Goal: Transaction & Acquisition: Purchase product/service

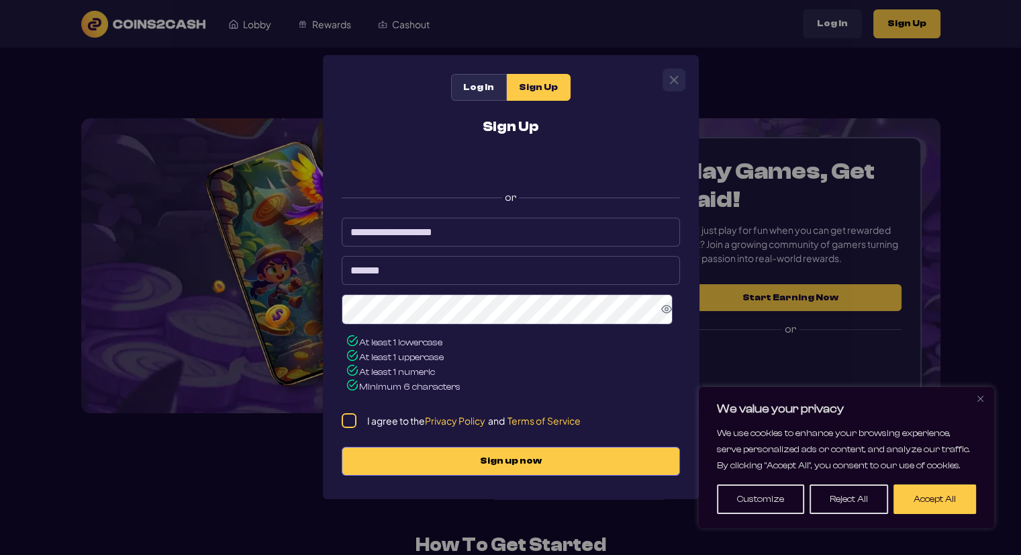
click at [350, 428] on div "**********" at bounding box center [510, 327] width 357 height 416
drag, startPoint x: 420, startPoint y: 229, endPoint x: 285, endPoint y: 232, distance: 135.0
click at [285, 231] on div "**********" at bounding box center [510, 277] width 1021 height 555
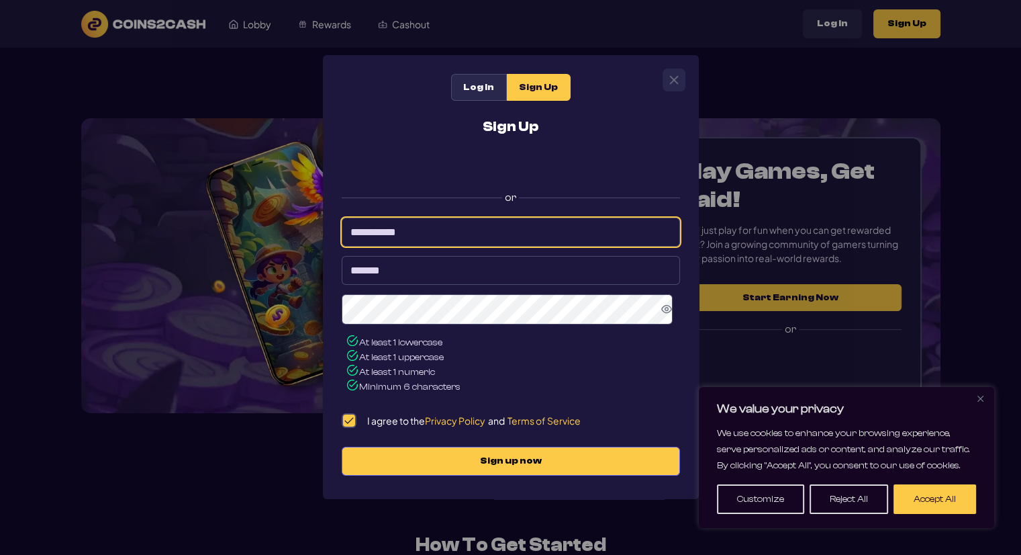
click at [442, 234] on input "**********" at bounding box center [511, 232] width 338 height 29
type input "**********"
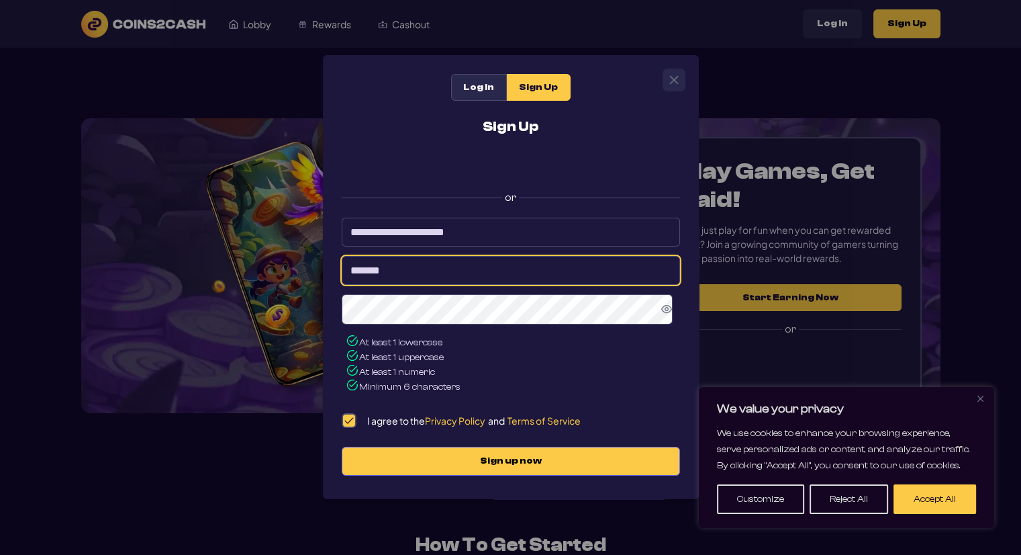
click at [435, 284] on input "*******" at bounding box center [511, 270] width 338 height 29
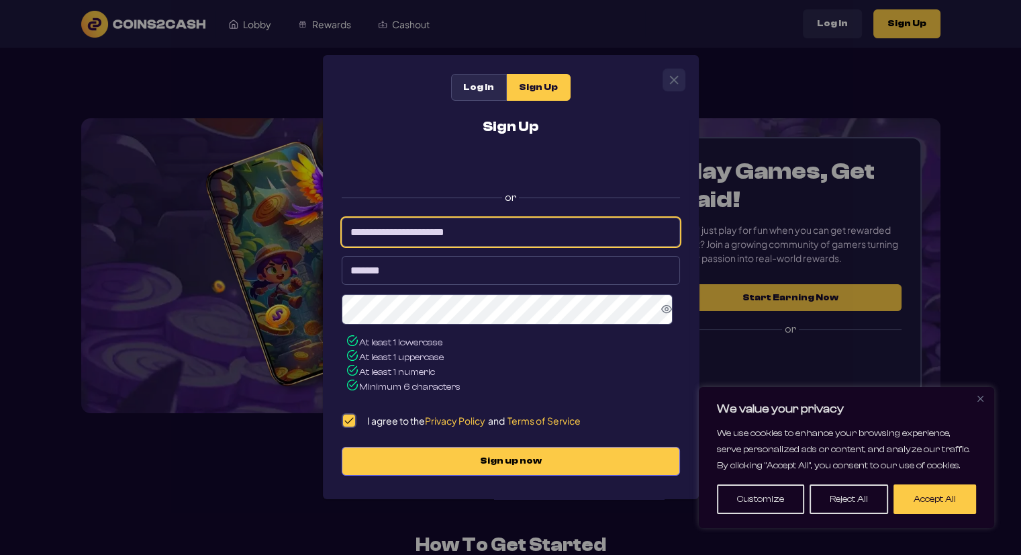
click at [386, 241] on input "**********" at bounding box center [511, 232] width 338 height 29
click at [386, 240] on input "**********" at bounding box center [511, 232] width 338 height 29
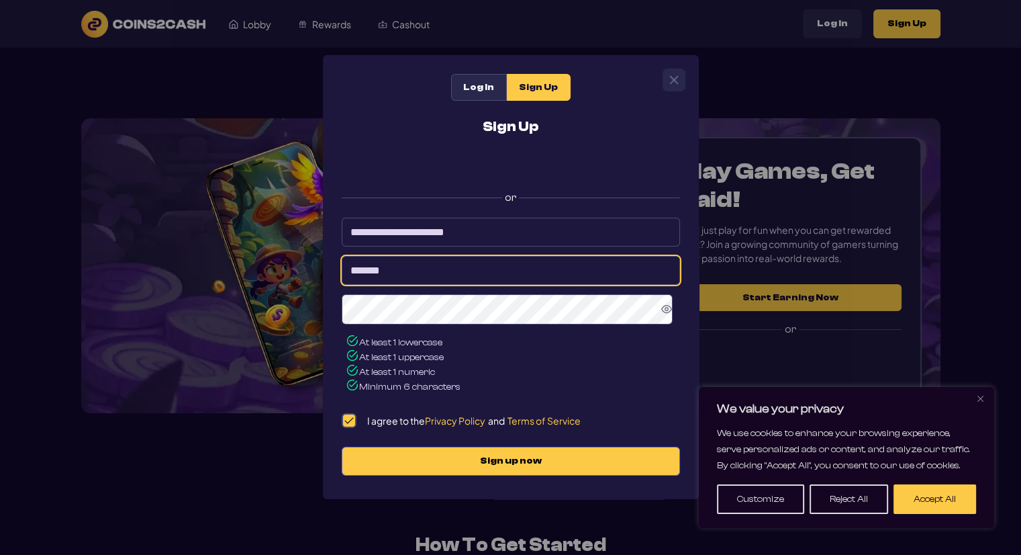
click at [392, 272] on input "*******" at bounding box center [511, 270] width 338 height 29
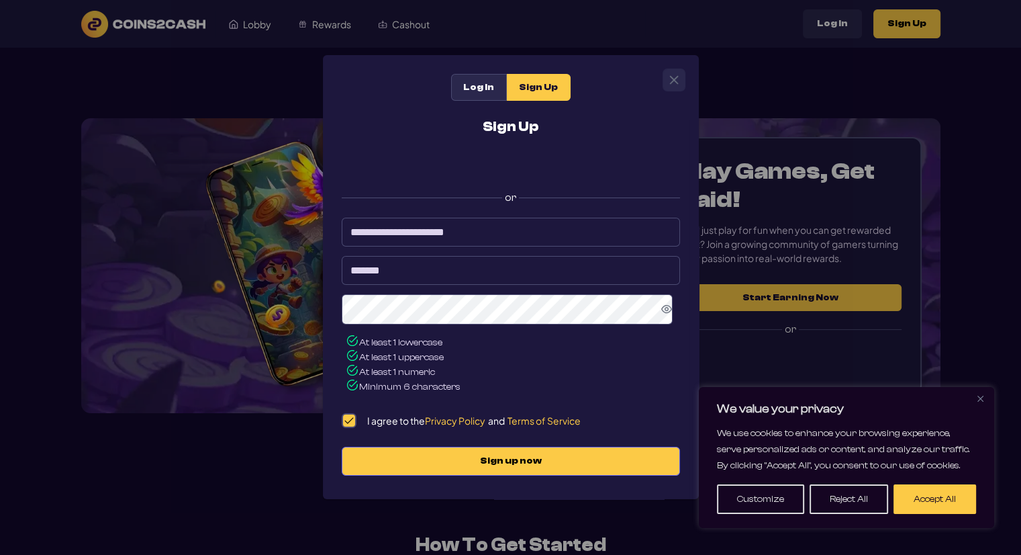
paste input "******"
type input "**********"
click at [497, 336] on span "At least 1 lowercase At least 1 uppercase At least 1 numeric Minimum 6 characte…" at bounding box center [511, 344] width 338 height 101
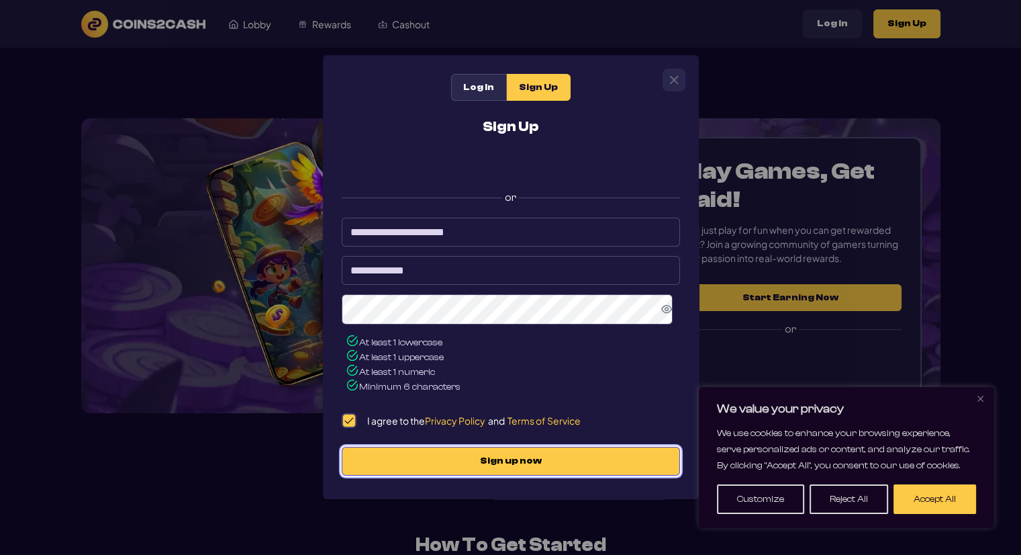
click at [488, 469] on button "Sign up now" at bounding box center [511, 460] width 338 height 29
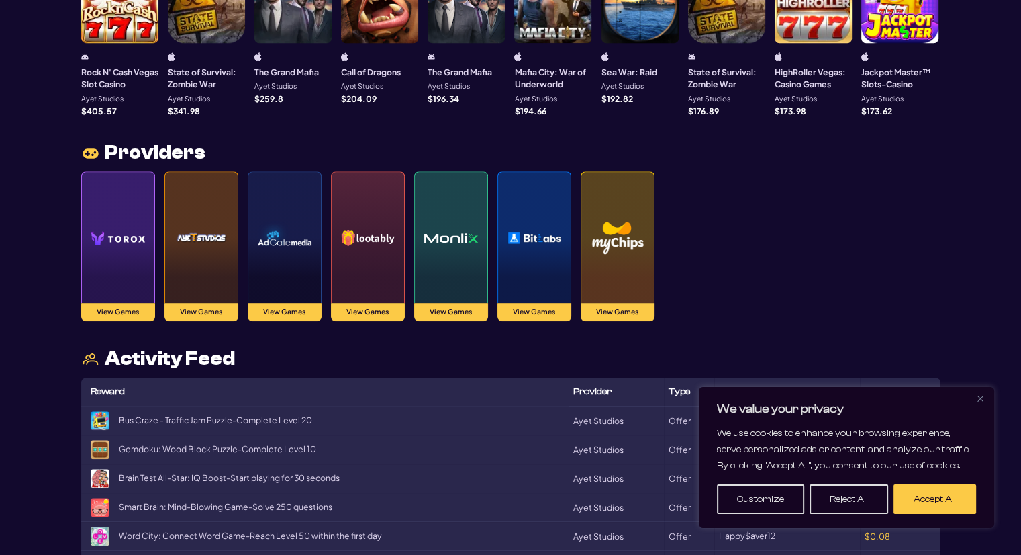
scroll to position [1276, 0]
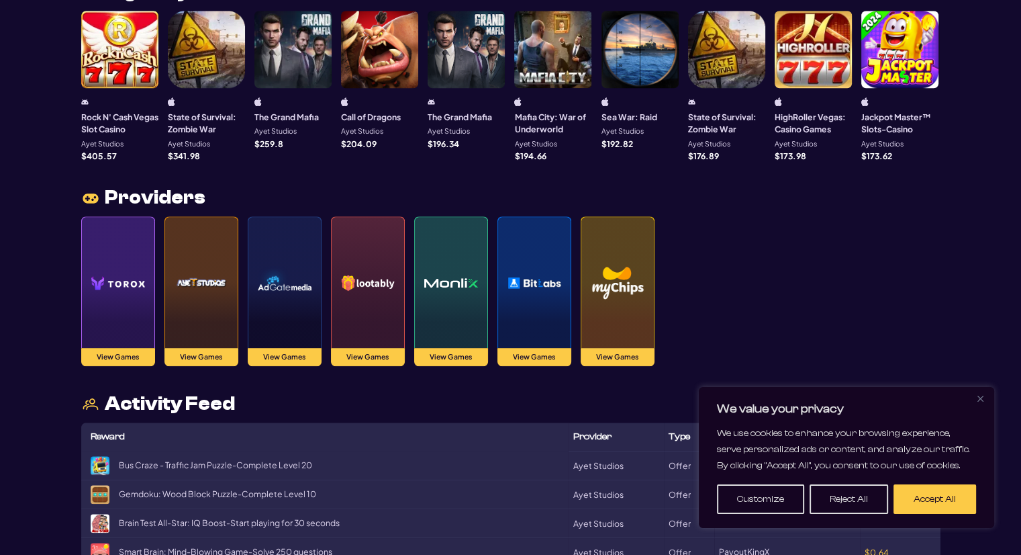
click at [115, 277] on img at bounding box center [118, 283] width 54 height 94
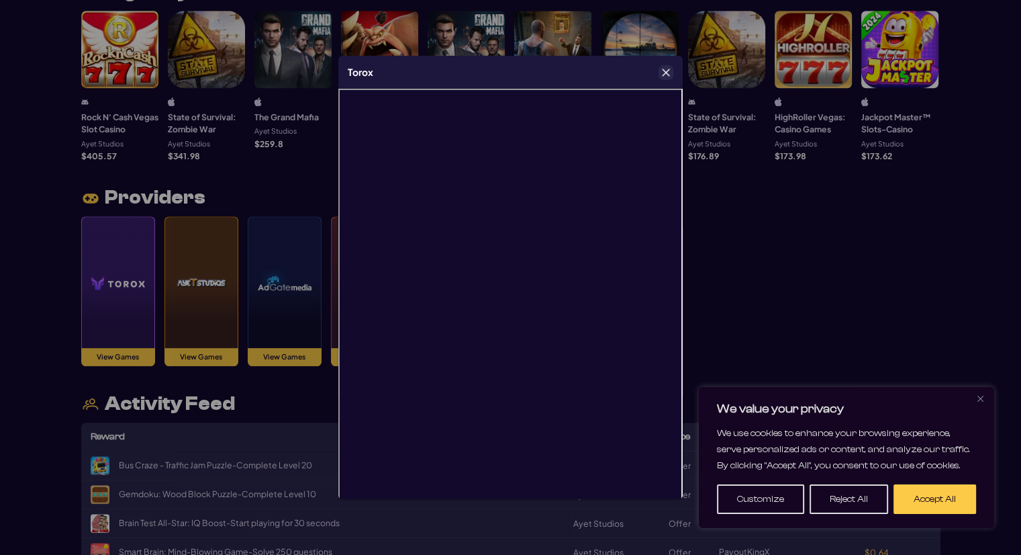
click at [668, 68] on icon "Close" at bounding box center [665, 72] width 9 height 9
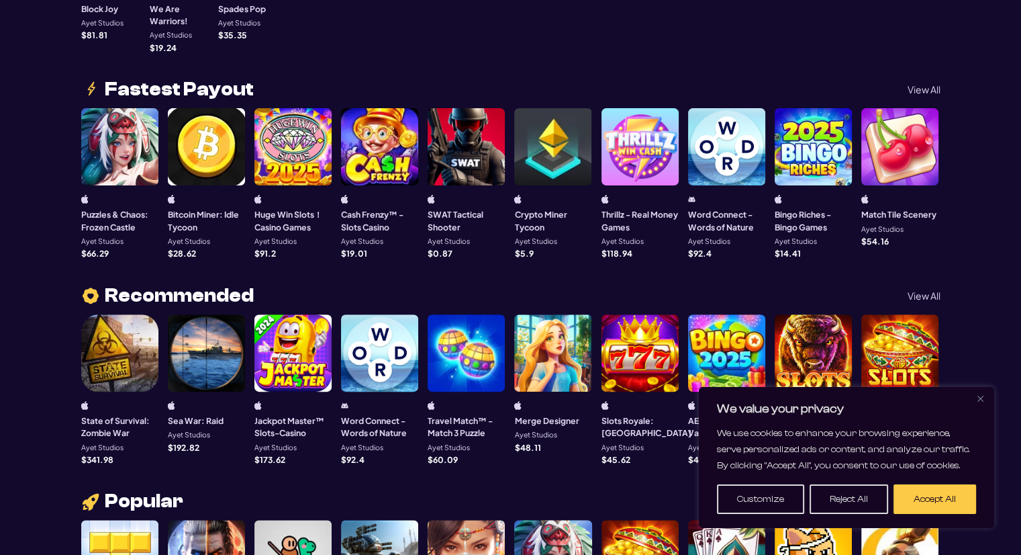
scroll to position [67, 0]
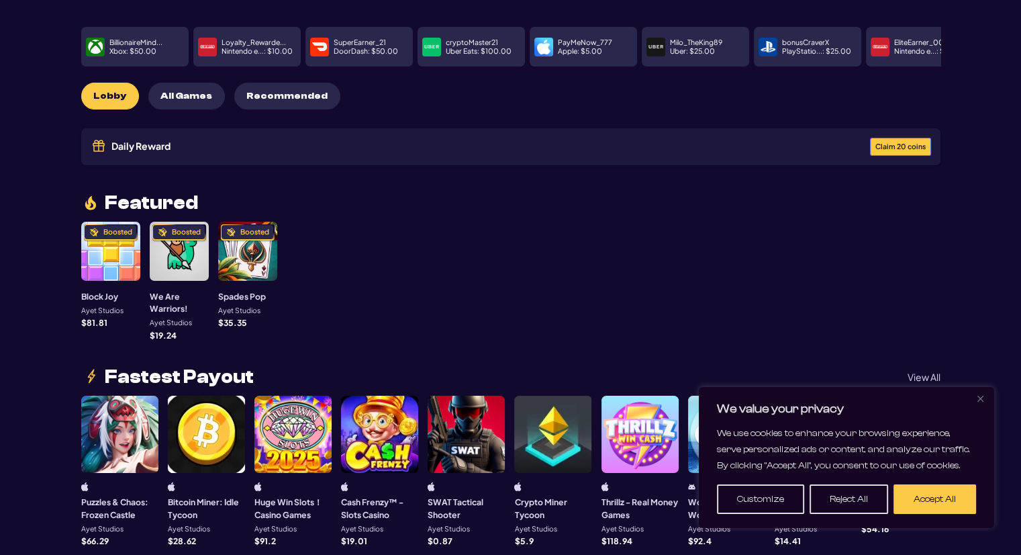
click at [258, 132] on div "Daily Reward Claim 20 coins" at bounding box center [510, 146] width 859 height 37
click at [897, 143] on span "Claim 20 coins" at bounding box center [900, 146] width 50 height 7
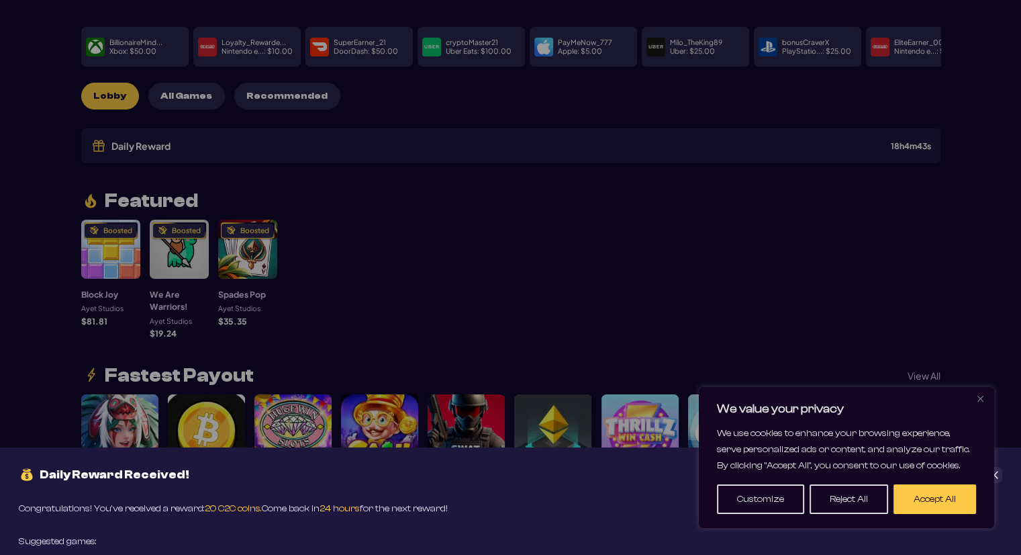
click at [970, 409] on p "We value your privacy" at bounding box center [846, 409] width 259 height 16
click at [977, 401] on img "Close" at bounding box center [980, 398] width 6 height 6
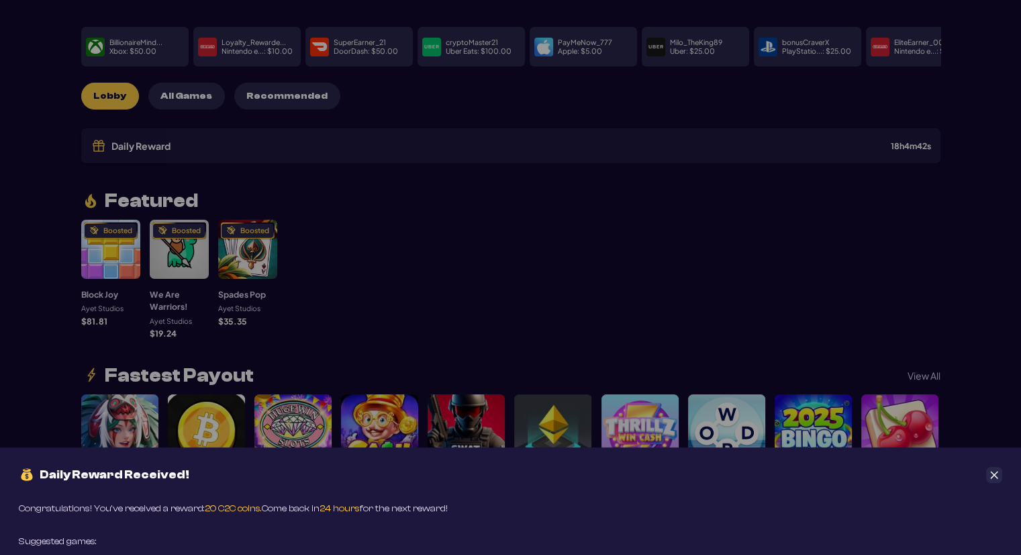
click at [577, 297] on div "Daily Reward Received! Congratulations! You’ve received a reward: 20 C2C coins.…" at bounding box center [510, 277] width 1021 height 555
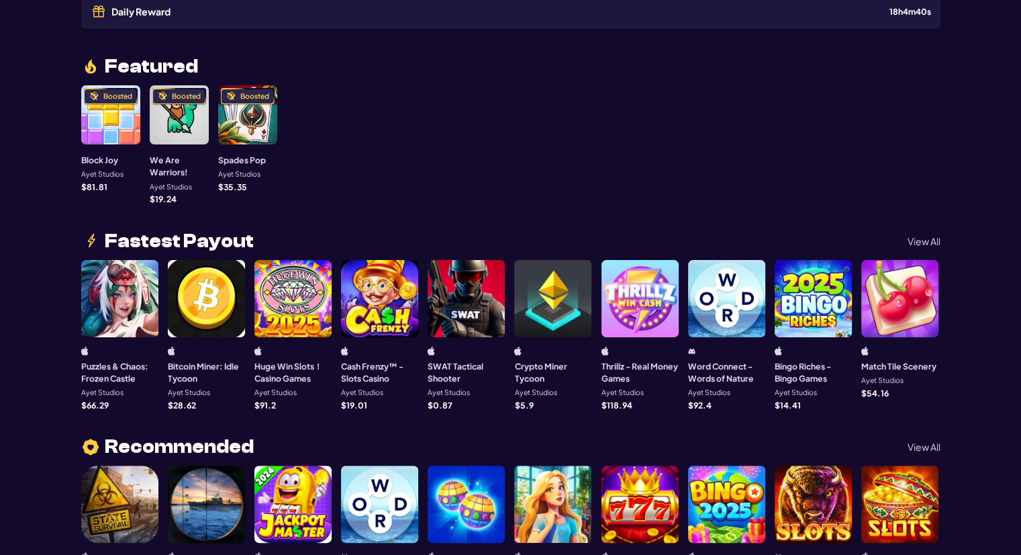
click at [916, 236] on p "View All" at bounding box center [924, 240] width 33 height 9
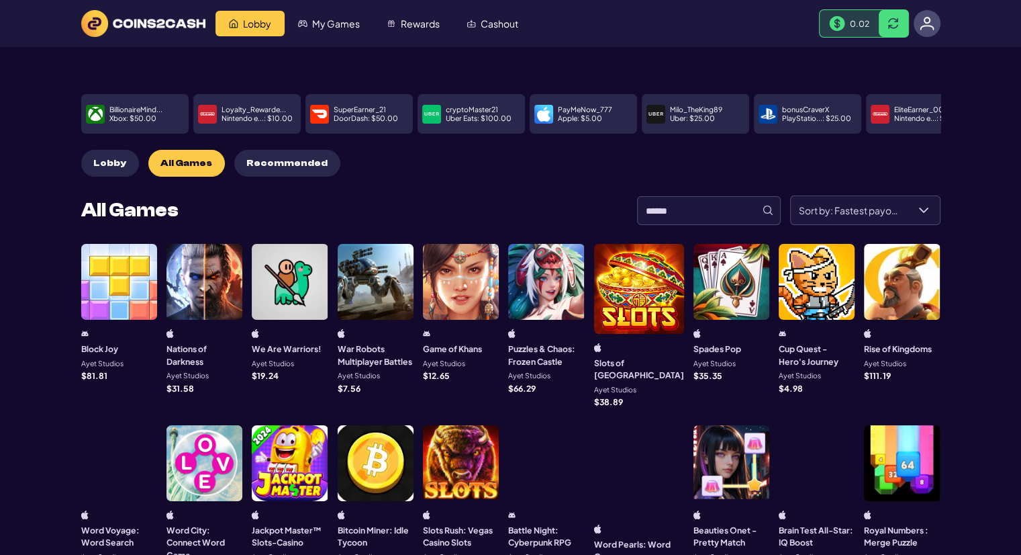
scroll to position [0, 0]
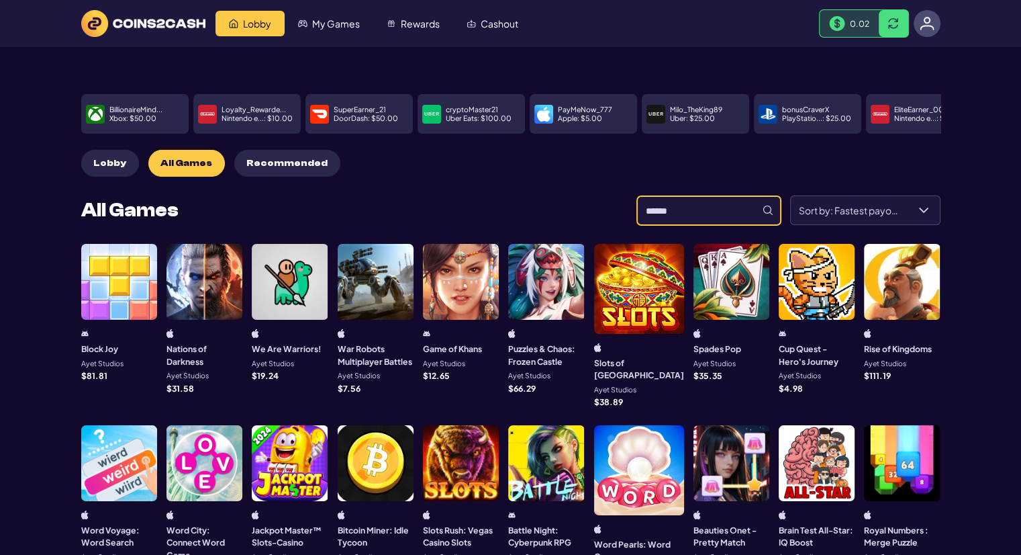
click at [701, 196] on input at bounding box center [709, 210] width 144 height 29
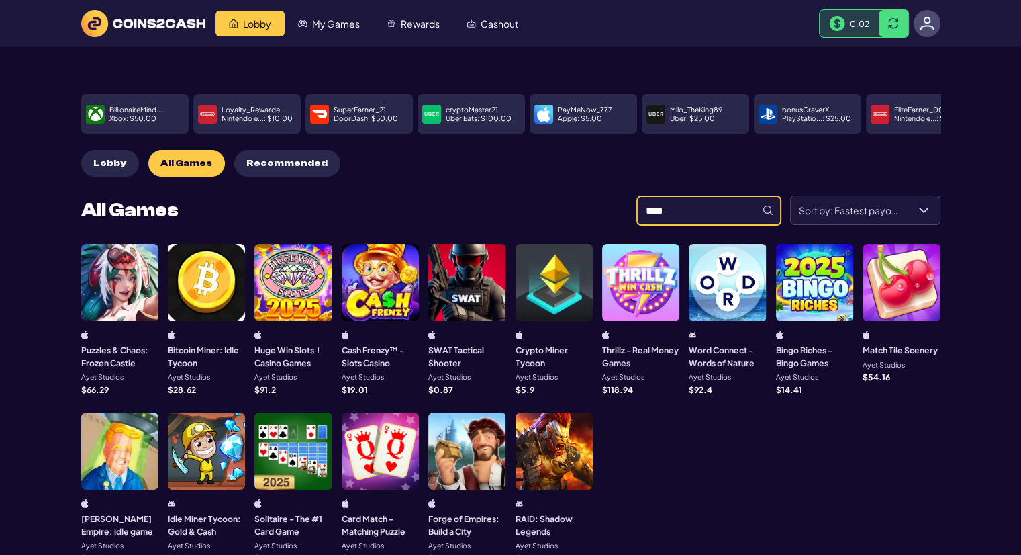
type input "****"
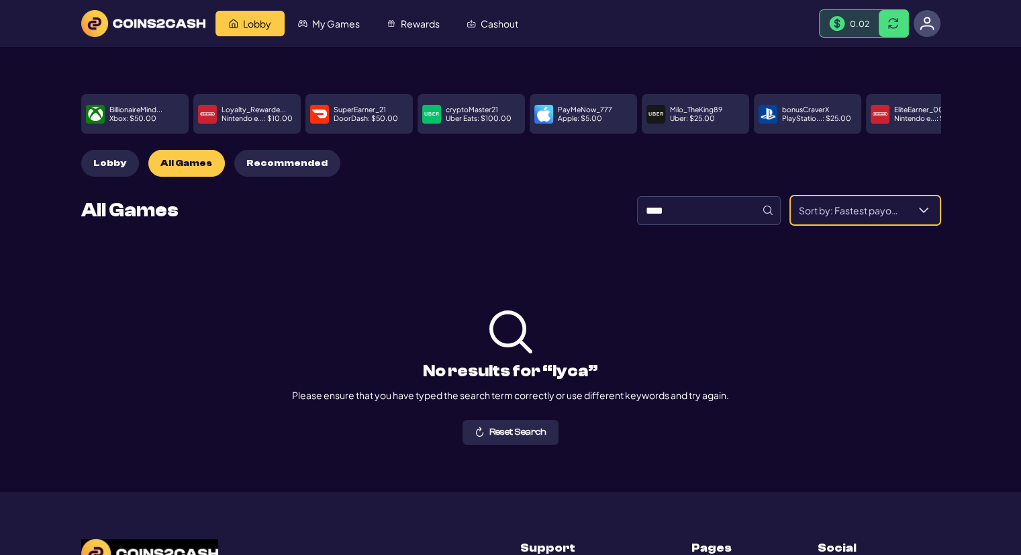
click at [841, 196] on span "Sort by: Fastest payout" at bounding box center [849, 210] width 117 height 28
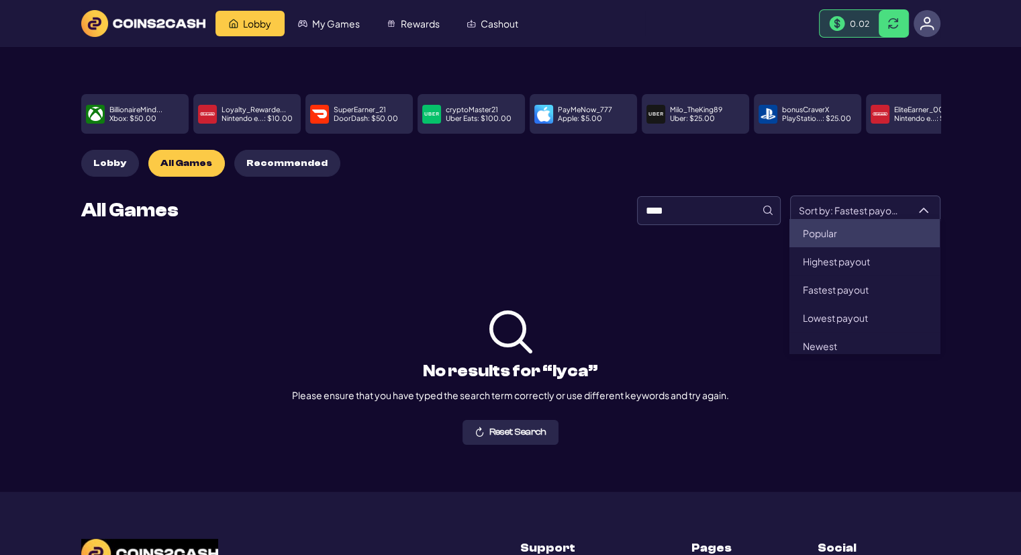
click at [841, 241] on li "Popular" at bounding box center [864, 233] width 150 height 28
type input "*******"
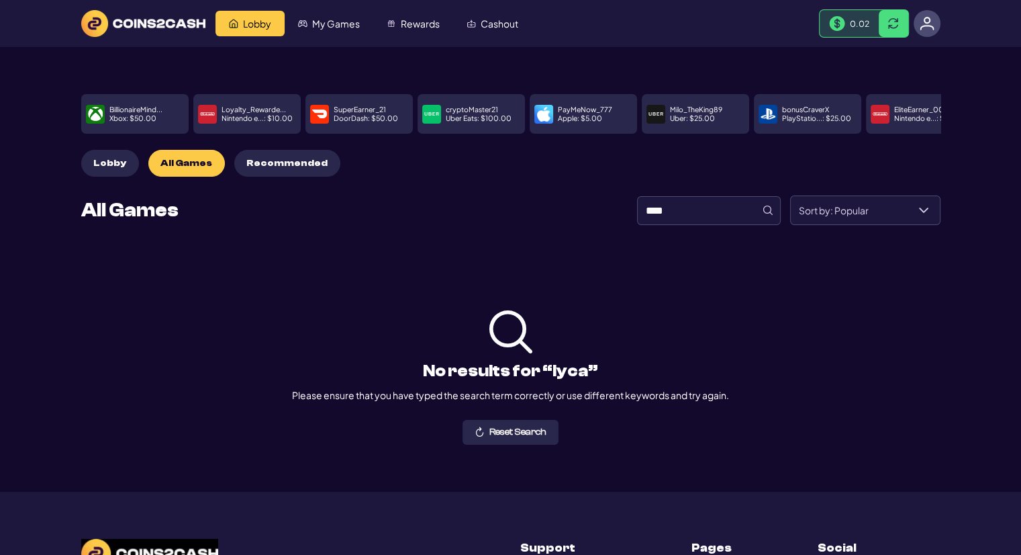
click at [518, 215] on div "**********" at bounding box center [560, 210] width 762 height 30
click at [119, 159] on span "Lobby" at bounding box center [109, 163] width 33 height 11
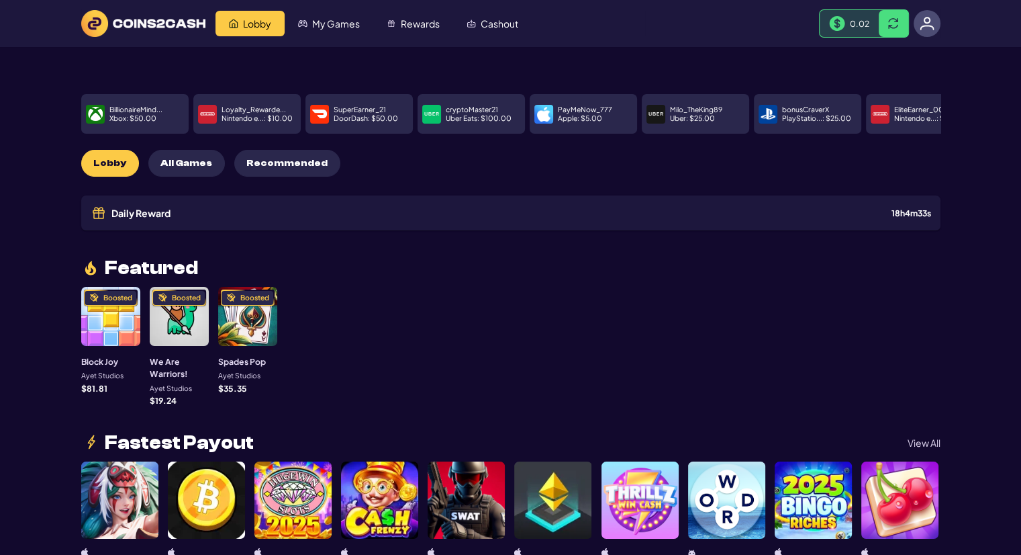
click at [220, 196] on div "Daily Reward 18 h 4 m 33 s" at bounding box center [510, 212] width 859 height 35
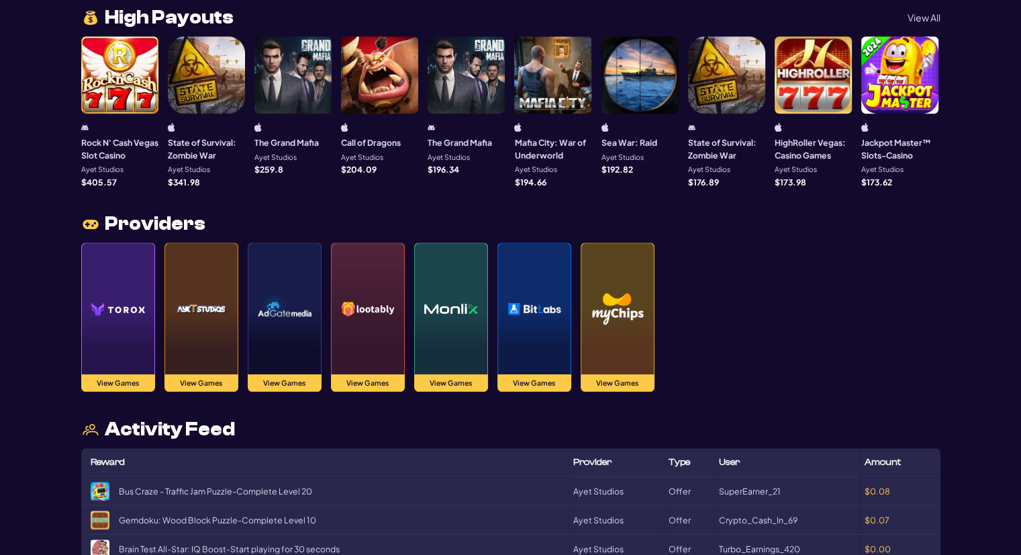
scroll to position [1343, 0]
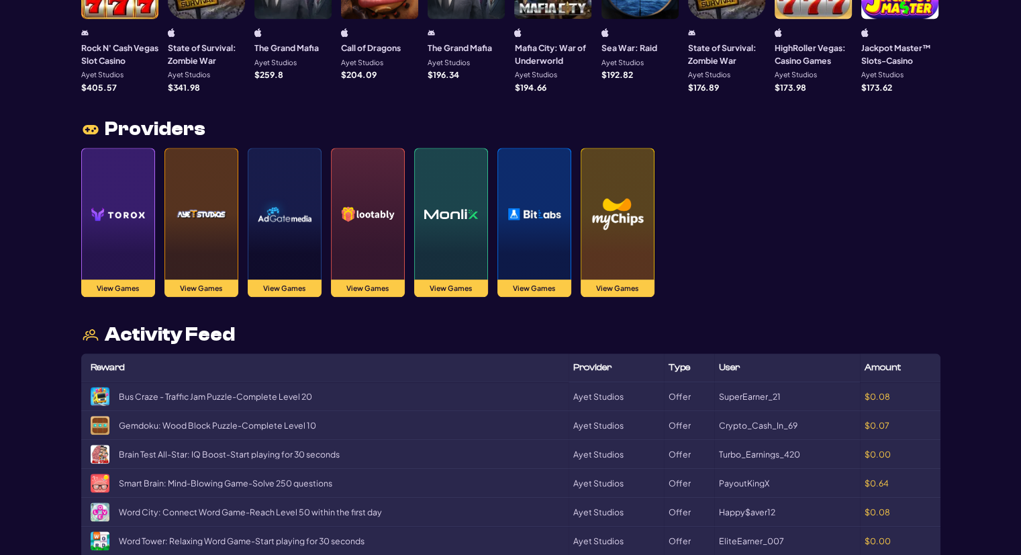
click at [109, 215] on img at bounding box center [118, 213] width 54 height 94
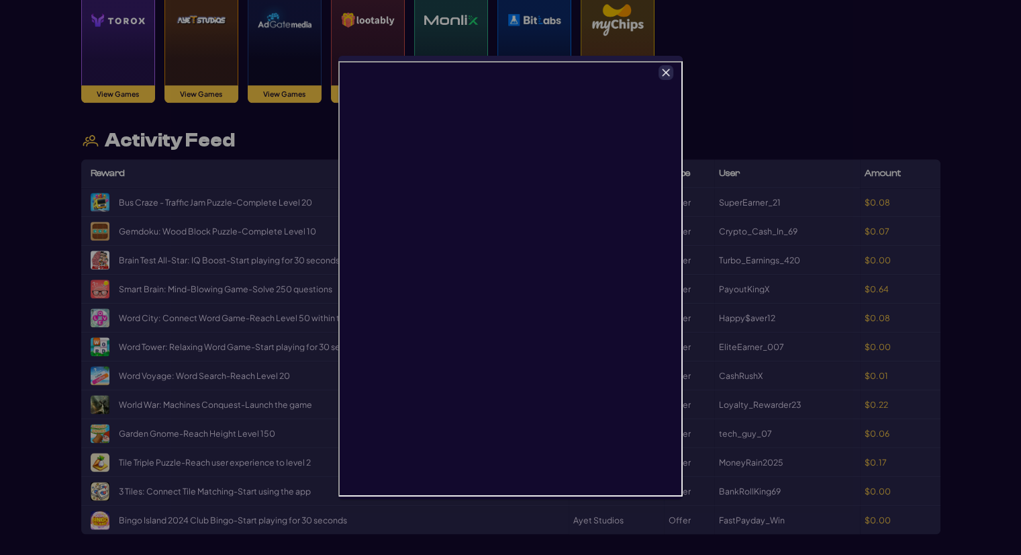
scroll to position [1544, 0]
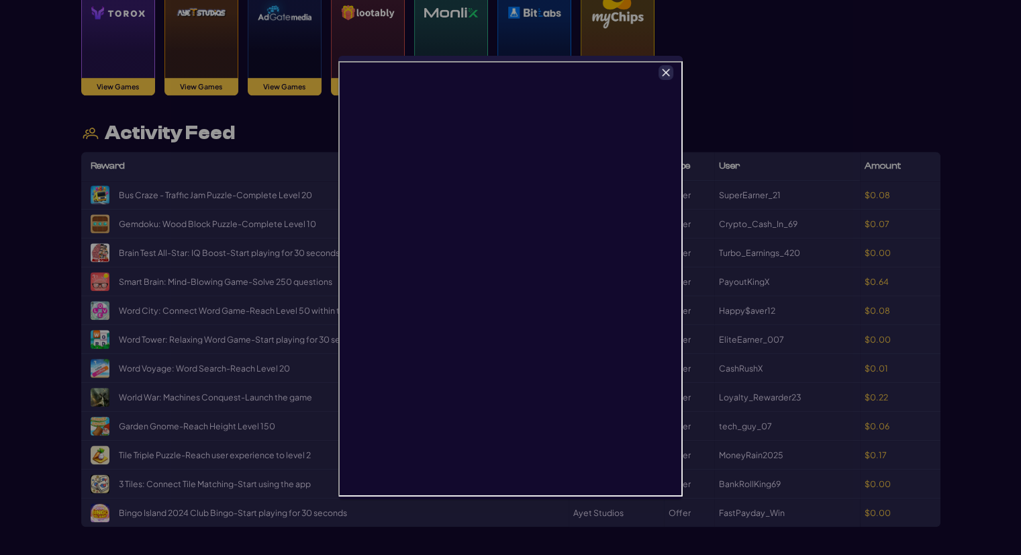
click at [662, 68] on icon "Close" at bounding box center [665, 72] width 9 height 9
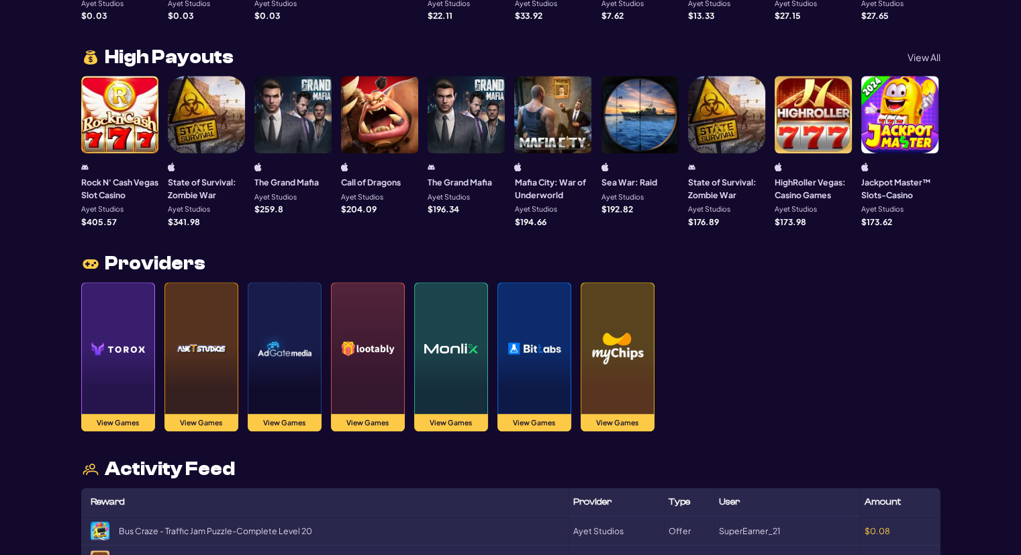
scroll to position [1208, 0]
click at [600, 340] on img at bounding box center [618, 348] width 54 height 94
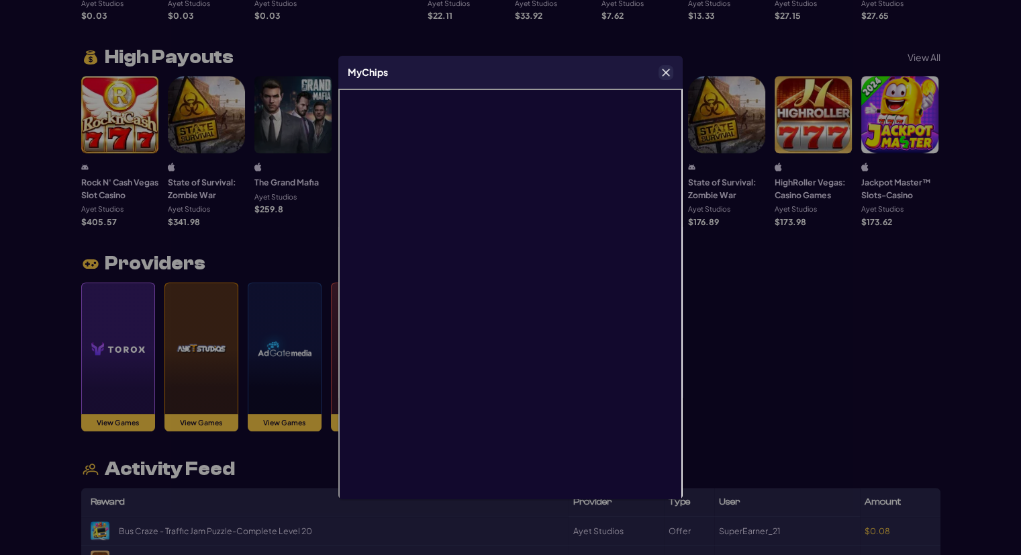
click at [664, 70] on icon "Close" at bounding box center [666, 71] width 7 height 7
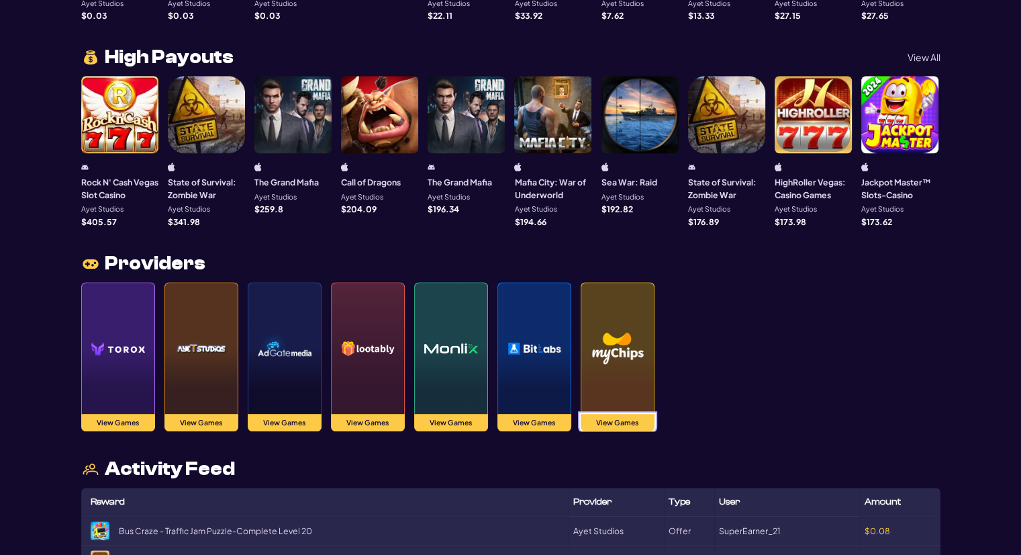
click at [610, 414] on button "View Games" at bounding box center [618, 423] width 74 height 18
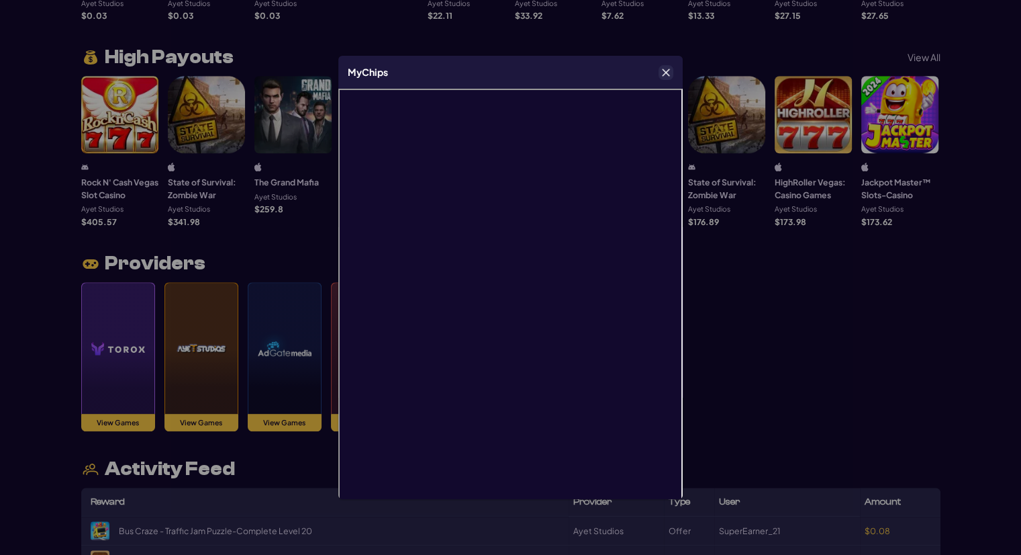
click at [368, 77] on p "MyChips" at bounding box center [368, 72] width 40 height 14
click at [414, 75] on div "MyChips" at bounding box center [510, 72] width 344 height 33
click at [274, 230] on div "MyChips" at bounding box center [510, 277] width 1021 height 555
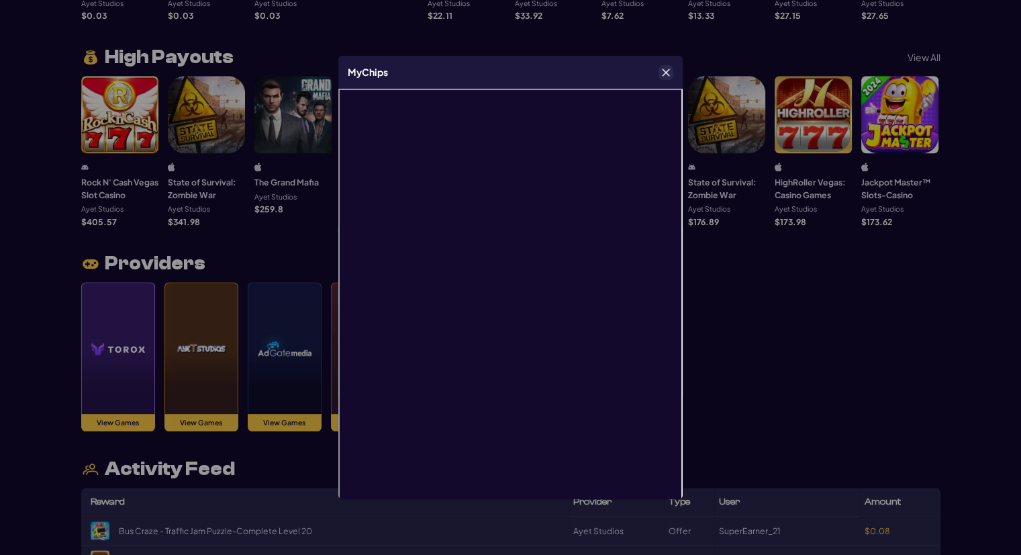
click at [659, 66] on div at bounding box center [666, 72] width 15 height 15
click at [666, 69] on icon "Close" at bounding box center [665, 72] width 9 height 9
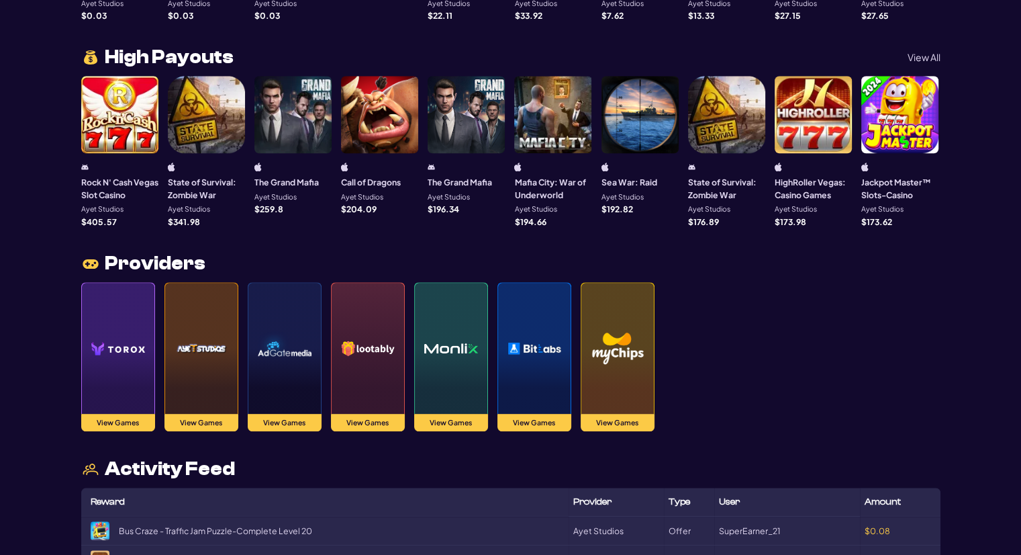
click at [432, 341] on img at bounding box center [451, 348] width 54 height 94
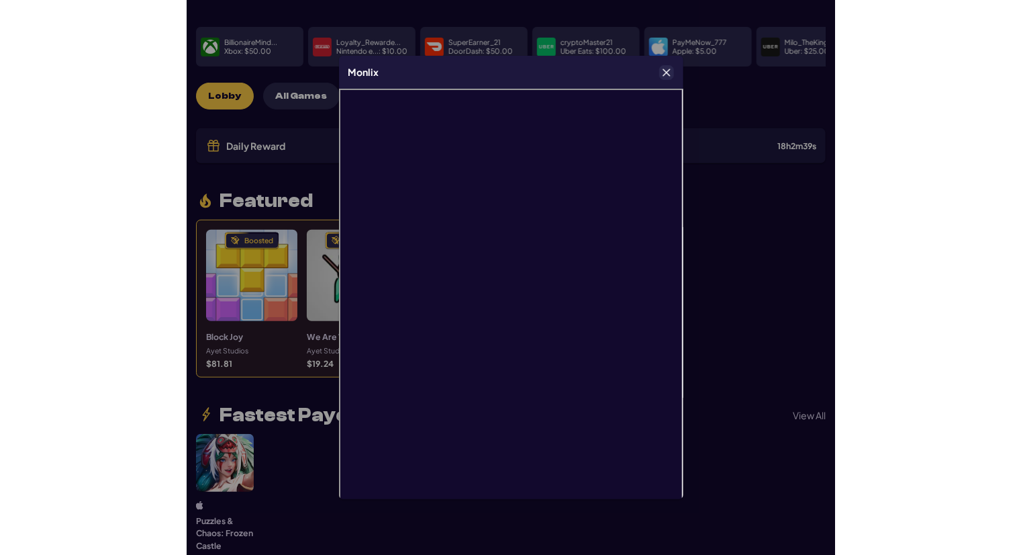
scroll to position [67, 0]
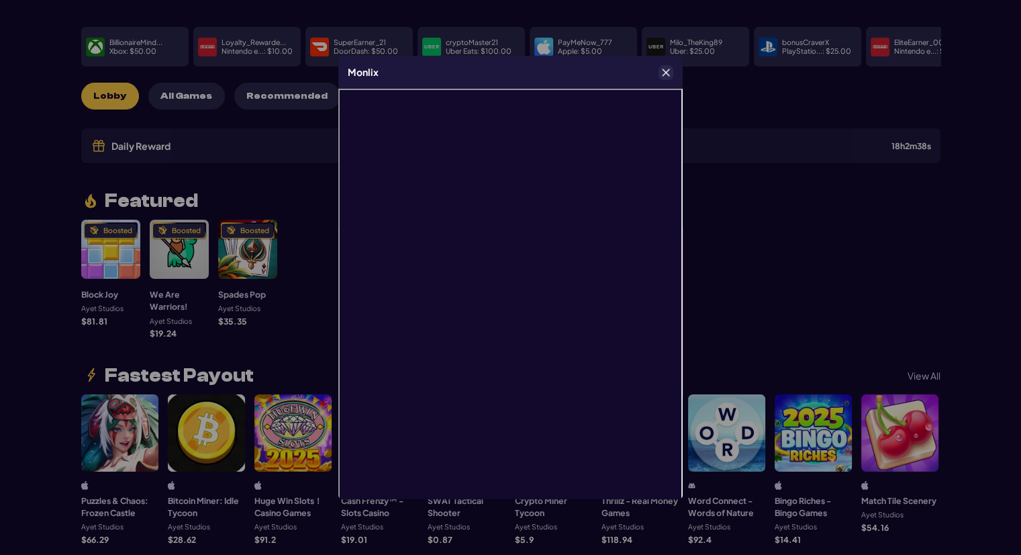
click at [665, 64] on div "Monlix" at bounding box center [510, 72] width 344 height 33
click at [666, 66] on button "Close" at bounding box center [665, 72] width 13 height 13
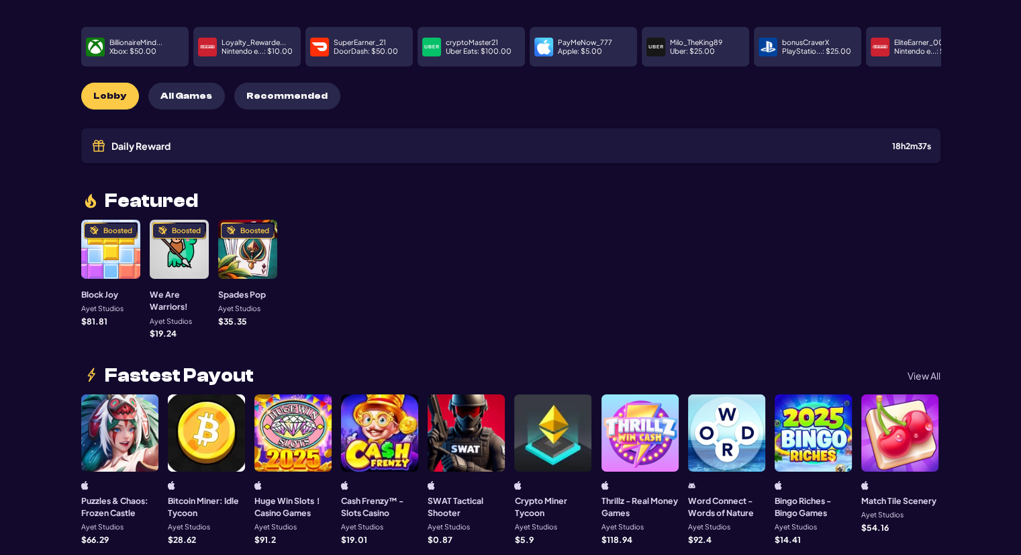
click at [587, 48] on p "Apple : $ 5.00" at bounding box center [580, 51] width 44 height 7
click at [154, 48] on p "Xbox : $ 50.00" at bounding box center [132, 51] width 47 height 7
drag, startPoint x: 132, startPoint y: 46, endPoint x: 92, endPoint y: 46, distance: 40.3
click at [109, 48] on p "Xbox : $ 50.00" at bounding box center [132, 51] width 47 height 7
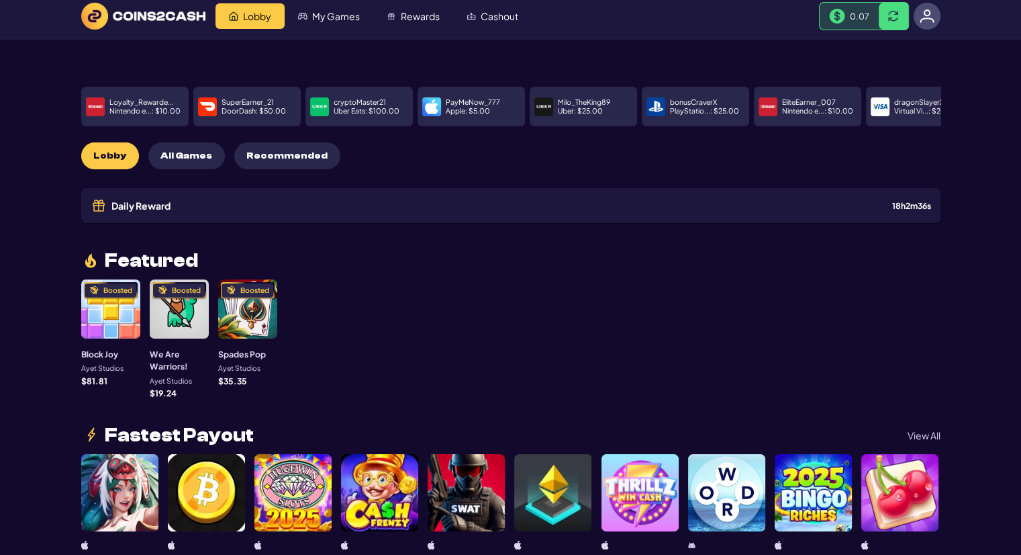
scroll to position [0, 0]
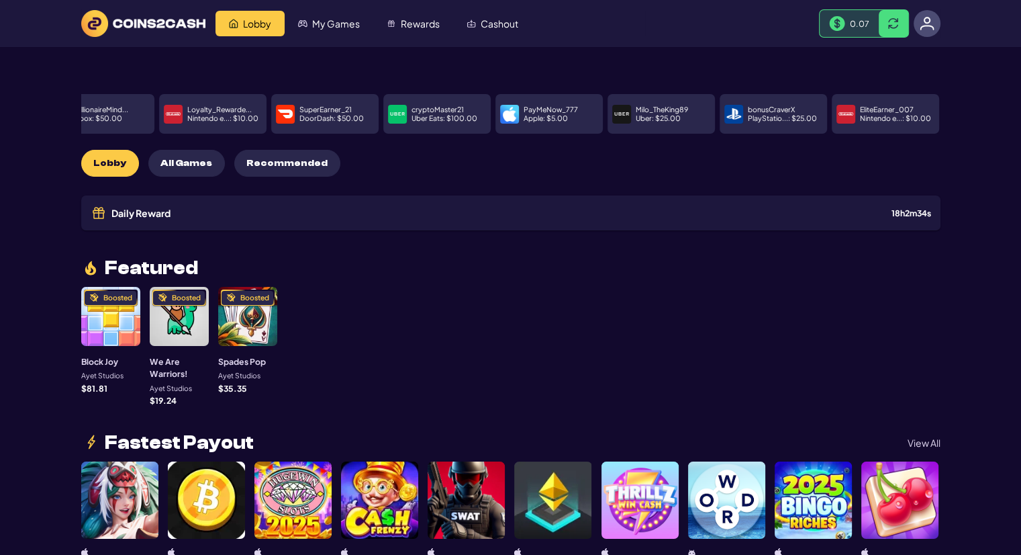
drag, startPoint x: 356, startPoint y: 121, endPoint x: 814, endPoint y: 116, distance: 457.9
click at [778, 114] on div "BillionaireMind... Xbox : $ 50.00 Loyalty_Rewarde... Nintendo e... : $ 10.00 Su…" at bounding box center [476, 114] width 859 height 40
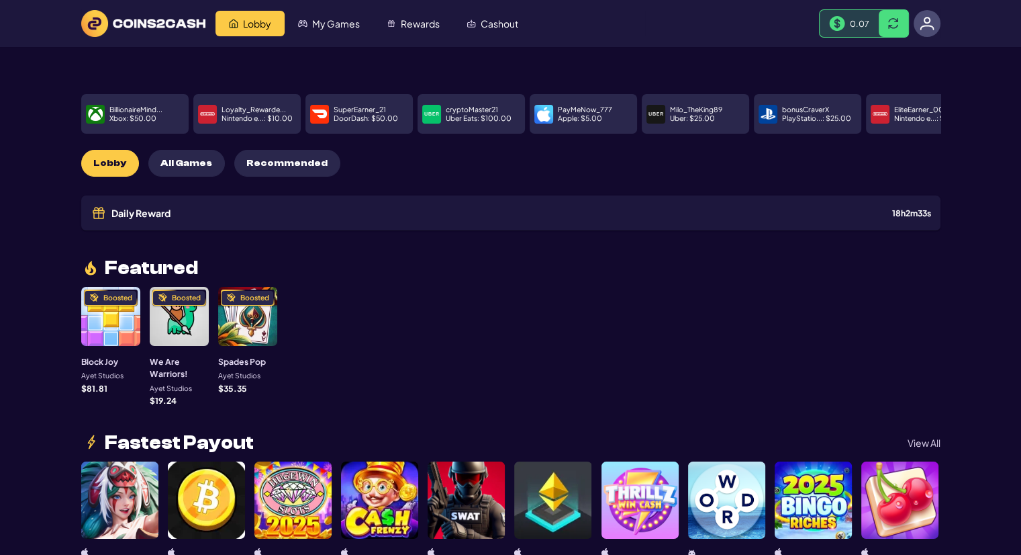
drag, startPoint x: 405, startPoint y: 100, endPoint x: 682, endPoint y: 100, distance: 276.6
click at [678, 100] on div "BillionaireMind... Xbox : $ 50.00 Loyalty_Rewarde... Nintendo e... : $ 10.00 Su…" at bounding box center [510, 114] width 859 height 40
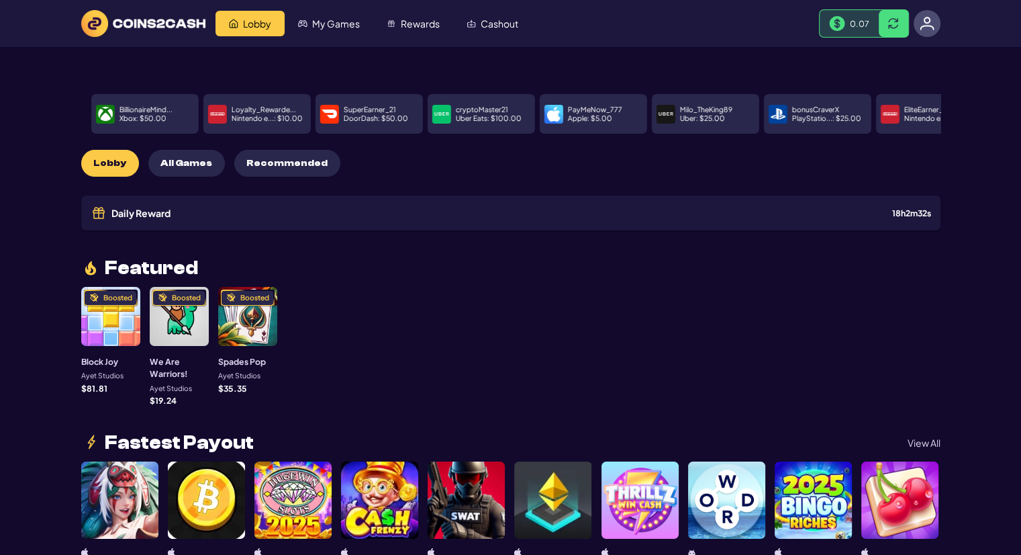
click at [324, 107] on img at bounding box center [329, 114] width 15 height 15
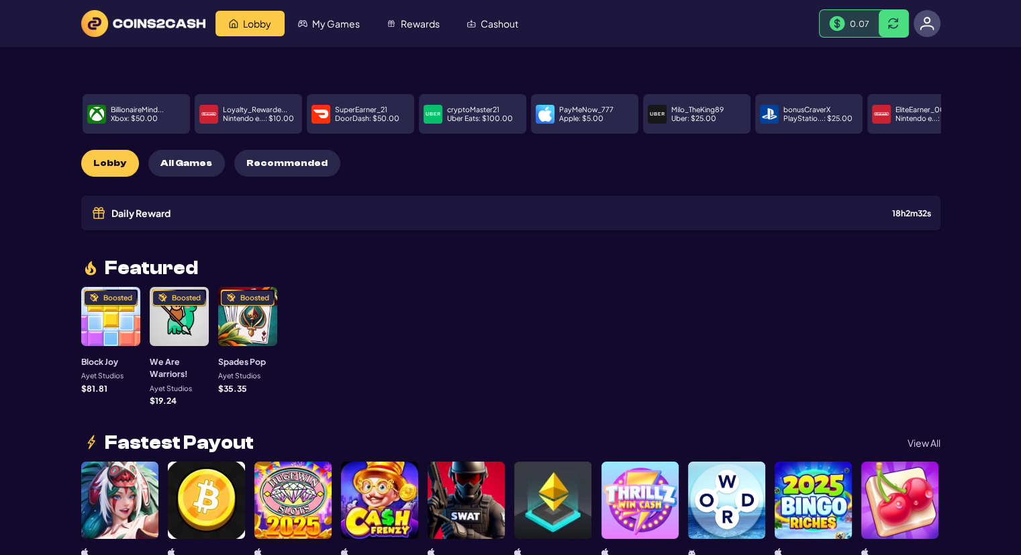
click at [324, 107] on img at bounding box center [321, 114] width 15 height 15
click at [412, 21] on span "Rewards" at bounding box center [420, 23] width 39 height 9
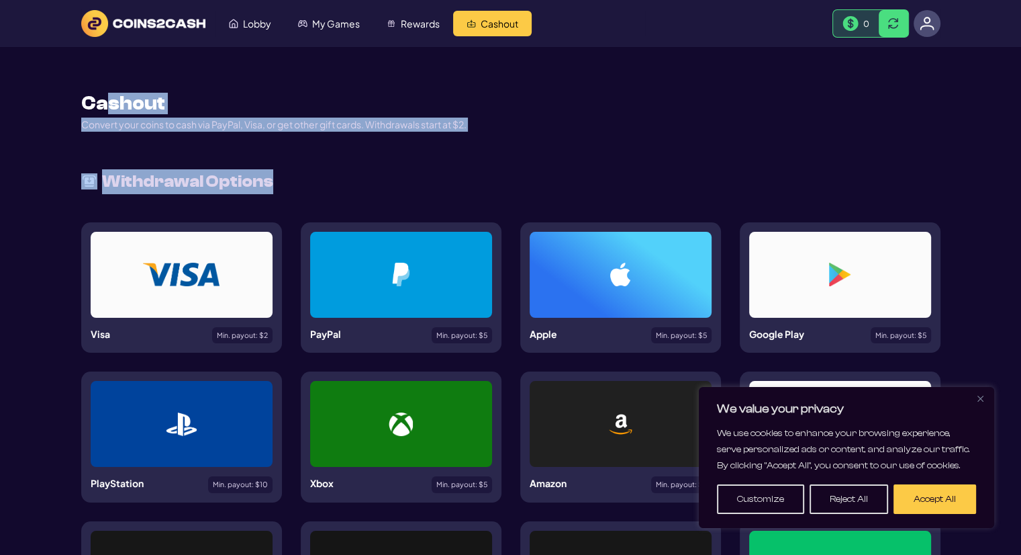
drag, startPoint x: 109, startPoint y: 97, endPoint x: 290, endPoint y: 183, distance: 200.0
click at [290, 183] on div "Cashout Convert your coins to cash via PayPal, Visa, or get other gift cards. W…" at bounding box center [510, 461] width 859 height 829
click at [290, 183] on div "Withdrawal Options" at bounding box center [510, 181] width 859 height 25
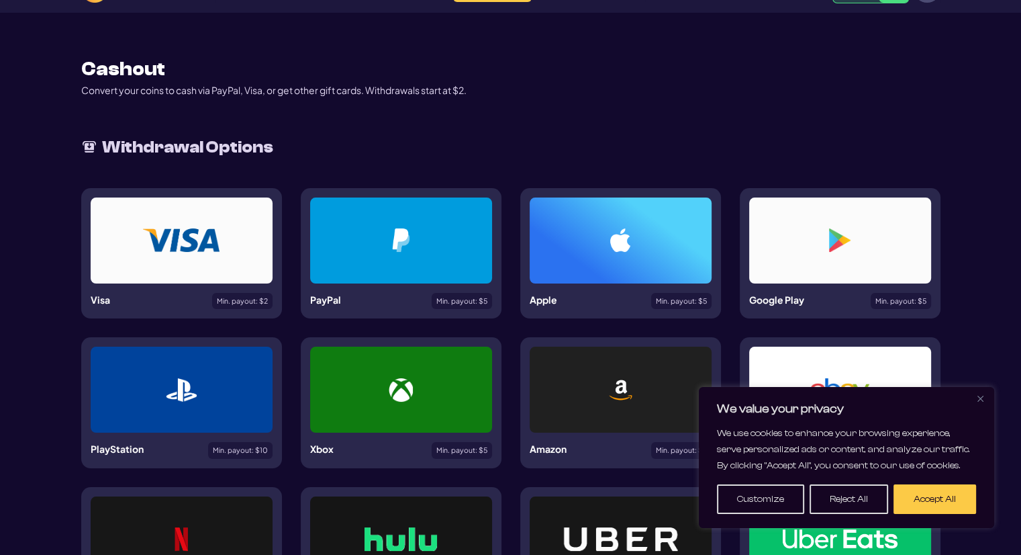
scroll to position [201, 0]
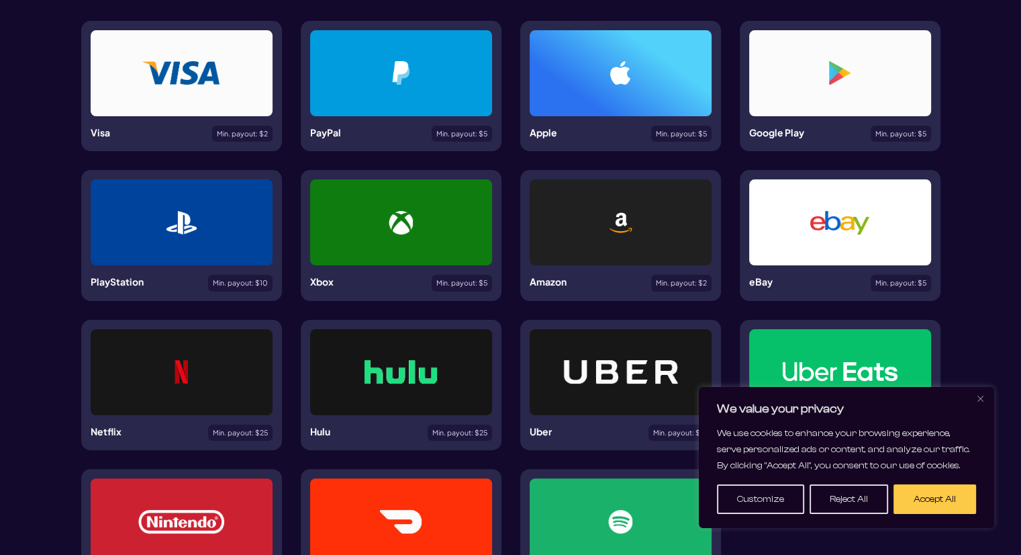
click at [975, 403] on button "Close" at bounding box center [980, 398] width 16 height 16
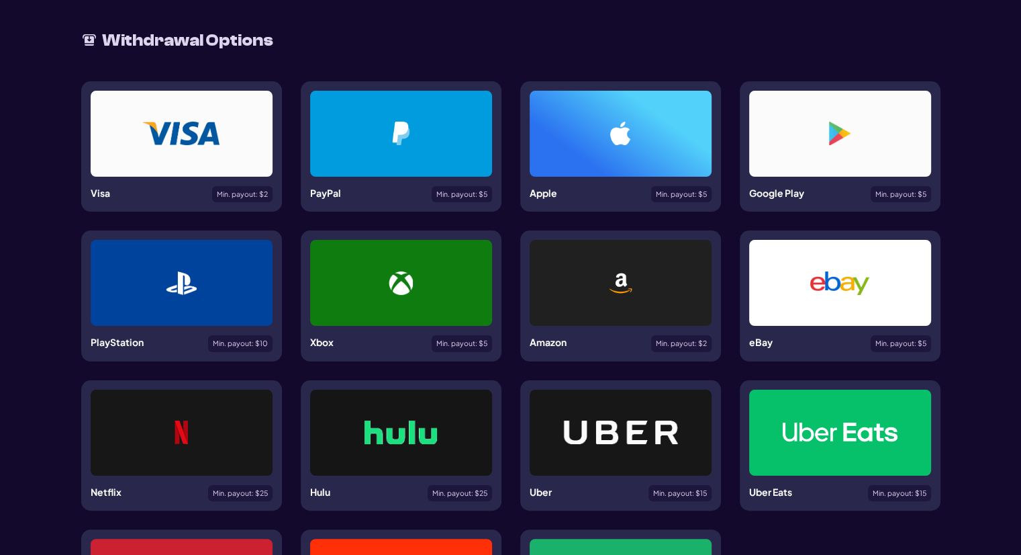
scroll to position [134, 0]
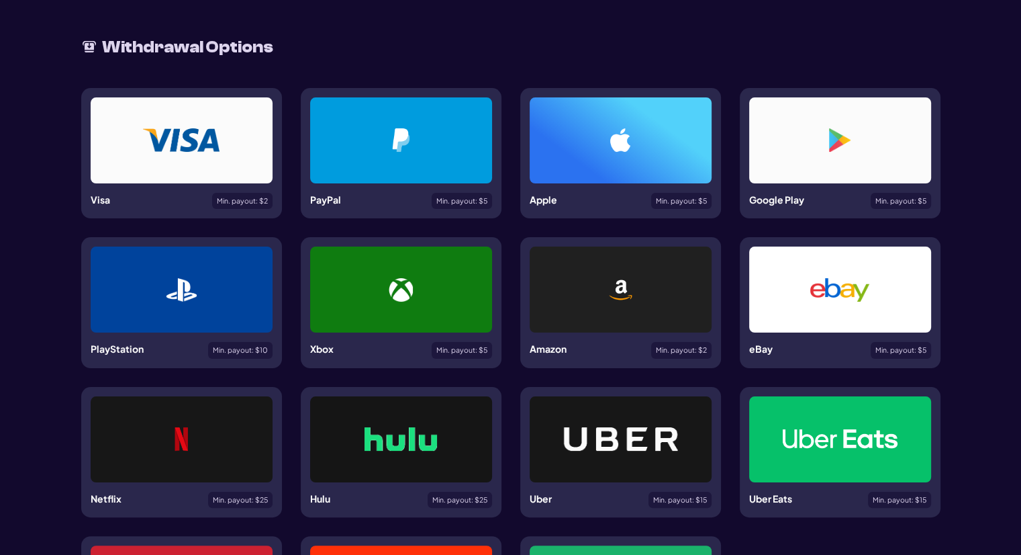
click at [154, 152] on div at bounding box center [182, 140] width 182 height 86
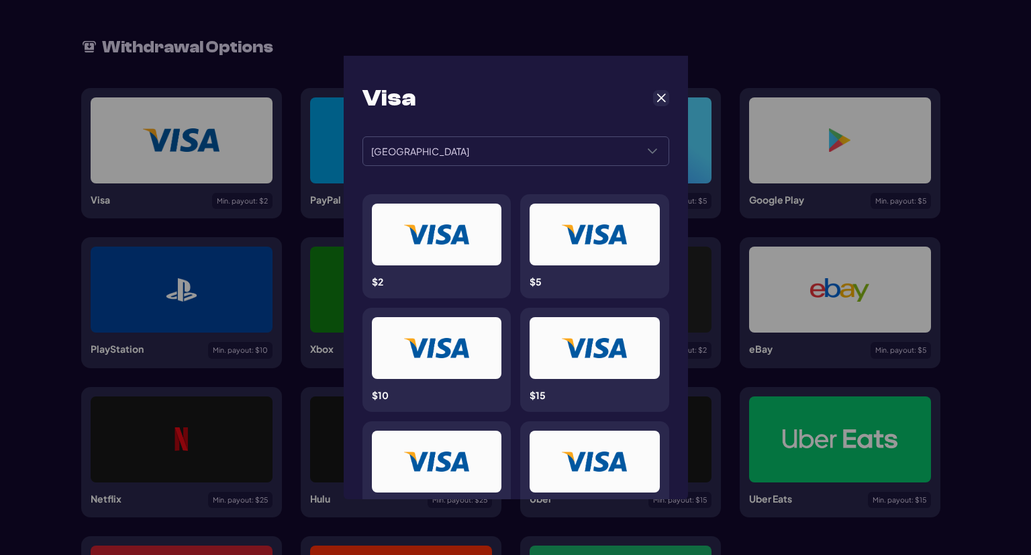
click at [423, 255] on div at bounding box center [437, 234] width 130 height 62
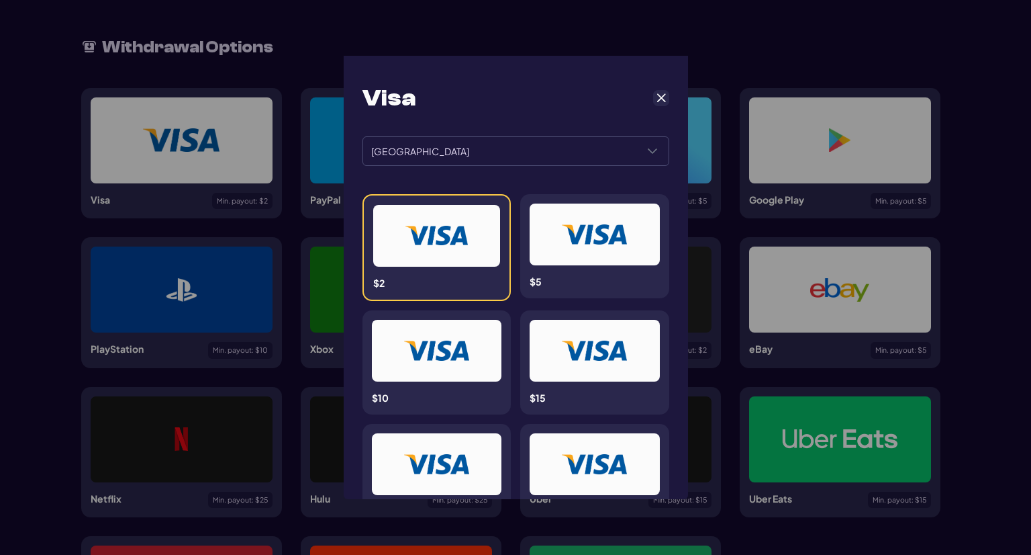
click at [252, 230] on div "Visa ******* ******* Andorra $2 $5 $10 $15 $25 $50 $75 $100 $125 $150 $175 $200…" at bounding box center [515, 277] width 1031 height 555
click at [219, 283] on div "Visa ******* ******* Andorra $2 $5 $10 $15 $25 $50 $75 $100 $125 $150 $175 $200…" at bounding box center [515, 277] width 1031 height 555
click at [647, 98] on div "Visa" at bounding box center [516, 98] width 307 height 29
click at [655, 98] on span "Cancel" at bounding box center [661, 98] width 12 height 12
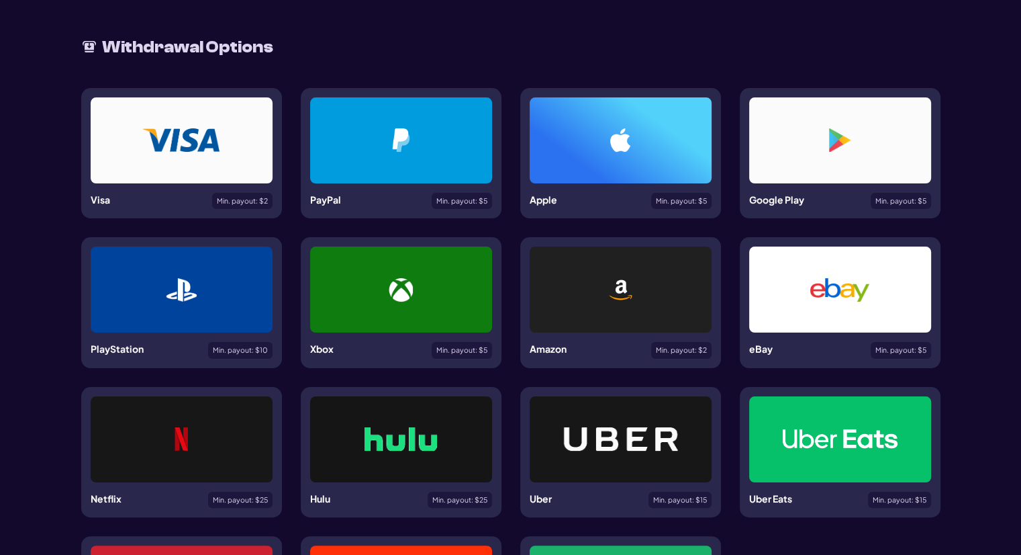
click at [438, 158] on div at bounding box center [401, 140] width 182 height 86
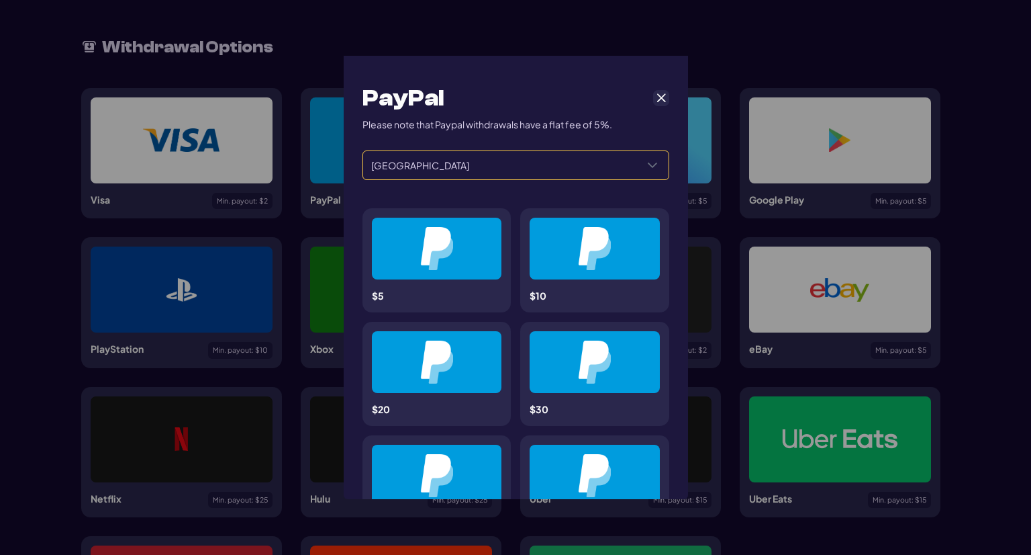
click at [517, 159] on span "United States" at bounding box center [499, 165] width 273 height 28
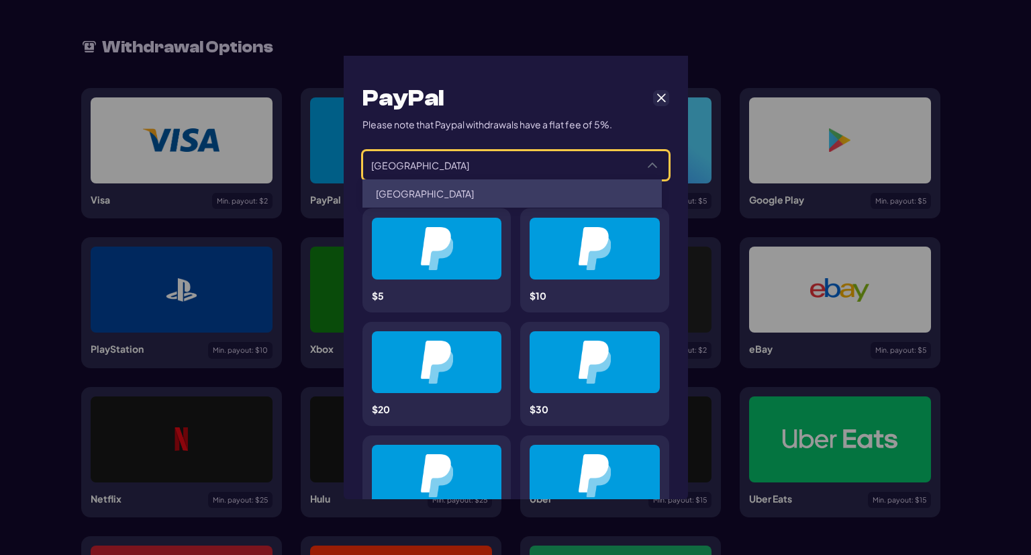
click at [493, 126] on p "Please note that Paypal withdrawals have a flat fee of 5%." at bounding box center [488, 124] width 250 height 14
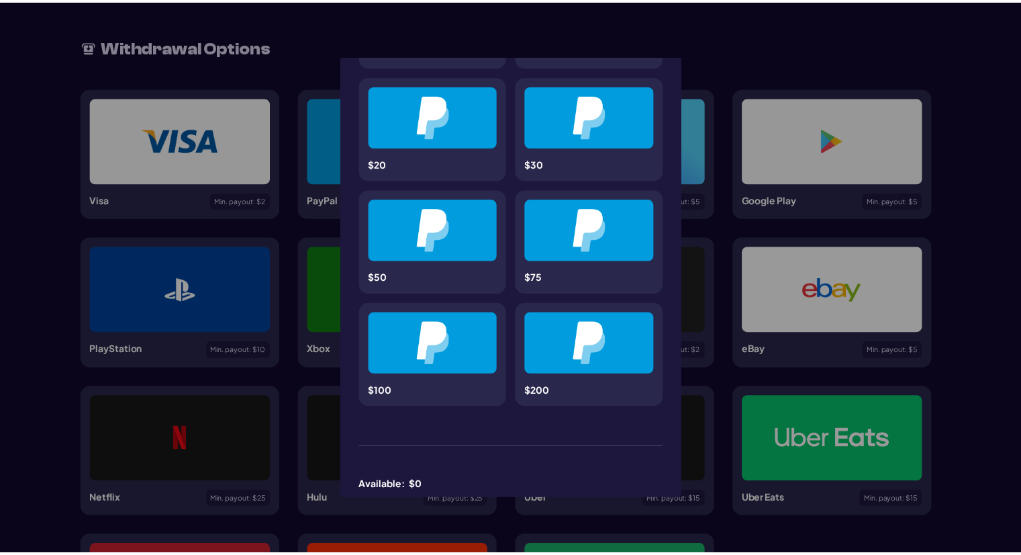
scroll to position [7, 0]
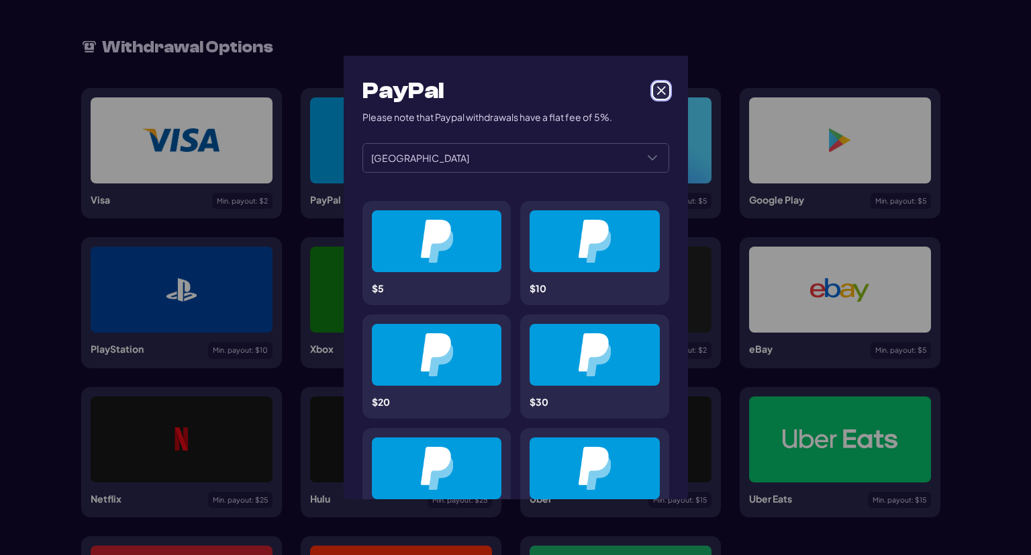
click at [660, 87] on button "Cancel" at bounding box center [661, 91] width 16 height 16
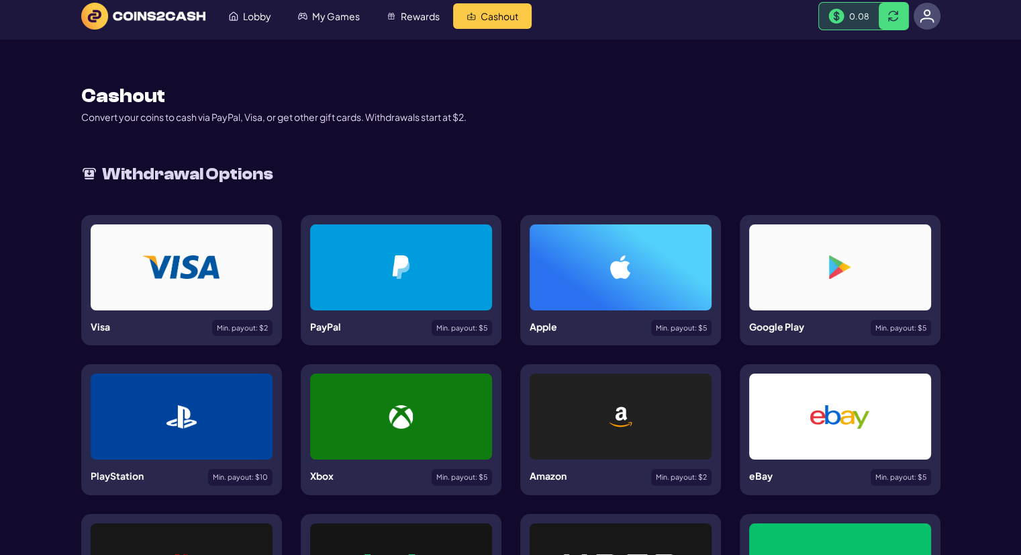
scroll to position [0, 0]
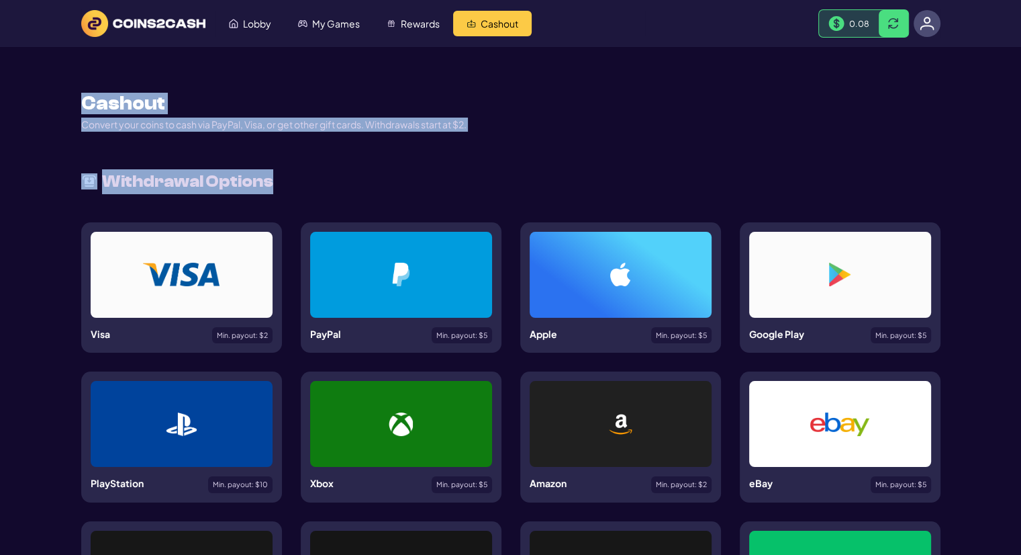
drag, startPoint x: 79, startPoint y: 97, endPoint x: 293, endPoint y: 187, distance: 231.7
click at [293, 187] on main "Cashout Convert your coins to cash via PayPal, Visa, or get other gift cards. W…" at bounding box center [510, 461] width 1021 height 829
click at [293, 187] on div "Withdrawal Options" at bounding box center [510, 181] width 859 height 25
drag, startPoint x: 287, startPoint y: 189, endPoint x: 61, endPoint y: 119, distance: 236.8
click at [61, 119] on main "Cashout Convert your coins to cash via PayPal, Visa, or get other gift cards. W…" at bounding box center [510, 461] width 1021 height 829
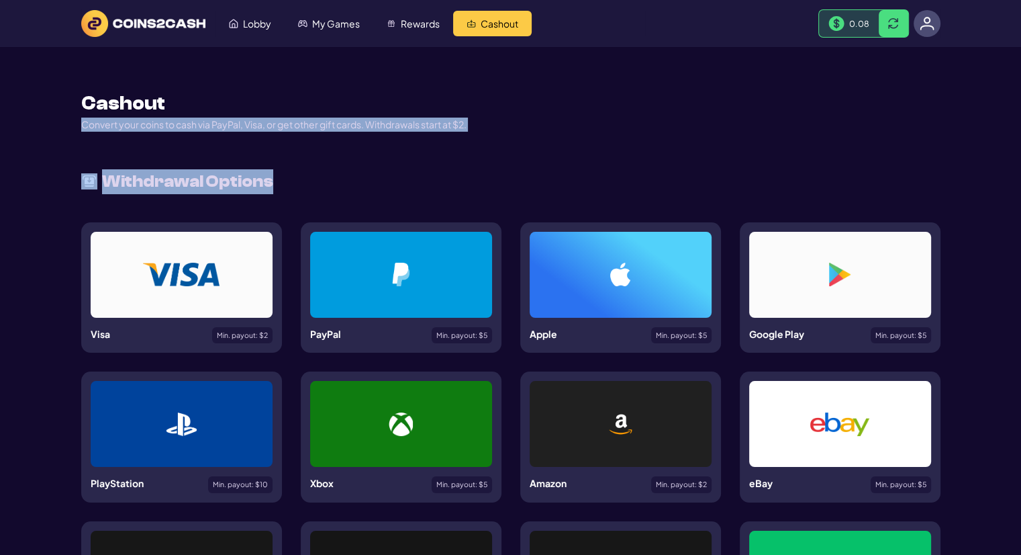
click at [61, 119] on main "Cashout Convert your coins to cash via PayPal, Visa, or get other gift cards. W…" at bounding box center [510, 461] width 1021 height 829
drag, startPoint x: 64, startPoint y: 101, endPoint x: 350, endPoint y: 185, distance: 297.4
click at [350, 185] on main "Cashout Convert your coins to cash via PayPal, Visa, or get other gift cards. W…" at bounding box center [510, 461] width 1021 height 829
click at [350, 185] on div "Withdrawal Options" at bounding box center [510, 181] width 859 height 25
drag, startPoint x: 138, startPoint y: 124, endPoint x: 379, endPoint y: 189, distance: 249.2
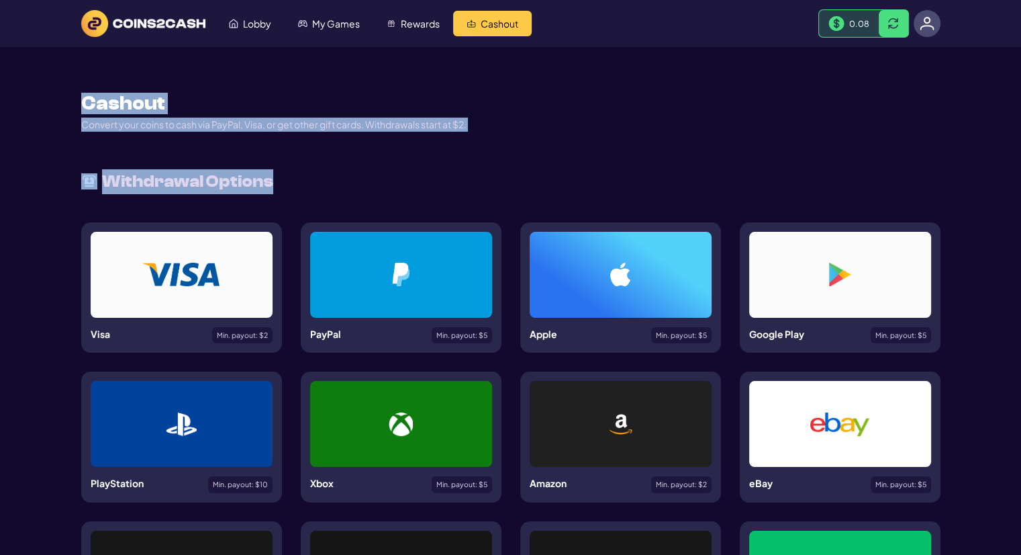
click at [379, 189] on main "Cashout Convert your coins to cash via PayPal, Visa, or get other gift cards. W…" at bounding box center [510, 461] width 1021 height 829
click at [379, 189] on div "Withdrawal Options" at bounding box center [510, 181] width 859 height 25
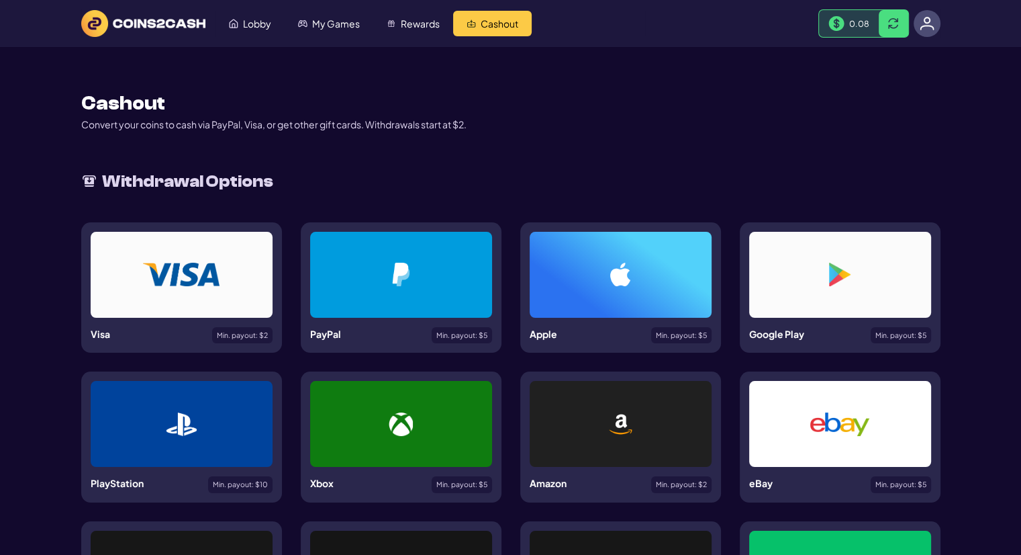
click at [405, 257] on div at bounding box center [401, 275] width 182 height 86
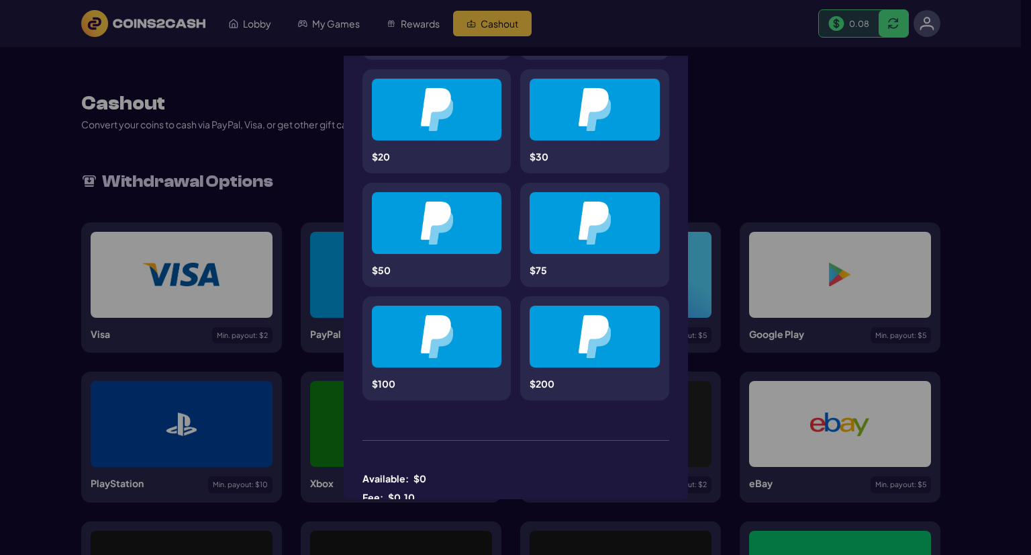
scroll to position [343, 0]
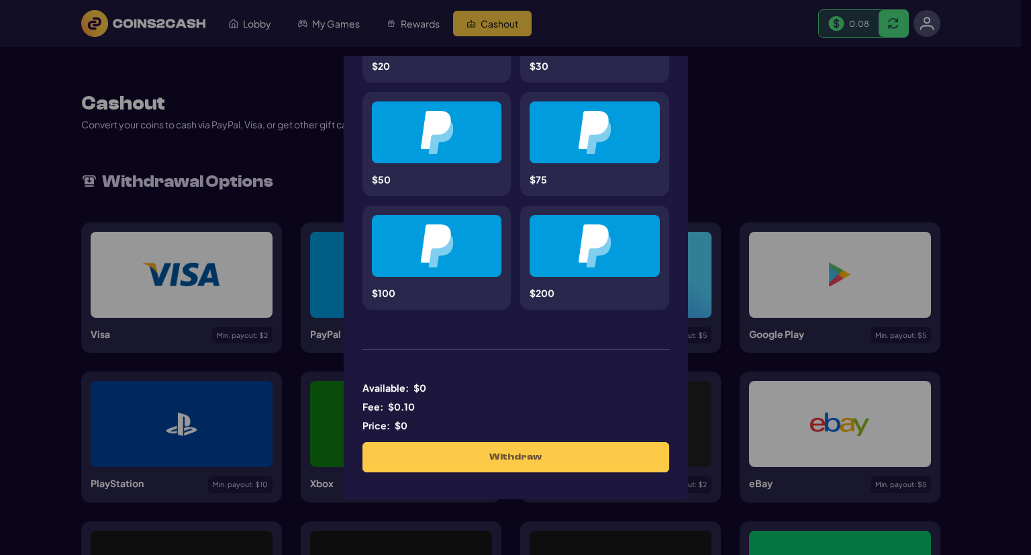
click at [439, 265] on img at bounding box center [436, 245] width 33 height 43
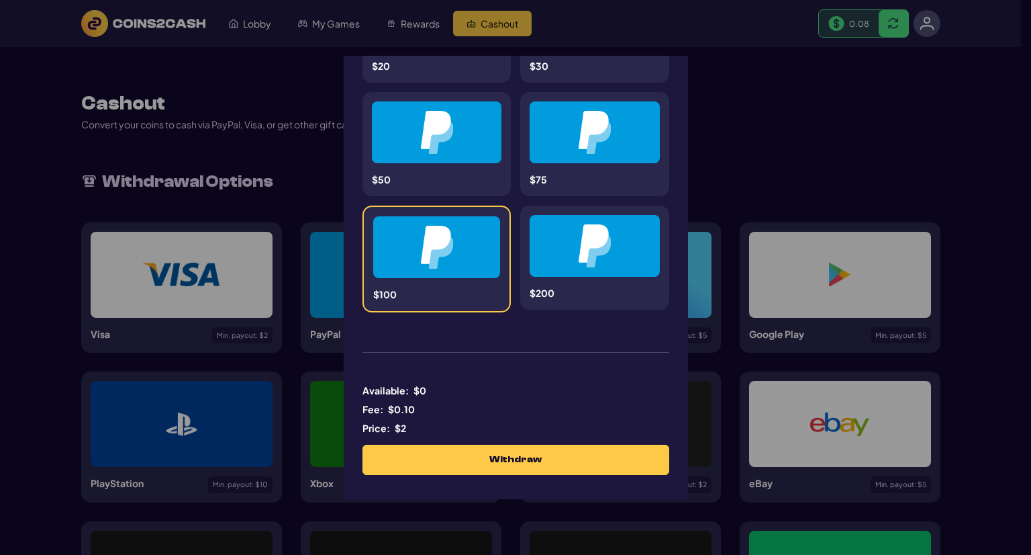
click at [596, 267] on div at bounding box center [595, 246] width 130 height 62
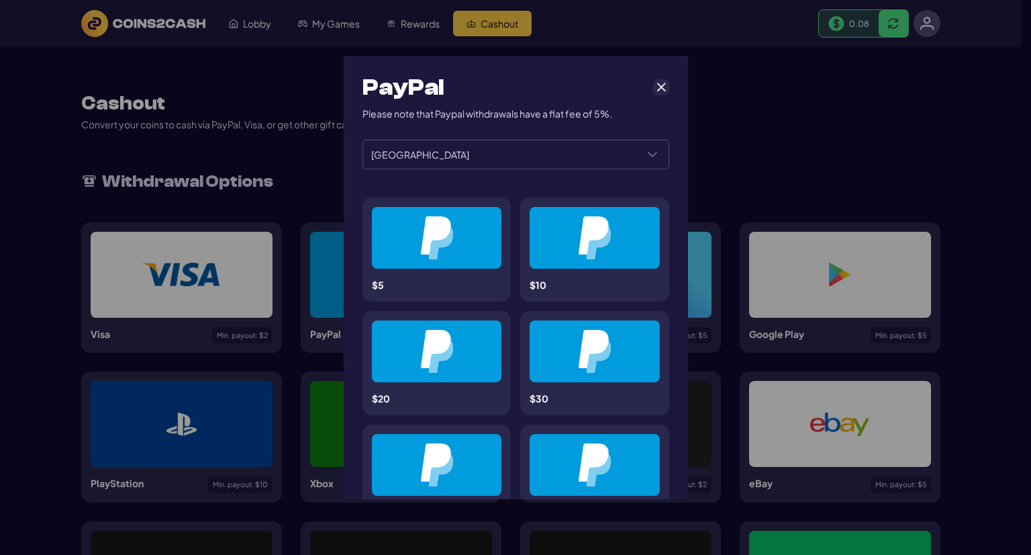
scroll to position [0, 0]
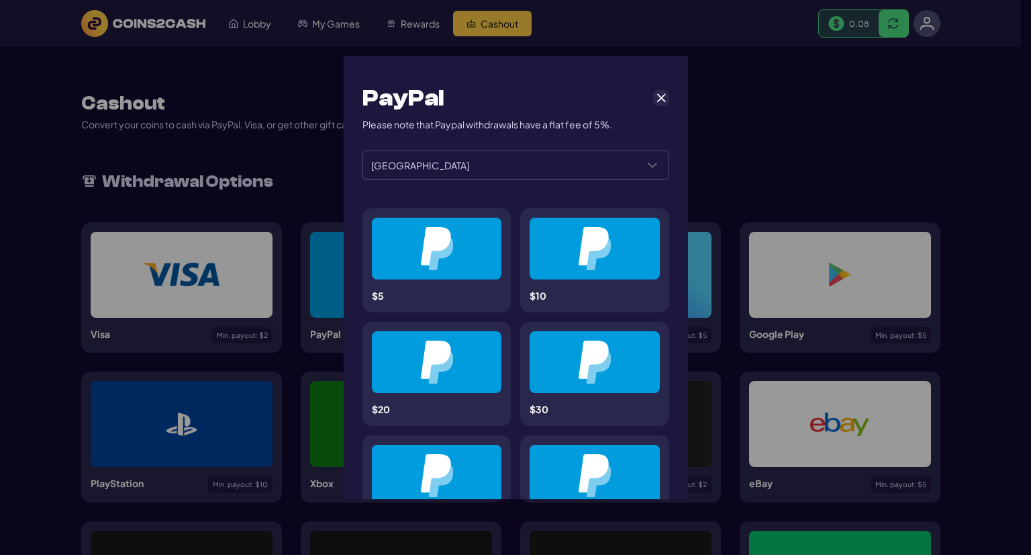
click at [450, 227] on img at bounding box center [436, 248] width 33 height 43
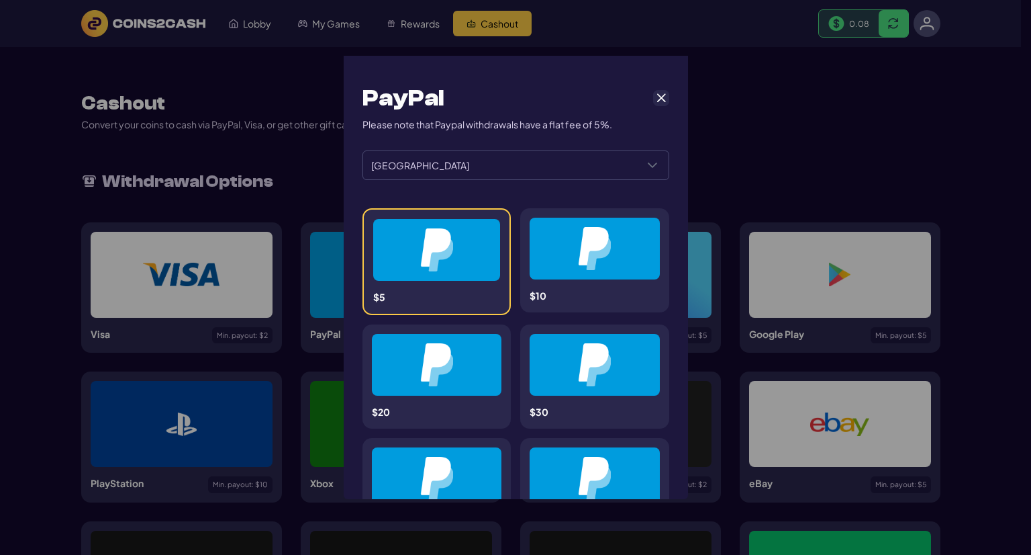
click at [578, 245] on img at bounding box center [594, 248] width 33 height 43
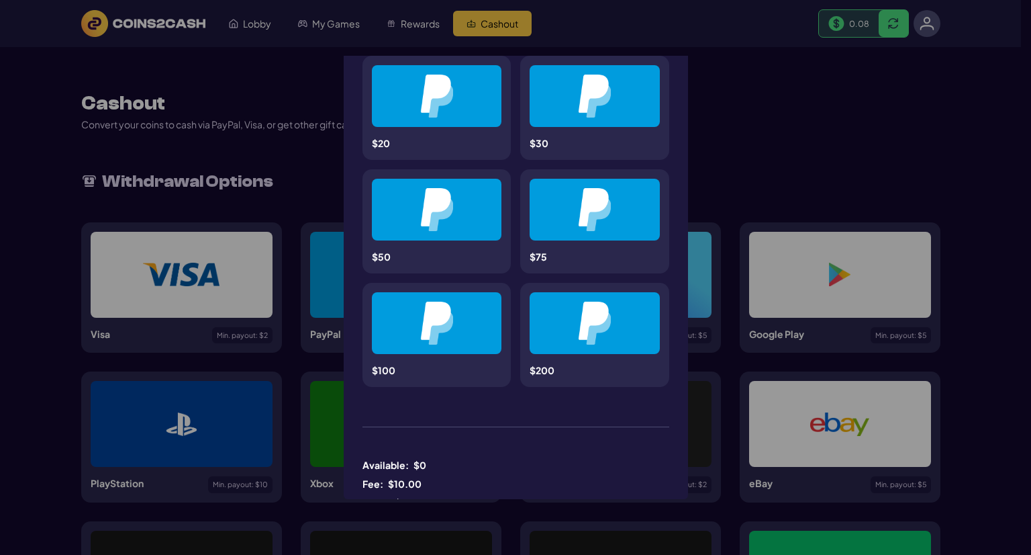
click at [448, 116] on div at bounding box center [437, 96] width 130 height 62
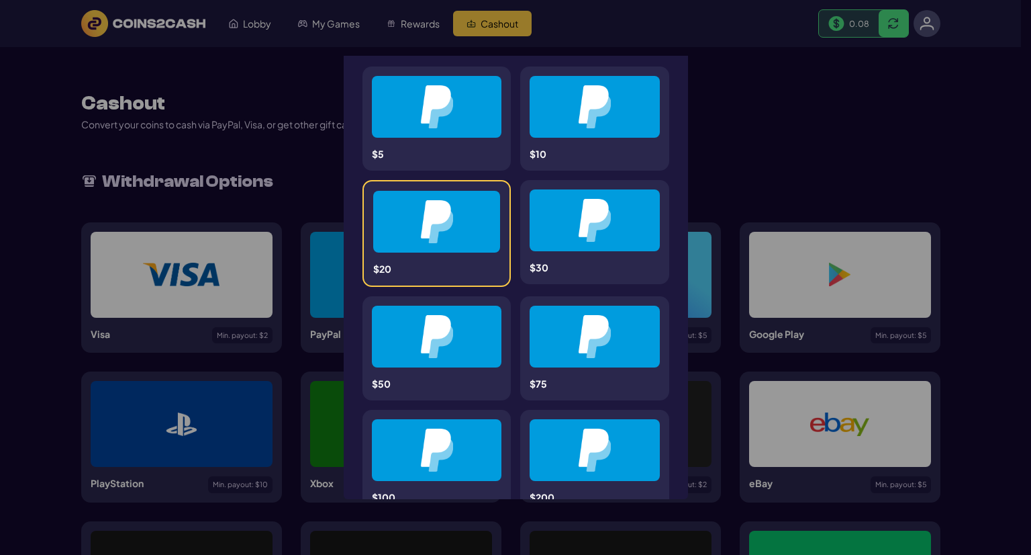
scroll to position [133, 0]
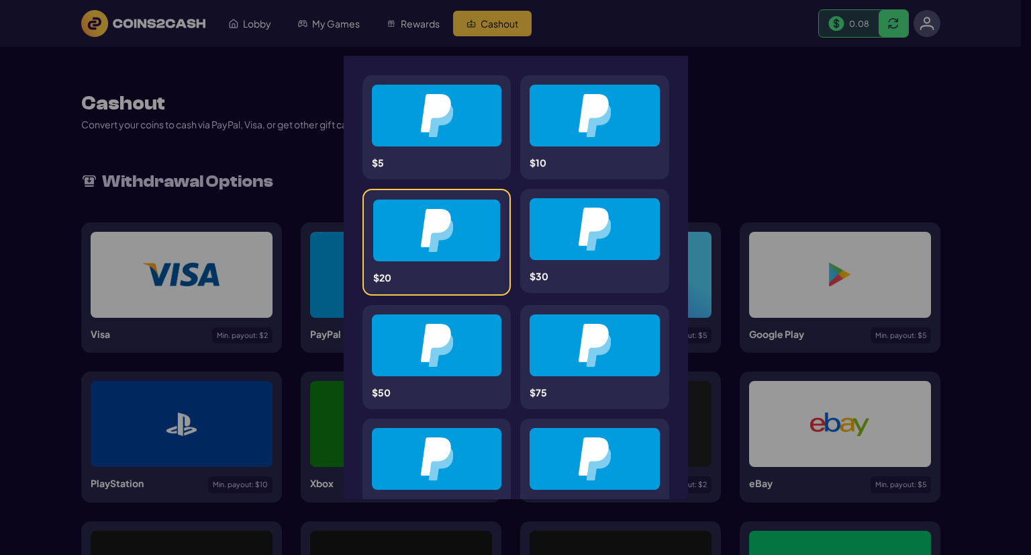
click at [546, 232] on div at bounding box center [595, 229] width 130 height 62
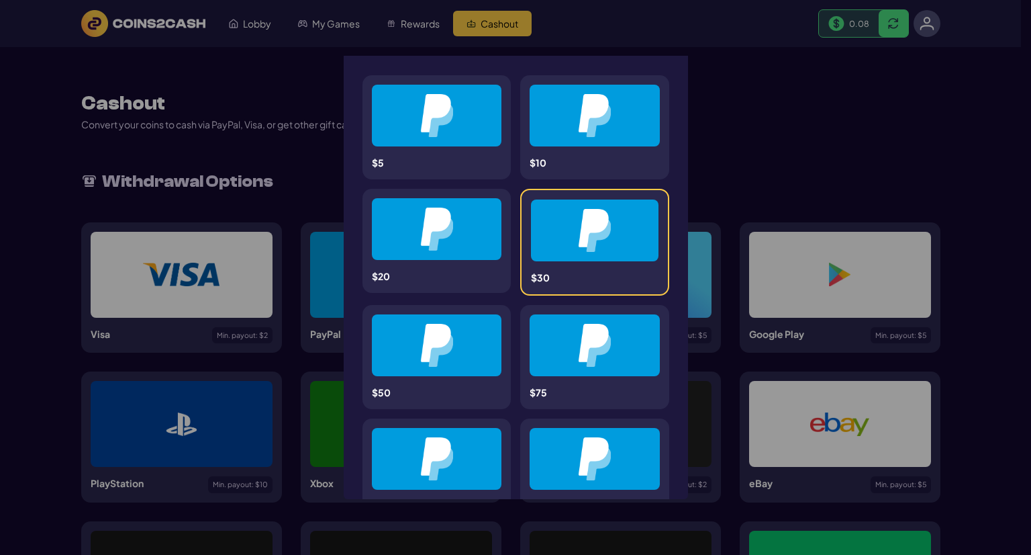
click at [445, 309] on div "$50" at bounding box center [437, 357] width 149 height 104
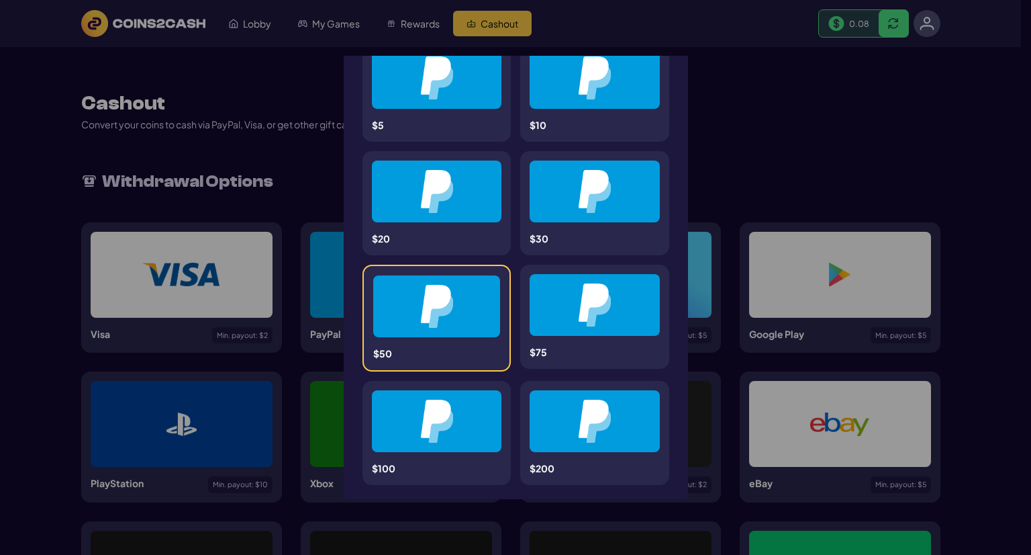
scroll to position [267, 0]
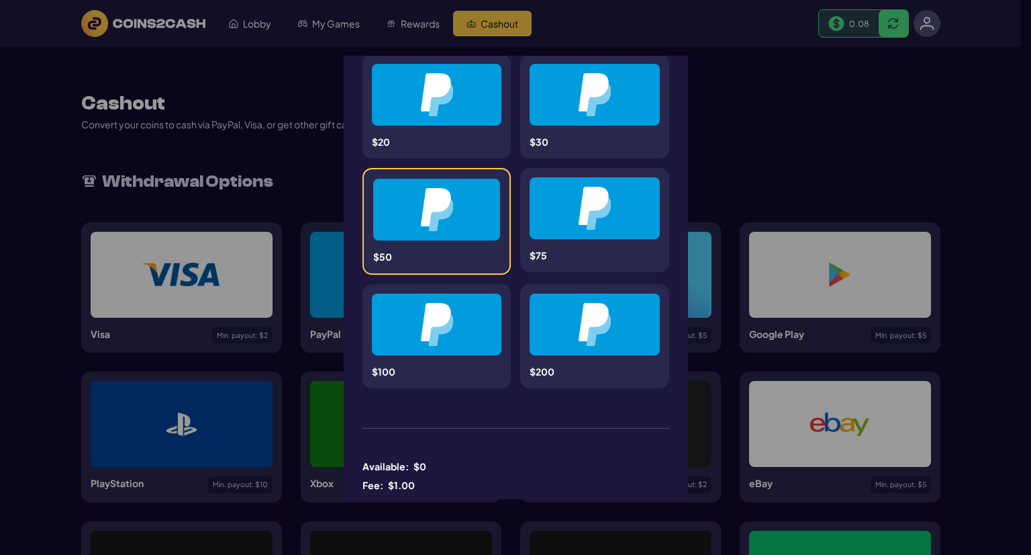
click at [593, 187] on img at bounding box center [594, 208] width 33 height 43
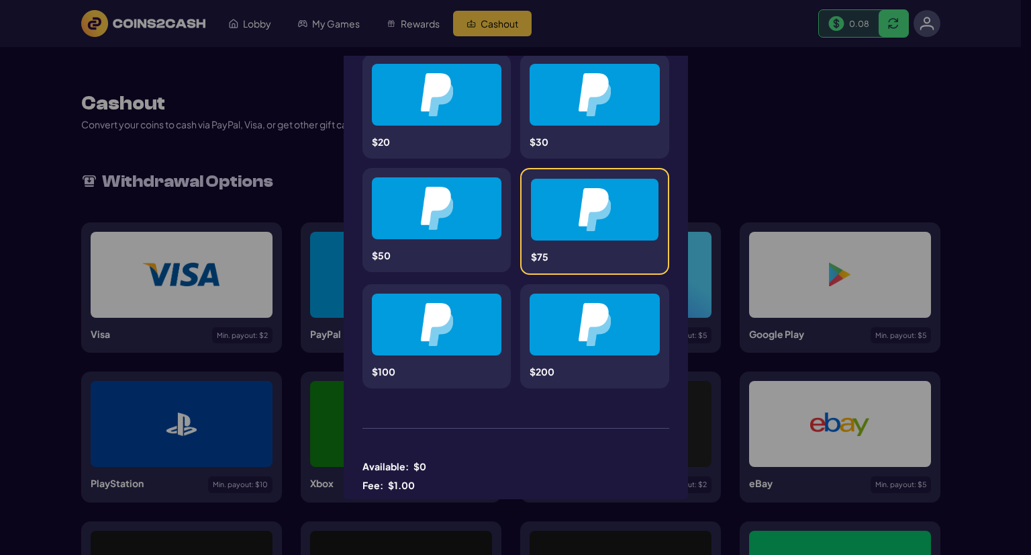
click at [442, 309] on img at bounding box center [436, 324] width 33 height 43
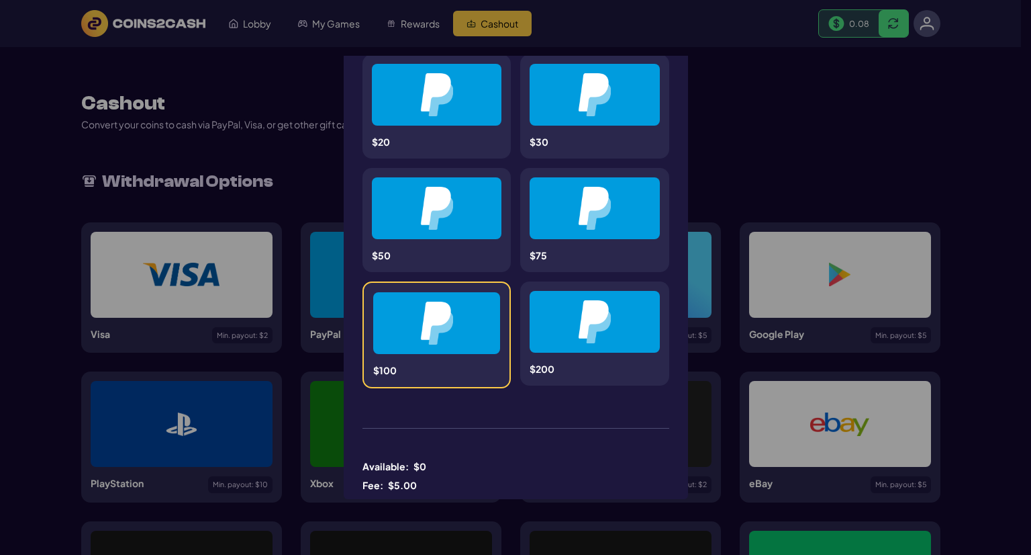
click at [599, 329] on img at bounding box center [594, 321] width 33 height 43
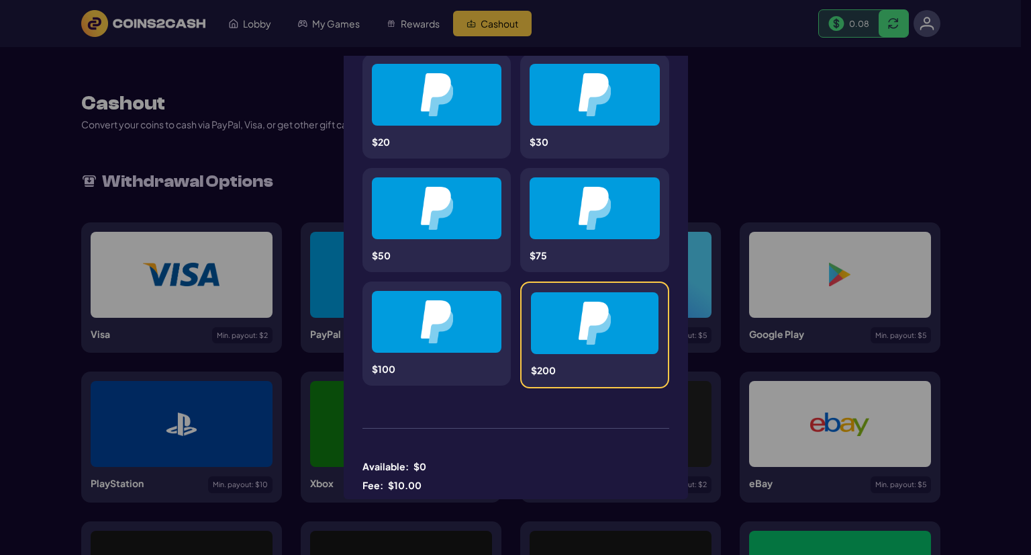
click at [234, 169] on div "**********" at bounding box center [515, 277] width 1031 height 555
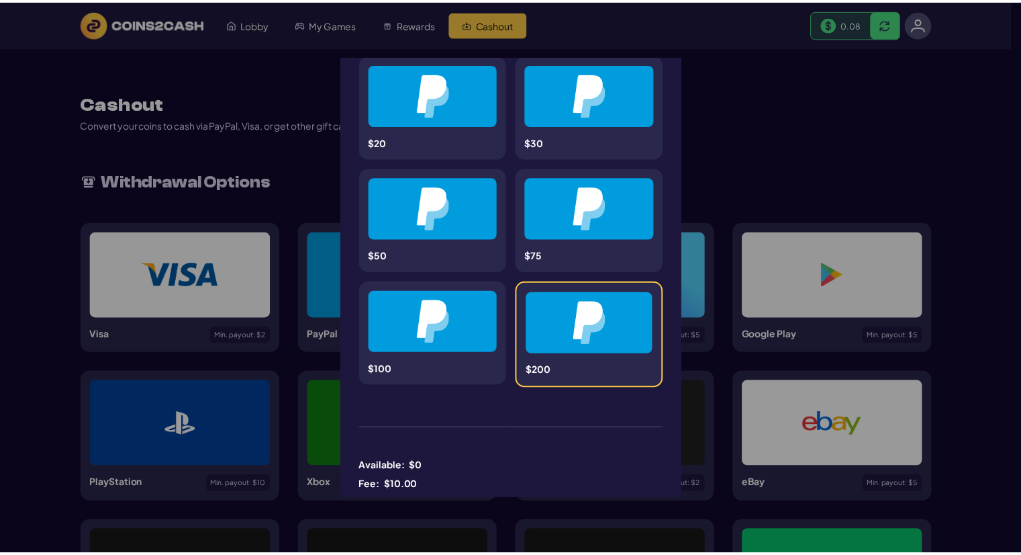
scroll to position [0, 0]
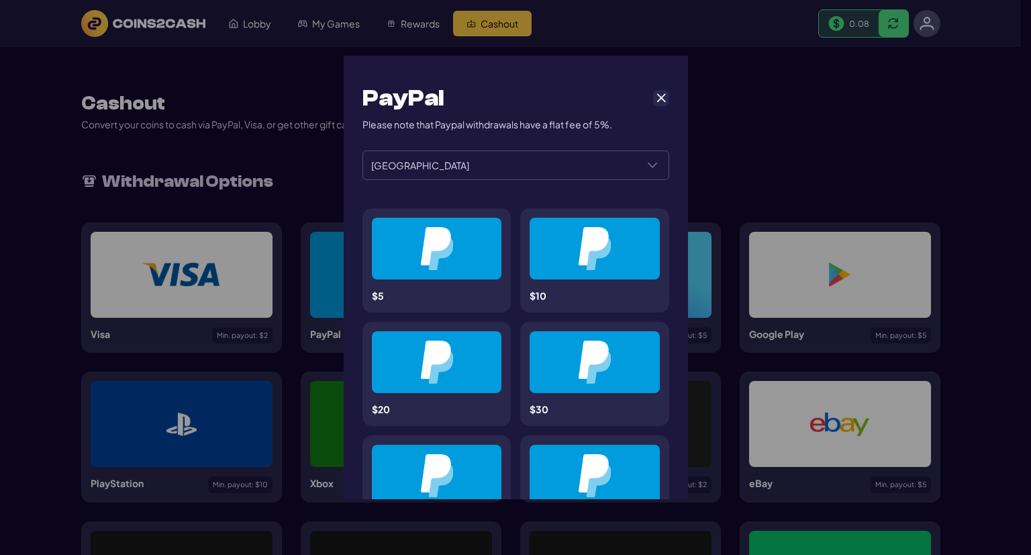
drag, startPoint x: 644, startPoint y: 101, endPoint x: 652, endPoint y: 100, distance: 7.4
click at [644, 101] on div "PayPal" at bounding box center [516, 98] width 307 height 29
click at [655, 100] on span "Cancel" at bounding box center [661, 98] width 12 height 12
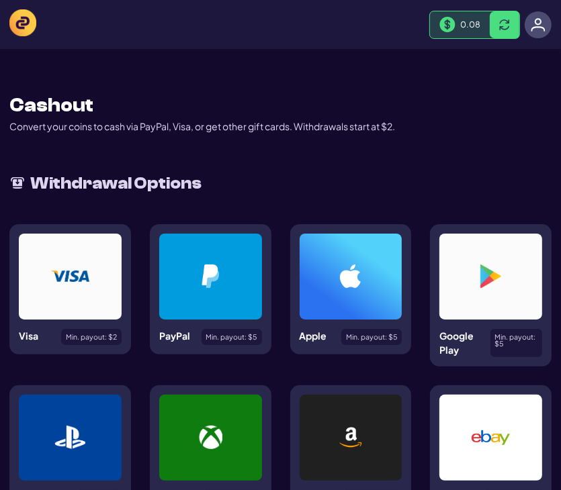
click at [5, 17] on header "Lobby My Games Rewards Cashout 0.08" at bounding box center [280, 24] width 561 height 49
click at [21, 17] on img at bounding box center [22, 22] width 27 height 27
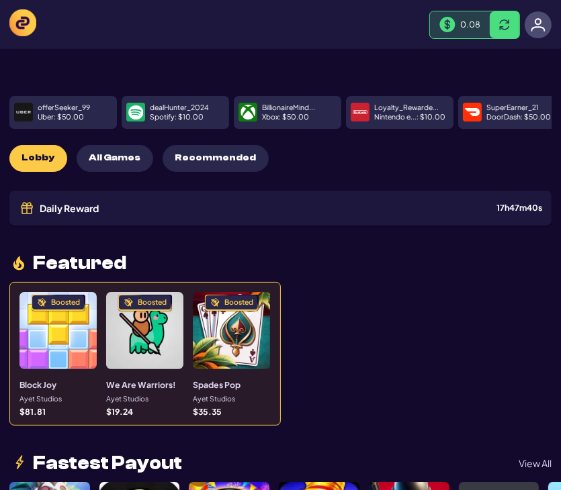
click at [54, 107] on p "offerSeeker_99" at bounding box center [64, 107] width 52 height 7
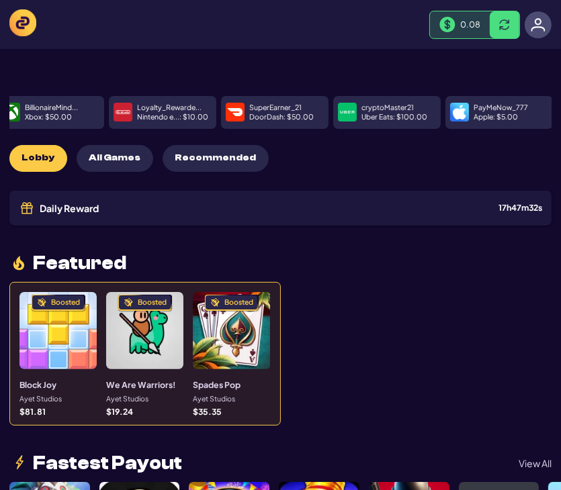
drag, startPoint x: 269, startPoint y: 112, endPoint x: 29, endPoint y: 129, distance: 240.9
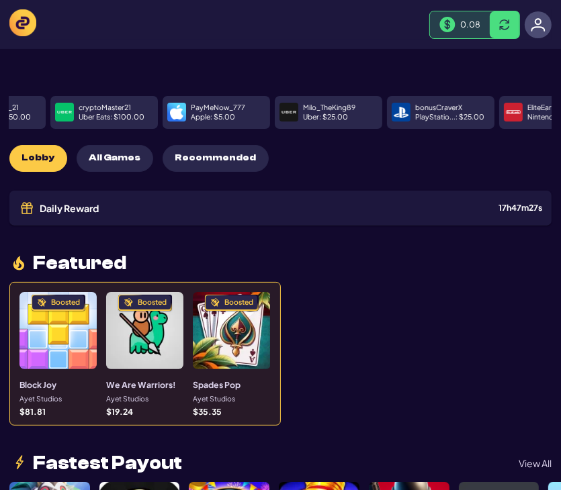
drag, startPoint x: 452, startPoint y: 107, endPoint x: 269, endPoint y: 117, distance: 183.6
click at [269, 117] on div "PayMeNow_777 Apple : $ 5.00" at bounding box center [215, 112] width 107 height 33
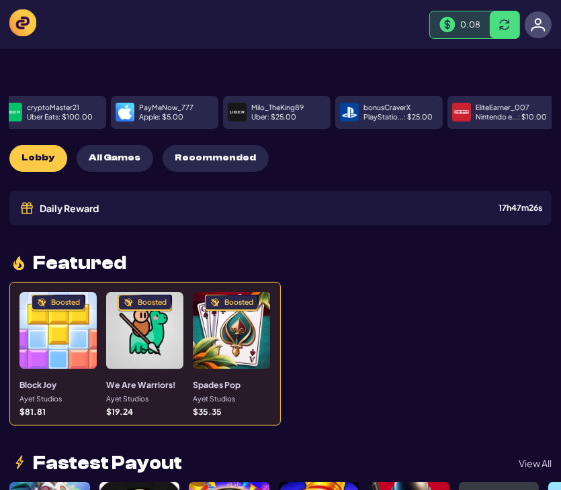
drag, startPoint x: 481, startPoint y: 113, endPoint x: 371, endPoint y: 119, distance: 110.2
click at [371, 119] on p "PlayStatio... : $ 25.00" at bounding box center [397, 116] width 69 height 7
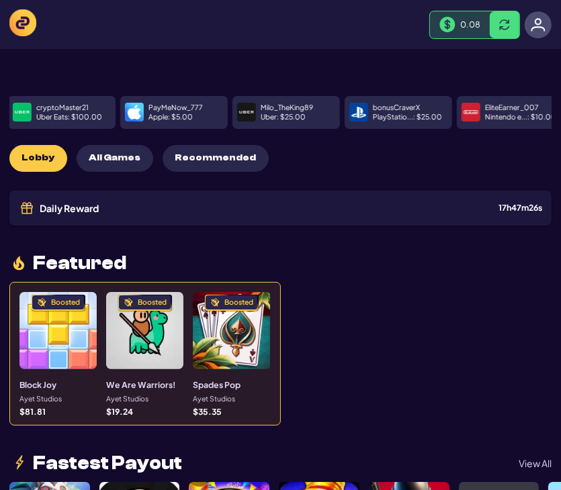
click at [381, 113] on p "PlayStatio... : $ 25.00" at bounding box center [407, 116] width 69 height 7
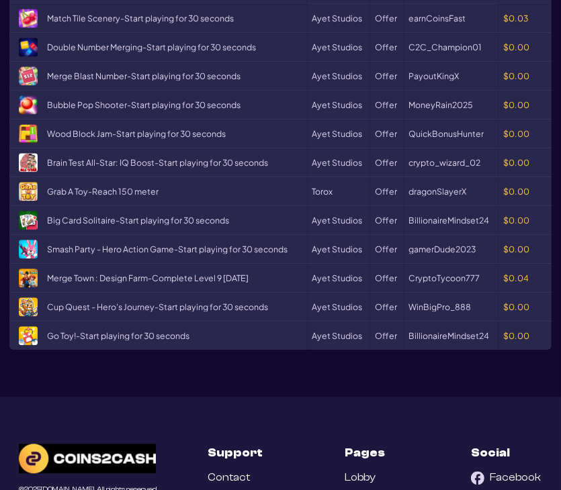
scroll to position [1611, 0]
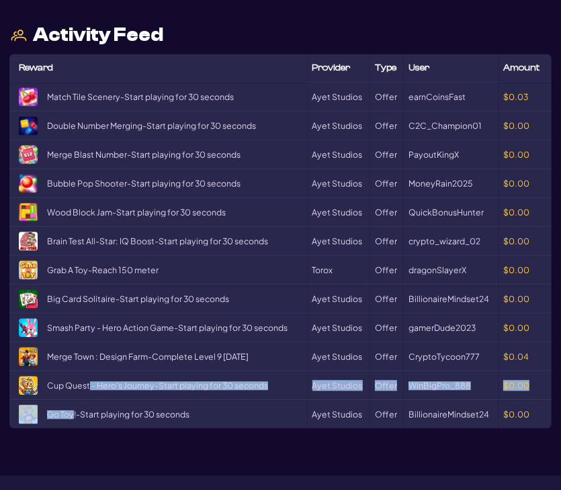
drag, startPoint x: 72, startPoint y: 413, endPoint x: 89, endPoint y: 393, distance: 26.2
click at [89, 393] on tbody "Match Tile Scenery - Start playing for 30 seconds Ayet Studios Offer earnCoinsF…" at bounding box center [280, 256] width 542 height 346
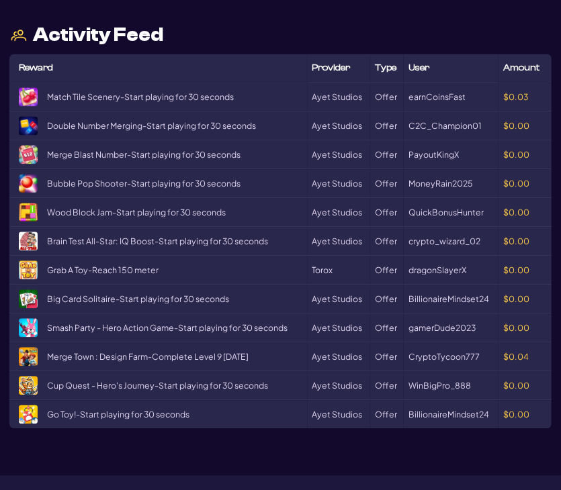
click at [109, 412] on span "Go Toy! - Start playing for 30 seconds" at bounding box center [118, 414] width 142 height 9
click at [34, 69] on span "Reward" at bounding box center [36, 67] width 34 height 9
click at [391, 64] on span "Type" at bounding box center [385, 67] width 21 height 9
drag, startPoint x: 395, startPoint y: 100, endPoint x: 400, endPoint y: 86, distance: 15.1
click at [400, 86] on td "Offer" at bounding box center [387, 97] width 34 height 29
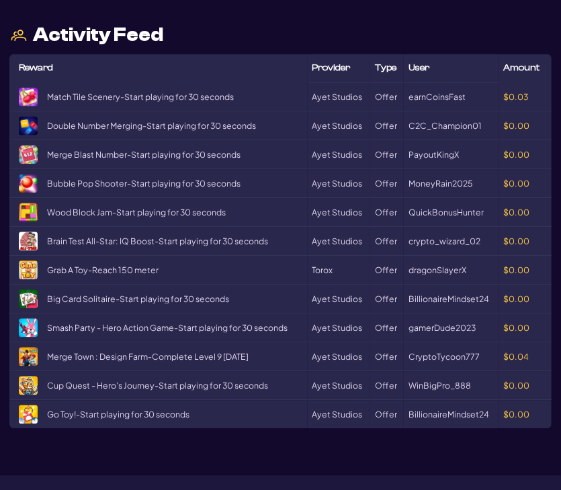
click at [424, 95] on span "earnCoinsFast" at bounding box center [436, 97] width 57 height 9
click at [316, 140] on td "Ayet Studios" at bounding box center [338, 154] width 63 height 29
drag, startPoint x: 131, startPoint y: 299, endPoint x: 197, endPoint y: 298, distance: 66.5
click at [197, 298] on span "Big Card Solitaire - Start playing for 30 seconds" at bounding box center [138, 299] width 182 height 9
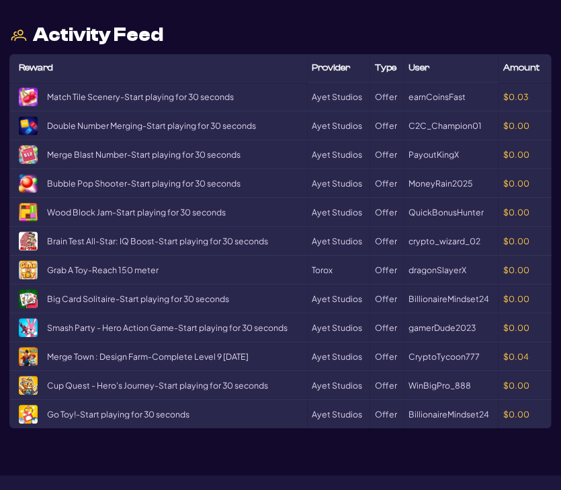
click at [419, 267] on span "dragonSlayerX" at bounding box center [437, 270] width 58 height 9
click at [324, 277] on td "Torox" at bounding box center [338, 270] width 63 height 29
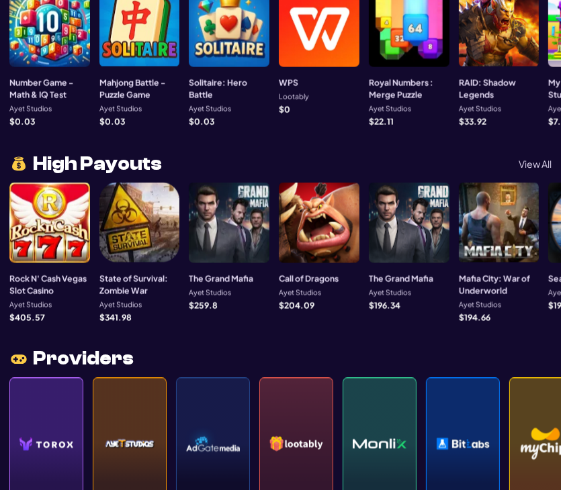
scroll to position [1074, 0]
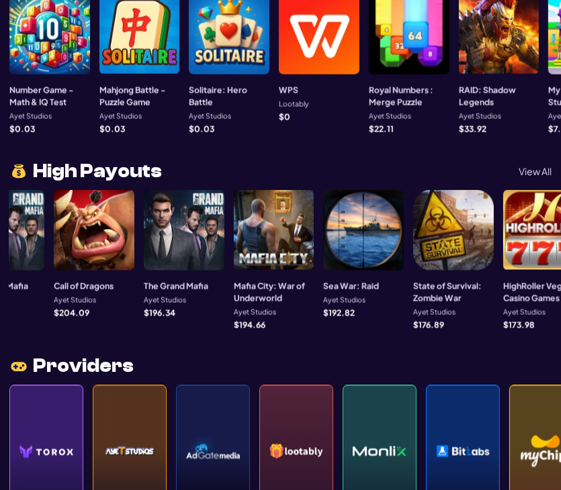
drag, startPoint x: 365, startPoint y: 241, endPoint x: 134, endPoint y: 239, distance: 231.6
click at [134, 238] on div "Rock N' Cash Vegas Slot Casino Ayet Studios $ 405.57 State of Survival: Zombie …" at bounding box center [60, 259] width 551 height 139
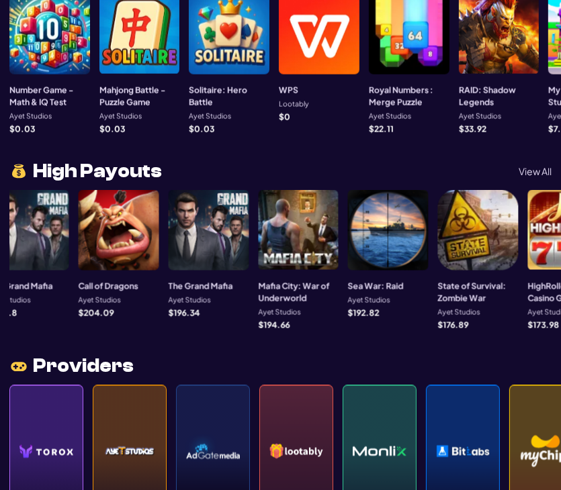
drag, startPoint x: 352, startPoint y: 244, endPoint x: 13, endPoint y: 234, distance: 339.2
click at [348, 235] on div at bounding box center [388, 230] width 81 height 81
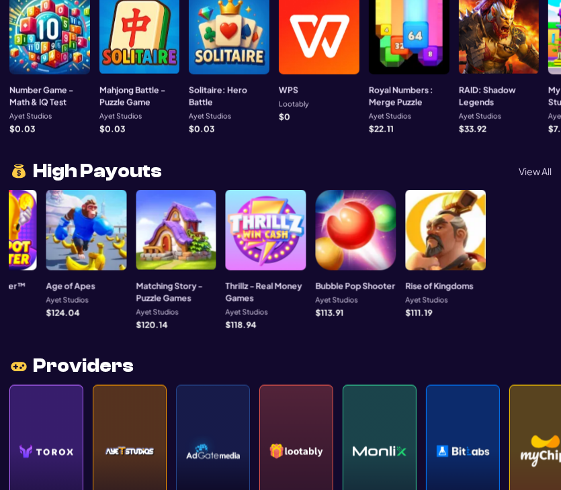
drag, startPoint x: 234, startPoint y: 242, endPoint x: 138, endPoint y: 240, distance: 95.3
click at [134, 242] on div "Rock N' Cash Vegas Slot Casino Ayet Studios $ 405.57 State of Survival: Zombie …" at bounding box center [284, 259] width 551 height 139
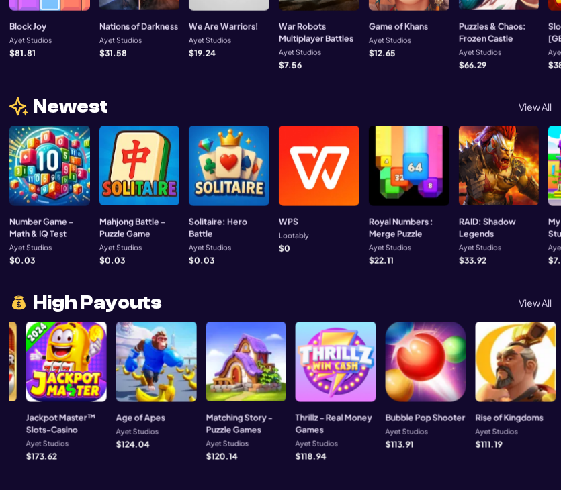
scroll to position [873, 0]
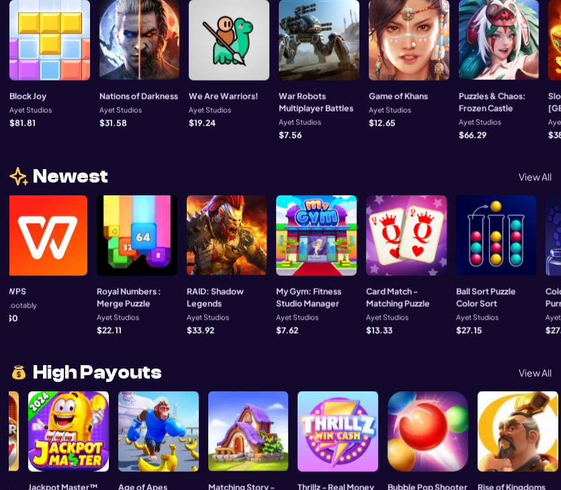
drag, startPoint x: 338, startPoint y: 240, endPoint x: 99, endPoint y: 232, distance: 239.8
click at [99, 232] on div at bounding box center [137, 235] width 81 height 81
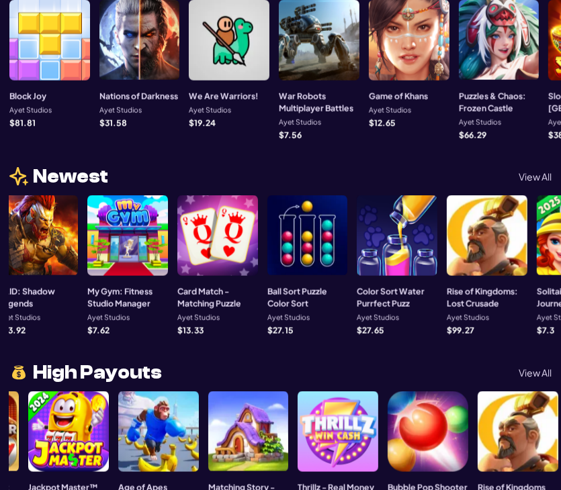
drag, startPoint x: 379, startPoint y: 244, endPoint x: 175, endPoint y: 244, distance: 204.1
click at [184, 245] on div at bounding box center [217, 235] width 81 height 81
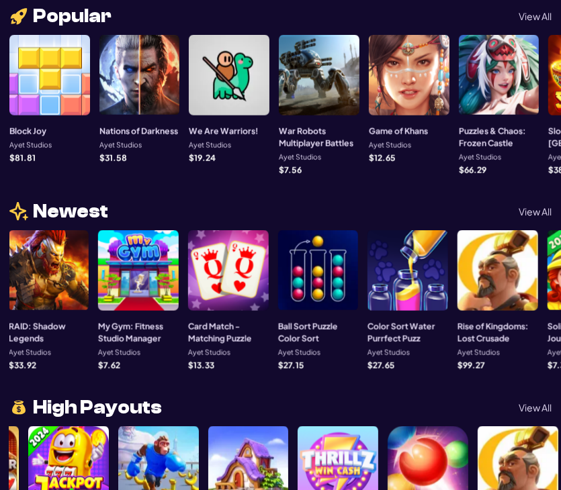
scroll to position [671, 0]
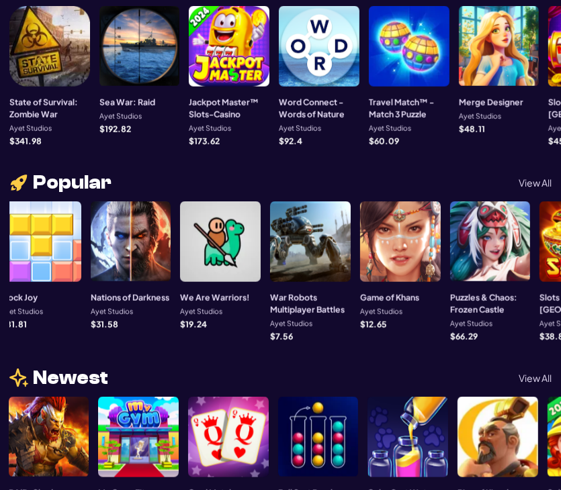
drag, startPoint x: 377, startPoint y: 242, endPoint x: 65, endPoint y: 238, distance: 312.2
click at [360, 238] on div at bounding box center [400, 241] width 81 height 81
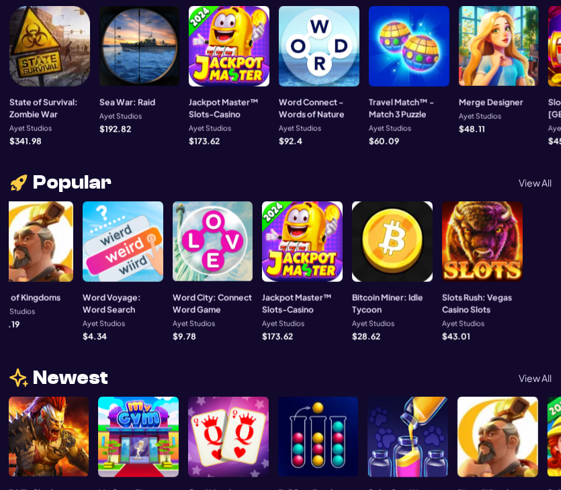
drag, startPoint x: 385, startPoint y: 244, endPoint x: 13, endPoint y: 234, distance: 371.4
click at [13, 234] on div at bounding box center [33, 241] width 81 height 81
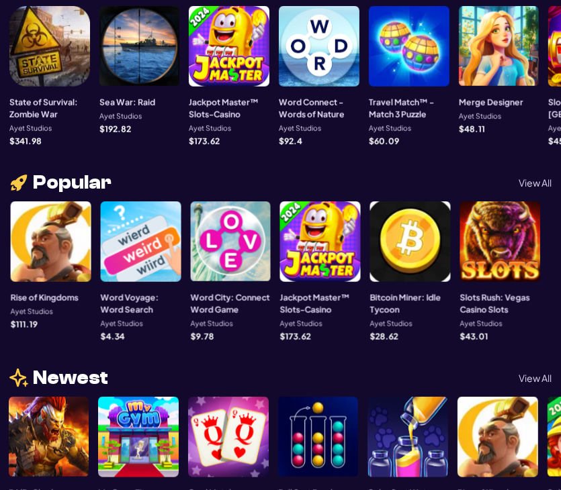
drag, startPoint x: 338, startPoint y: 257, endPoint x: 140, endPoint y: 254, distance: 198.1
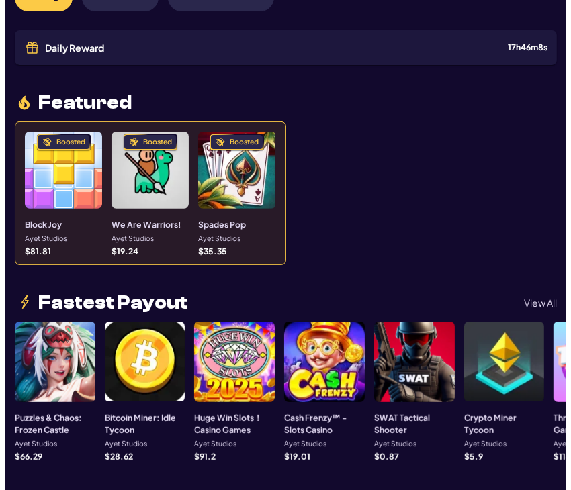
scroll to position [0, 0]
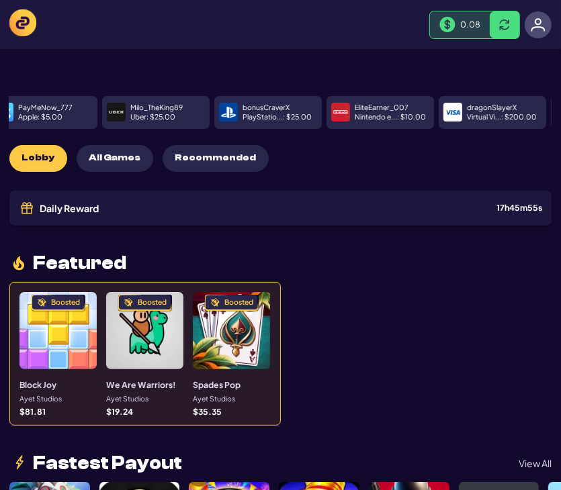
drag, startPoint x: 506, startPoint y: 117, endPoint x: 374, endPoint y: 122, distance: 131.7
click at [374, 122] on div "EliteEarner_007 Nintendo e... : $ 10.00" at bounding box center [391, 112] width 75 height 23
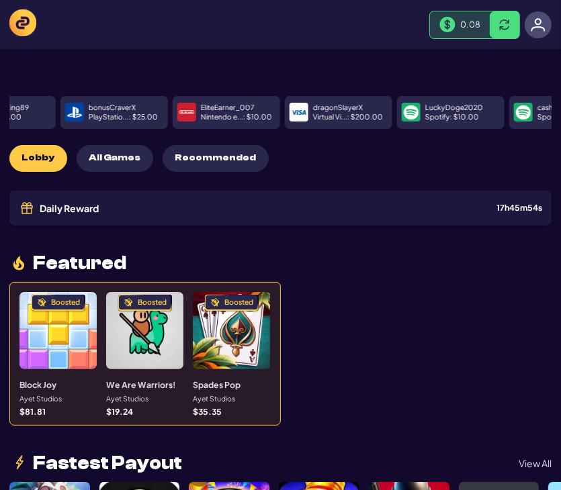
drag, startPoint x: 381, startPoint y: 107, endPoint x: 209, endPoint y: 109, distance: 171.9
click at [209, 109] on p "EliteEarner_007" at bounding box center [228, 107] width 54 height 7
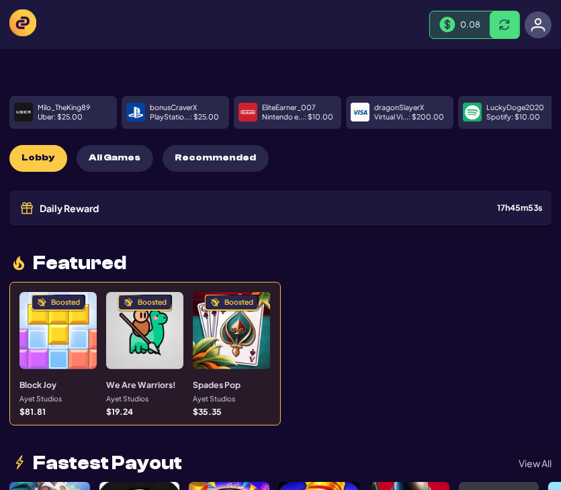
click at [432, 118] on p "Virtual Vi... : $ 200.00" at bounding box center [409, 116] width 70 height 7
click at [424, 121] on p "Virtual Vi... : $ 200.00" at bounding box center [409, 116] width 70 height 7
click at [544, 19] on img at bounding box center [537, 24] width 15 height 15
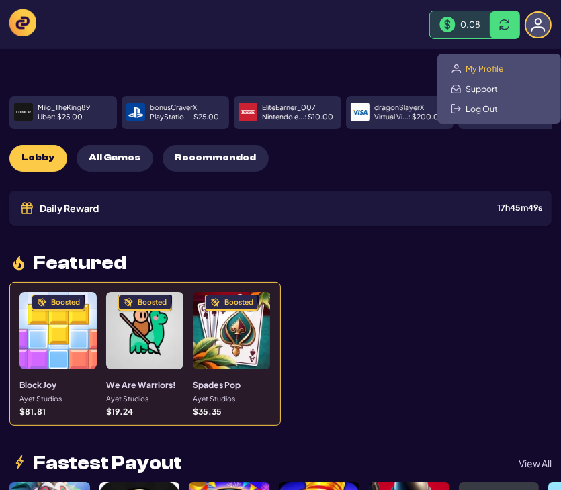
click at [490, 68] on span "My Profile" at bounding box center [484, 68] width 38 height 11
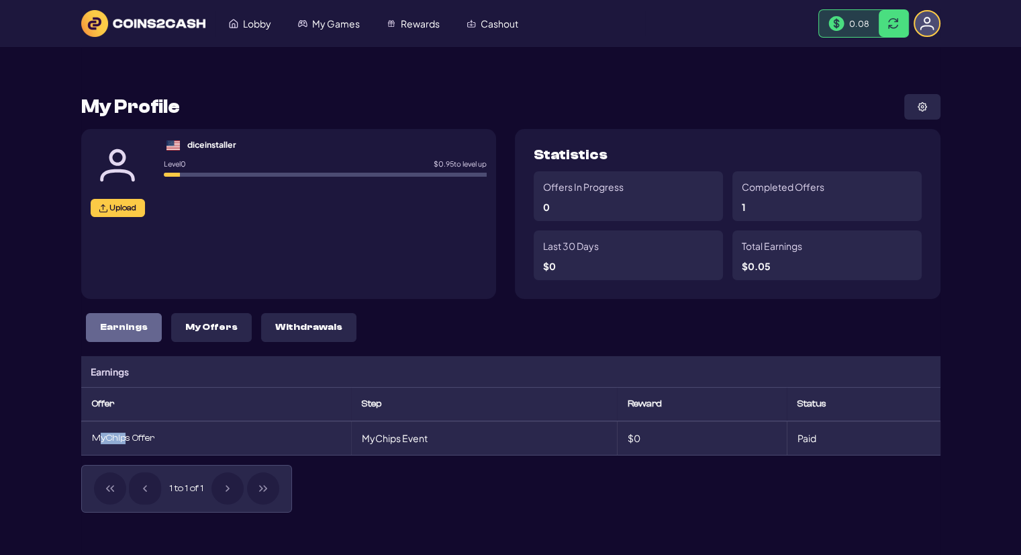
drag, startPoint x: 126, startPoint y: 434, endPoint x: 98, endPoint y: 436, distance: 27.6
click at [98, 436] on div "MyChips Offer" at bounding box center [216, 437] width 248 height 11
drag, startPoint x: 427, startPoint y: 444, endPoint x: 365, endPoint y: 442, distance: 62.4
click at [365, 442] on td "MyChips Event" at bounding box center [484, 438] width 266 height 34
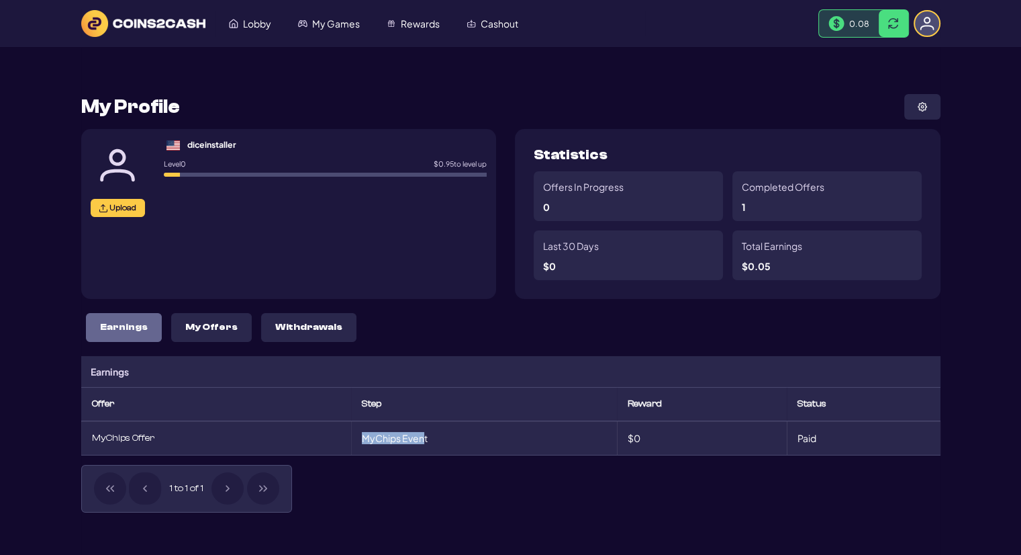
click at [365, 442] on td "MyChips Event" at bounding box center [484, 438] width 266 height 34
drag, startPoint x: 320, startPoint y: 449, endPoint x: 693, endPoint y: 446, distance: 372.6
click at [693, 446] on tr "MyChips Offer MyChips Event $0 Paid" at bounding box center [510, 438] width 859 height 34
click at [693, 446] on td "$0" at bounding box center [702, 438] width 170 height 34
drag, startPoint x: 871, startPoint y: 445, endPoint x: 96, endPoint y: 376, distance: 777.8
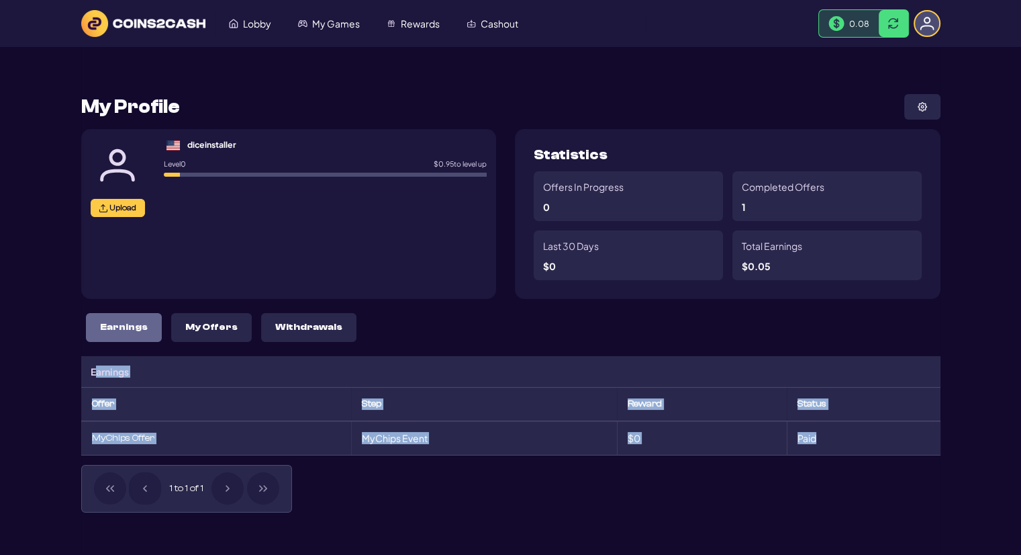
click at [96, 376] on div "Earnings Offer Step Reward Status MyChips Offer MyChips Event $0 Paid 1 to 1 of…" at bounding box center [510, 434] width 859 height 156
click at [96, 376] on p "Earnings" at bounding box center [110, 371] width 38 height 12
click at [197, 142] on div "diceinstaller" at bounding box center [211, 144] width 49 height 12
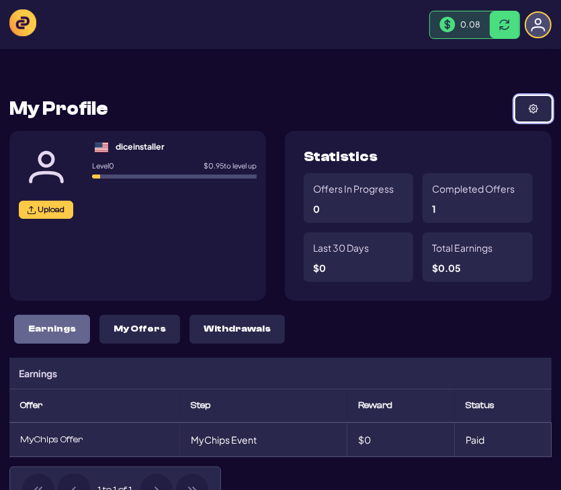
click at [521, 101] on button at bounding box center [533, 109] width 36 height 26
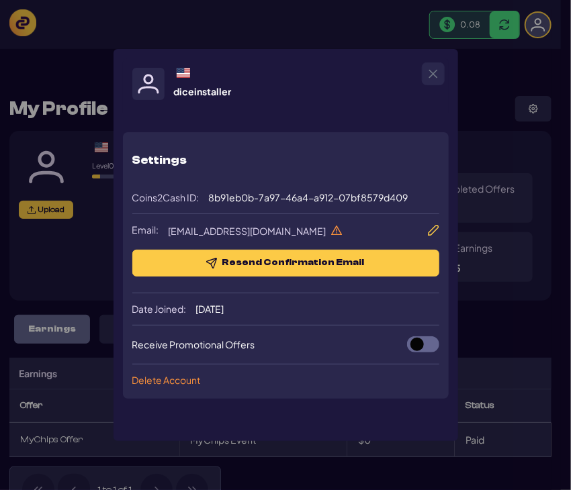
click at [506, 209] on div "diceinstaller Settings Coins2Cash ID: 8b91eb0b-7a97-46a4-a912-07bf8579d409 Emai…" at bounding box center [285, 245] width 571 height 490
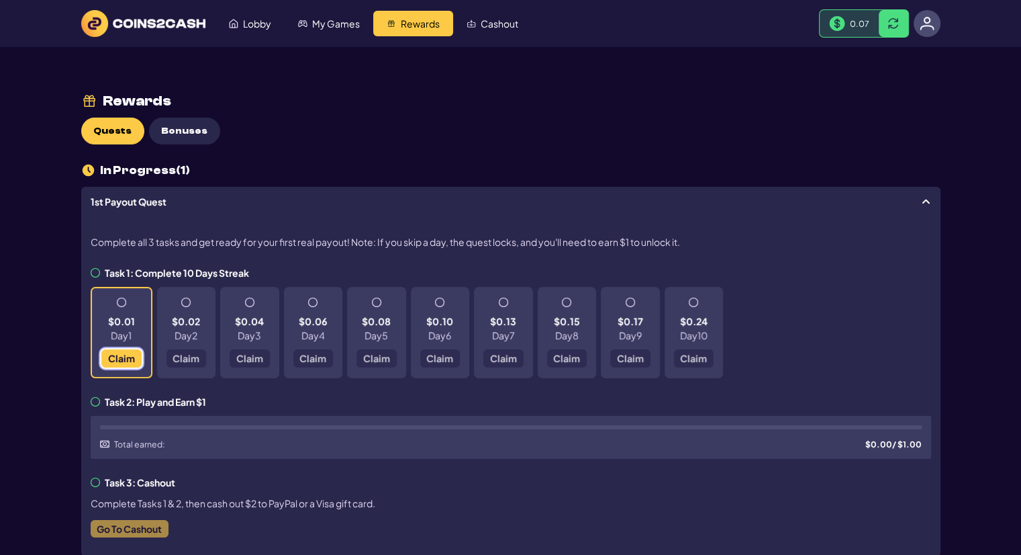
click at [121, 361] on span "Claim" at bounding box center [120, 357] width 27 height 9
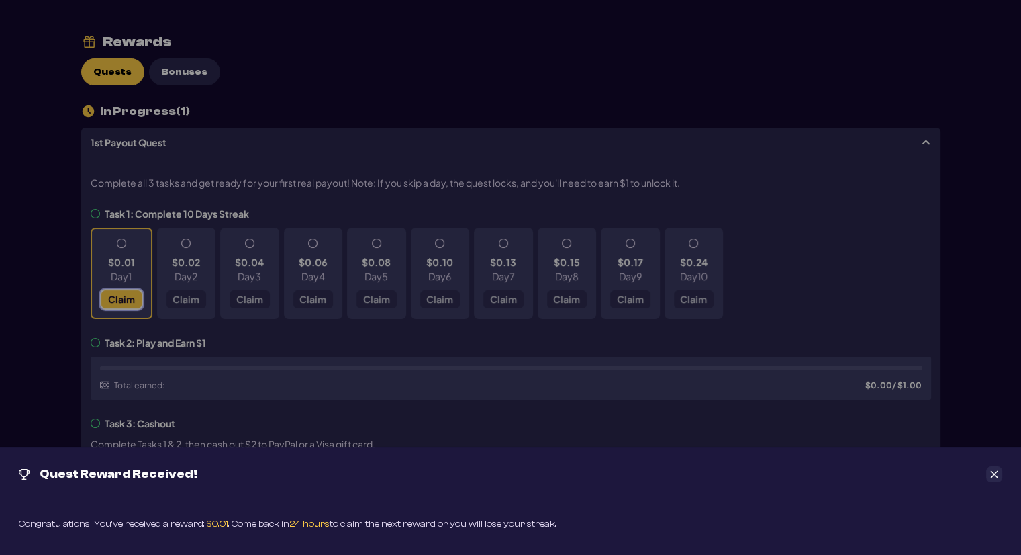
scroll to position [67, 0]
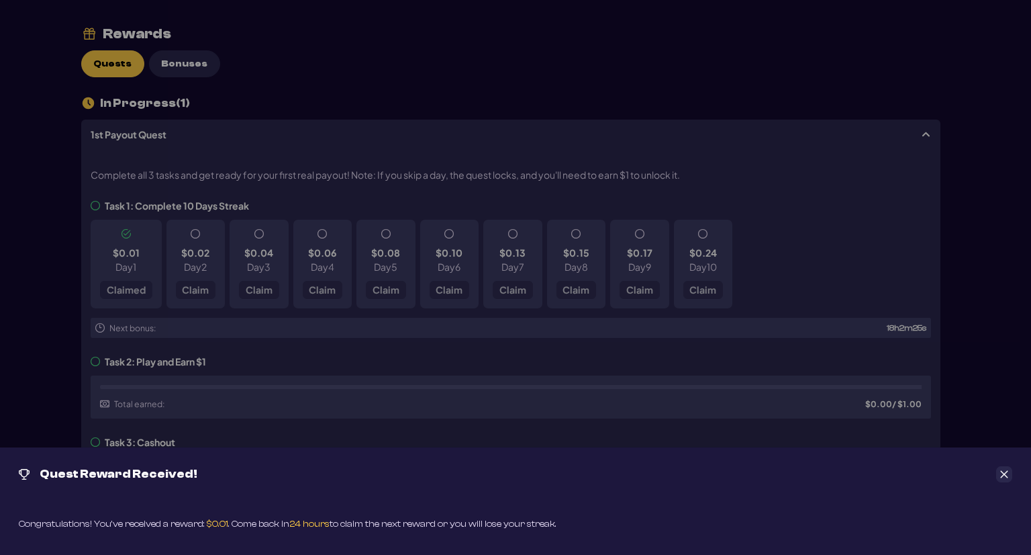
click at [849, 410] on div "Quest Reward Received! Congratulations! You’ve received a reward: $0.01 . Come …" at bounding box center [515, 277] width 1031 height 555
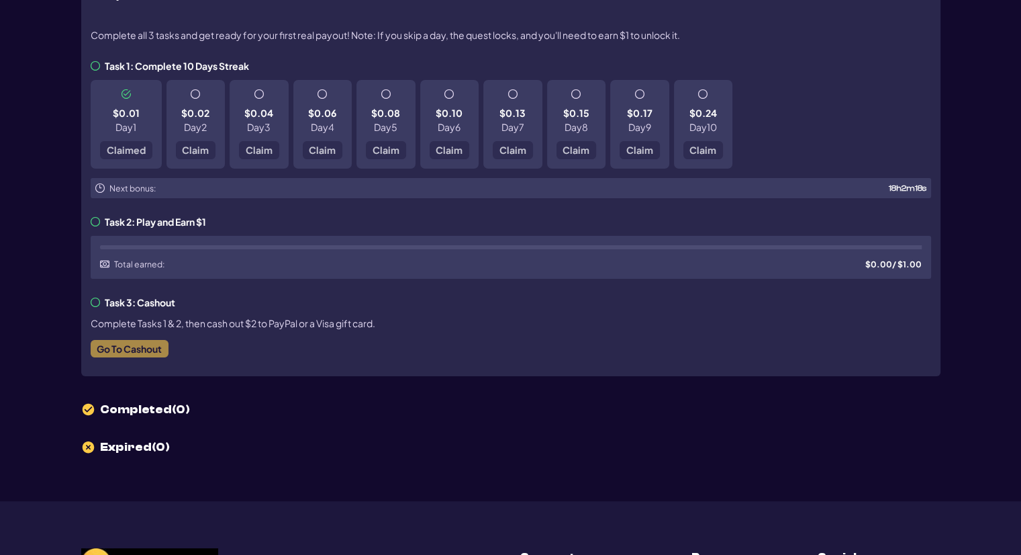
scroll to position [0, 0]
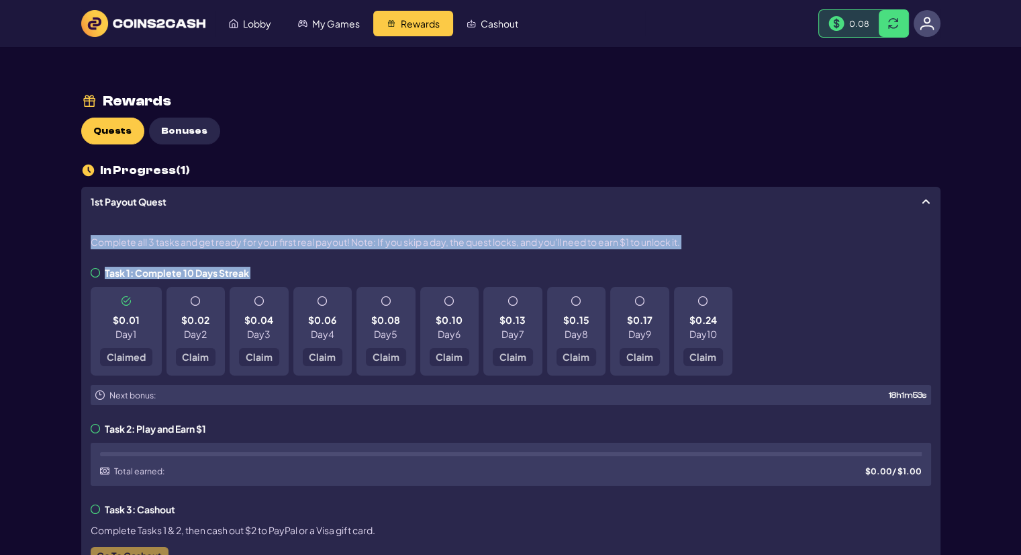
drag, startPoint x: 73, startPoint y: 197, endPoint x: 331, endPoint y: 261, distance: 266.4
click at [331, 261] on main "Rewards Quests Bonuses In Progress ( 1 ) 1st Payout Quest Complete all 3 tasks …" at bounding box center [510, 377] width 1021 height 661
click at [331, 261] on div "Complete all 3 tasks and get ready for your first real payout! Note: If you ski…" at bounding box center [510, 399] width 859 height 367
drag, startPoint x: 234, startPoint y: 260, endPoint x: 104, endPoint y: 218, distance: 136.7
click at [104, 218] on div "Complete all 3 tasks and get ready for your first real payout! Note: If you ski…" at bounding box center [510, 399] width 859 height 367
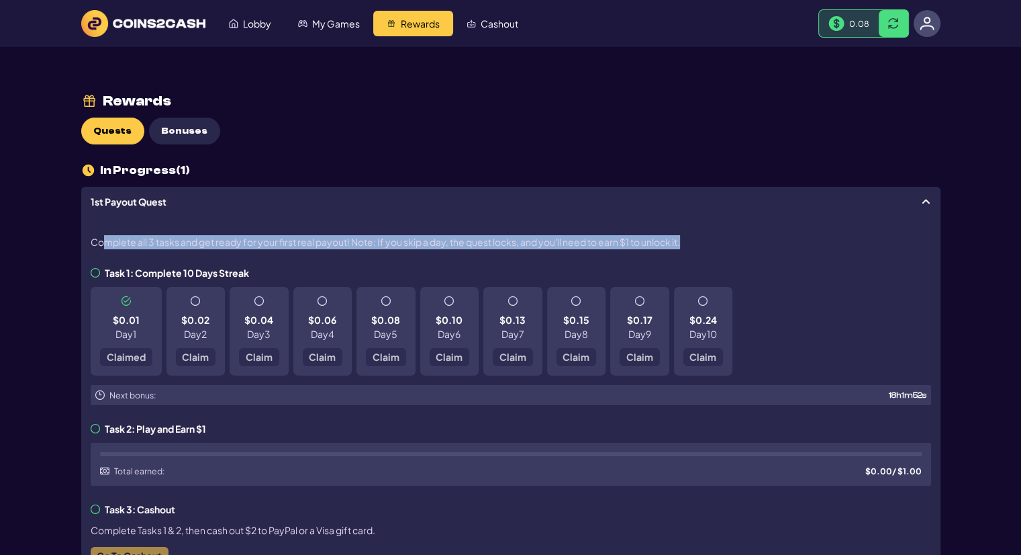
click at [104, 218] on div "Complete all 3 tasks and get ready for your first real payout! Note: If you ski…" at bounding box center [510, 399] width 859 height 367
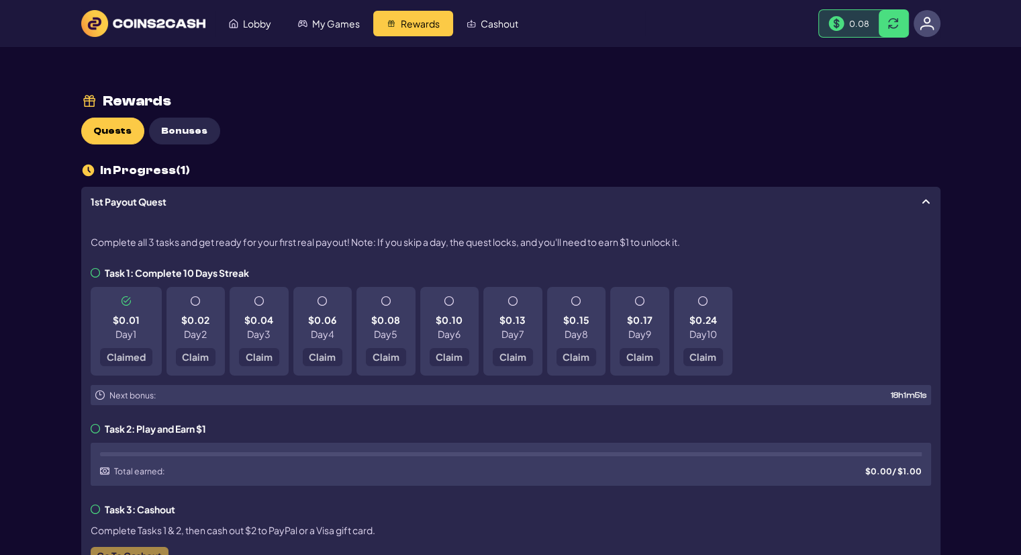
click at [280, 256] on div "Complete all 3 tasks and get ready for your first real payout! Note: If you ski…" at bounding box center [510, 399] width 859 height 367
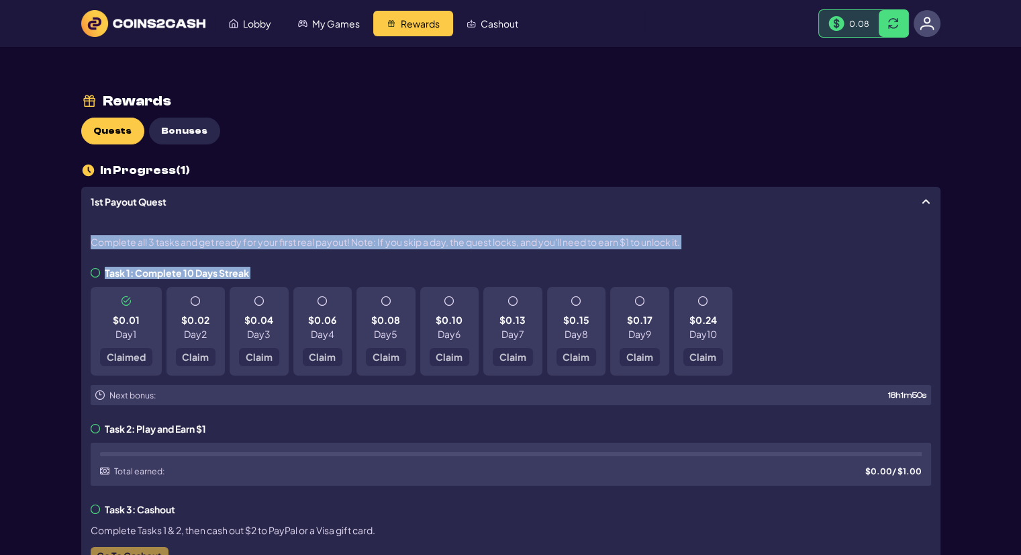
drag, startPoint x: 271, startPoint y: 267, endPoint x: 56, endPoint y: 199, distance: 225.9
click at [56, 199] on main "Rewards Quests Bonuses In Progress ( 1 ) 1st Payout Quest Complete all 3 tasks …" at bounding box center [510, 377] width 1021 height 661
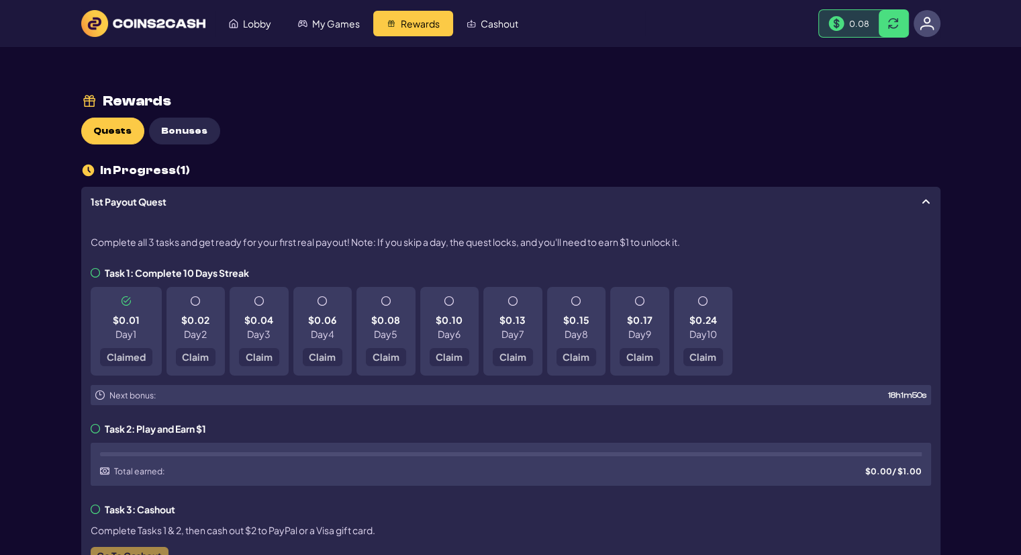
click at [56, 199] on main "Rewards Quests Bonuses In Progress ( 1 ) 1st Payout Quest Complete all 3 tasks …" at bounding box center [510, 377] width 1021 height 661
click at [332, 265] on div "Complete all 3 tasks and get ready for your first real payout! Note: If you ski…" at bounding box center [510, 399] width 859 height 367
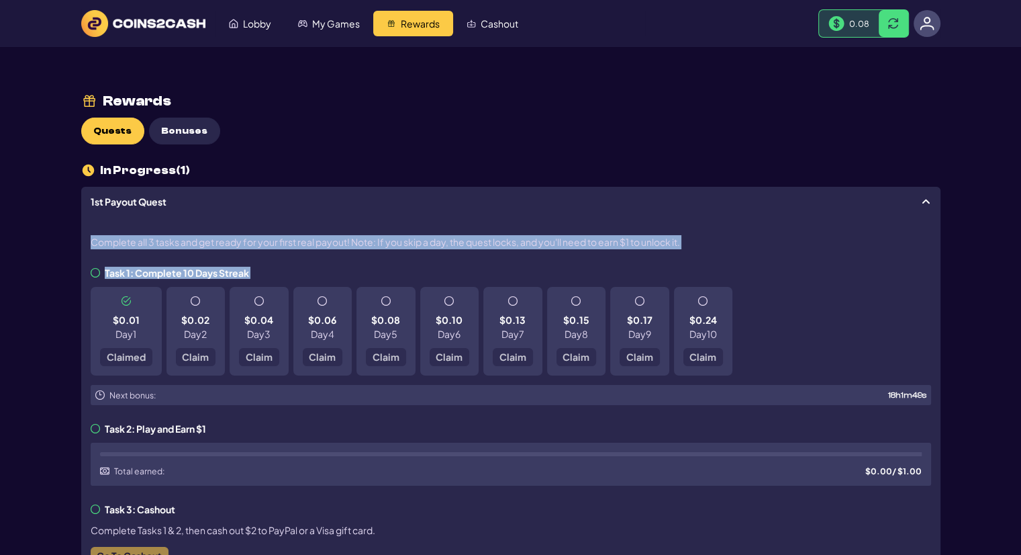
drag, startPoint x: 287, startPoint y: 265, endPoint x: 56, endPoint y: 215, distance: 235.6
click at [56, 215] on main "Rewards Quests Bonuses In Progress ( 1 ) 1st Payout Quest Complete all 3 tasks …" at bounding box center [510, 377] width 1021 height 661
drag, startPoint x: 56, startPoint y: 215, endPoint x: 79, endPoint y: 230, distance: 26.3
click at [57, 215] on main "Rewards Quests Bonuses In Progress ( 1 ) 1st Payout Quest Complete all 3 tasks …" at bounding box center [510, 377] width 1021 height 661
click at [89, 239] on div "Complete all 3 tasks and get ready for your first real payout! Note: If you ski…" at bounding box center [510, 399] width 859 height 367
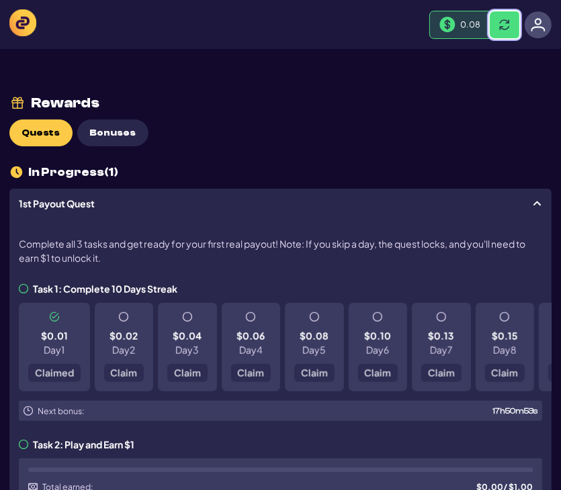
click at [497, 19] on button at bounding box center [504, 24] width 30 height 27
click at [515, 18] on button at bounding box center [504, 24] width 30 height 27
click at [30, 21] on img at bounding box center [22, 22] width 27 height 27
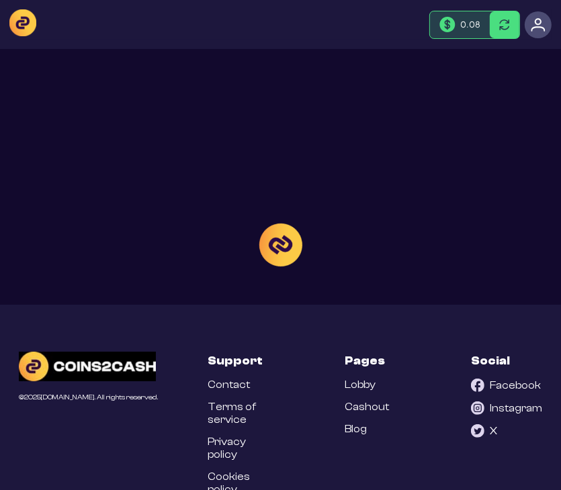
click at [371, 26] on div at bounding box center [280, 245] width 561 height 490
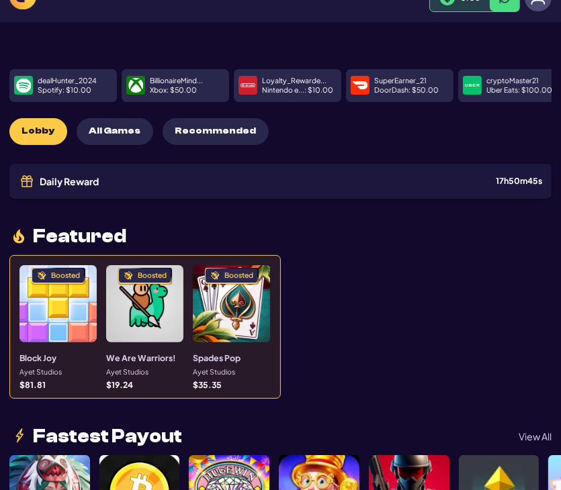
scroll to position [134, 0]
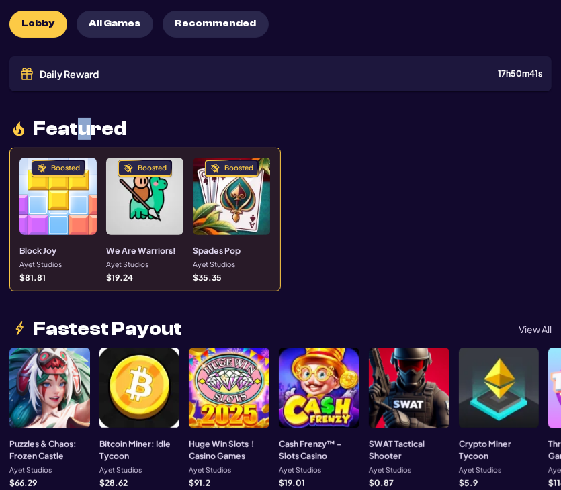
drag, startPoint x: 91, startPoint y: 127, endPoint x: 73, endPoint y: 124, distance: 19.0
click at [73, 124] on span "Featured" at bounding box center [79, 128] width 93 height 19
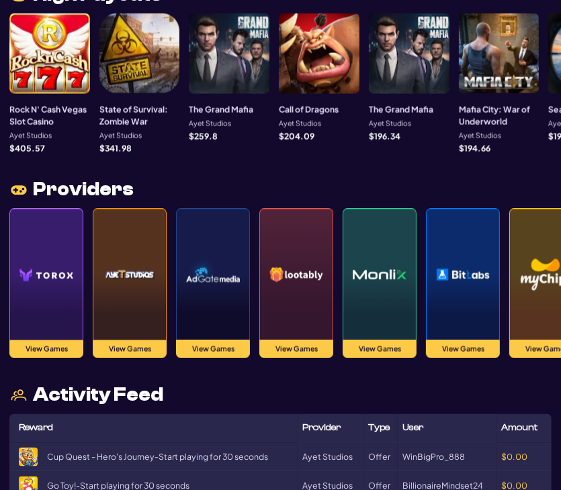
scroll to position [1276, 0]
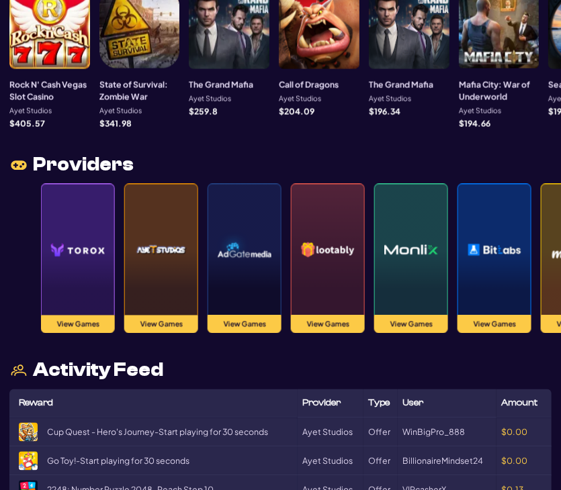
drag, startPoint x: 421, startPoint y: 240, endPoint x: 458, endPoint y: 234, distance: 37.4
click at [458, 234] on div "View Games View Games View Games View Games View Games View Games View Games" at bounding box center [316, 259] width 551 height 150
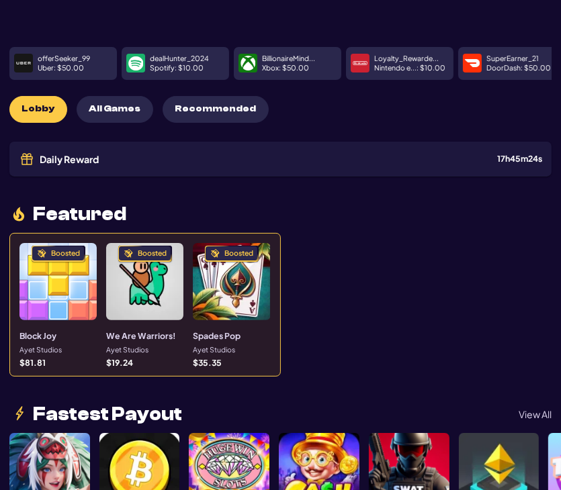
scroll to position [0, 0]
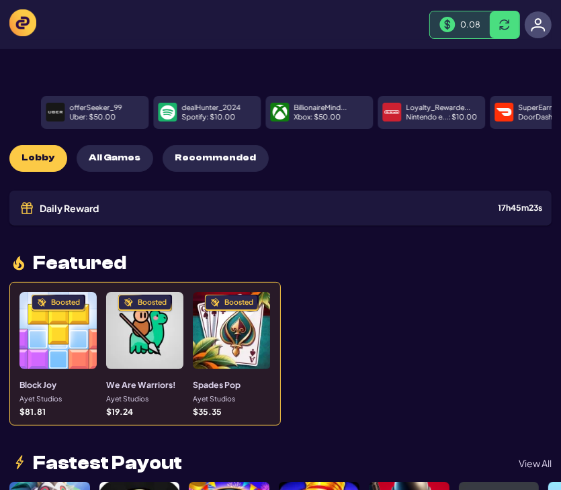
drag, startPoint x: 209, startPoint y: 116, endPoint x: 383, endPoint y: 119, distance: 173.2
click at [383, 118] on div "offerSeeker_99 Uber : $ 50.00 dealHunter_2024 Spotify : $ 10.00 BillionaireMind…" at bounding box center [312, 112] width 542 height 33
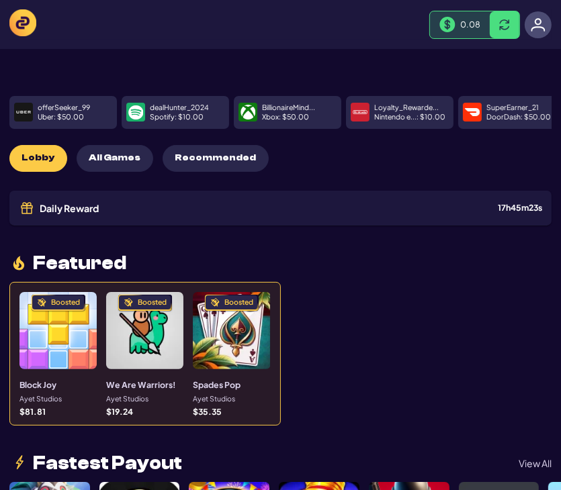
click at [94, 112] on div "offerSeeker_99 Uber : $ 50.00" at bounding box center [75, 112] width 75 height 23
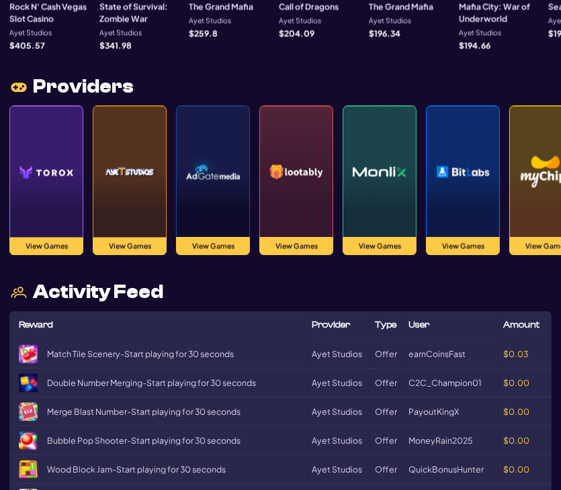
scroll to position [1343, 0]
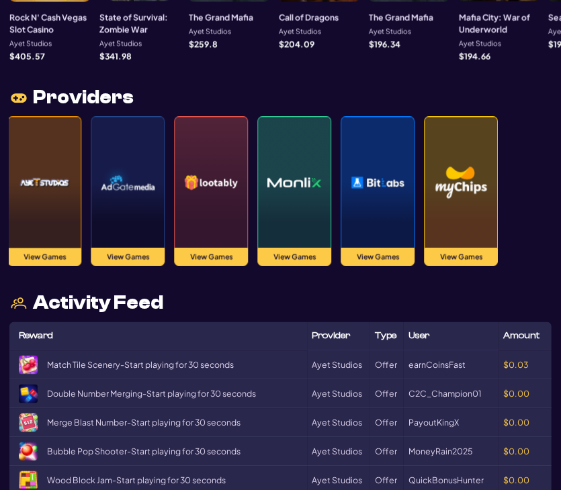
drag, startPoint x: 387, startPoint y: 181, endPoint x: 314, endPoint y: 186, distance: 72.7
click at [314, 186] on div "View Games View Games View Games View Games View Games View Games View Games" at bounding box center [199, 192] width 551 height 150
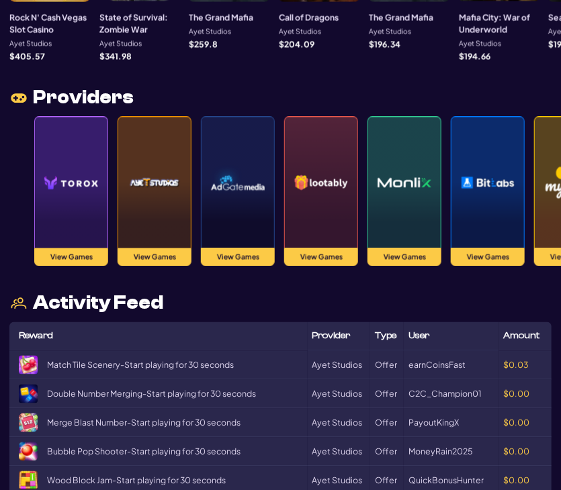
drag, startPoint x: 166, startPoint y: 213, endPoint x: 228, endPoint y: 214, distance: 61.8
click at [228, 214] on div at bounding box center [237, 182] width 73 height 113
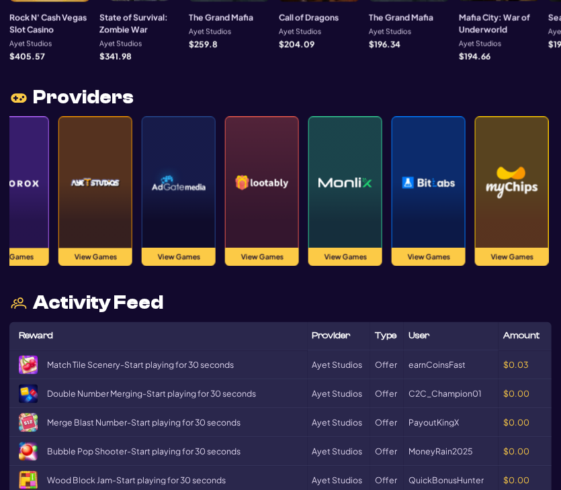
drag, startPoint x: 328, startPoint y: 207, endPoint x: 293, endPoint y: 207, distance: 34.9
click at [293, 207] on div at bounding box center [262, 182] width 73 height 113
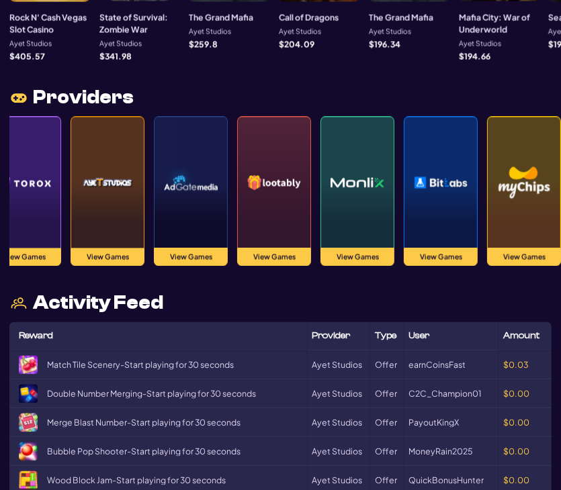
click at [201, 175] on img at bounding box center [191, 183] width 54 height 94
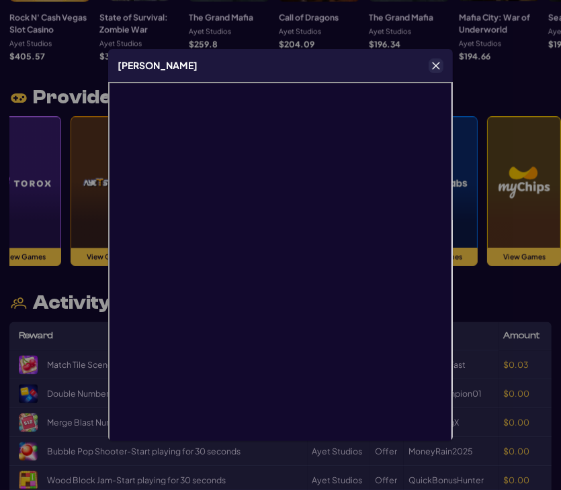
click at [357, 72] on div "Adgate" at bounding box center [280, 65] width 344 height 33
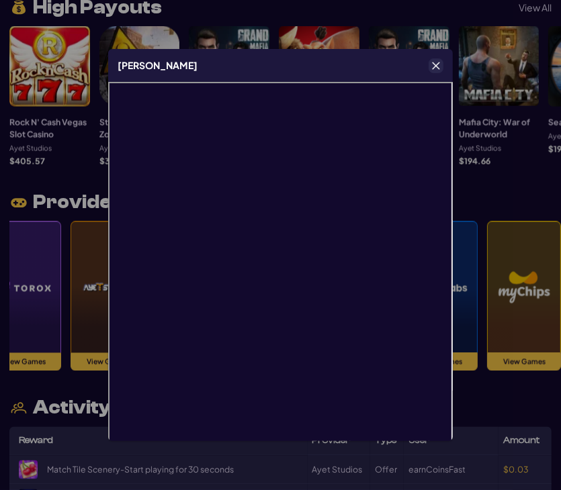
scroll to position [1141, 0]
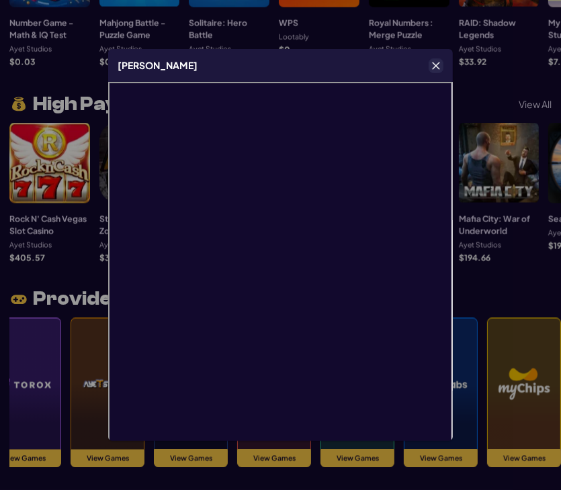
click at [441, 63] on button "Close" at bounding box center [435, 65] width 13 height 13
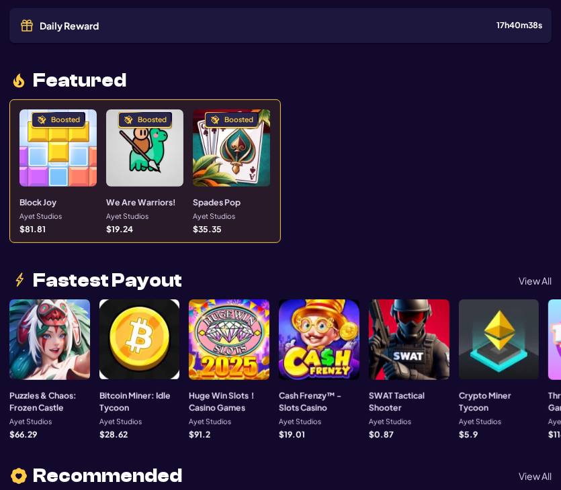
scroll to position [0, 0]
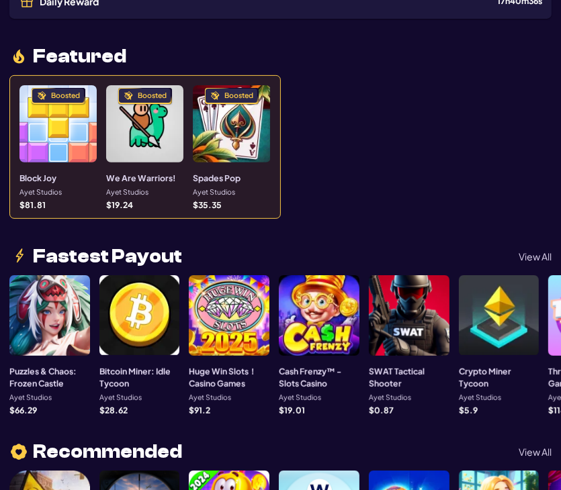
scroll to position [336, 0]
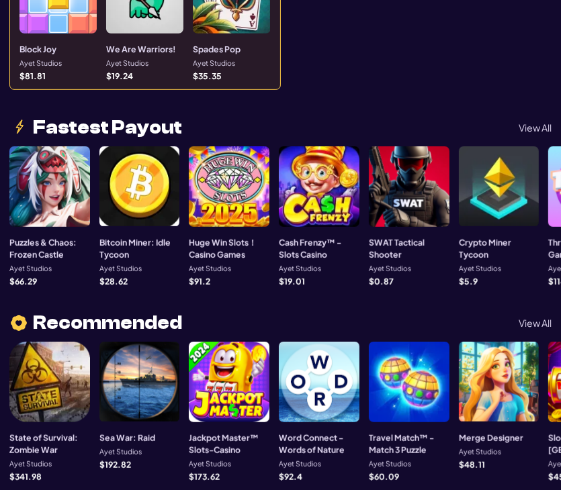
click at [524, 132] on div "Fastest Payout View All" at bounding box center [280, 127] width 542 height 19
click at [536, 127] on p "View All" at bounding box center [534, 127] width 33 height 9
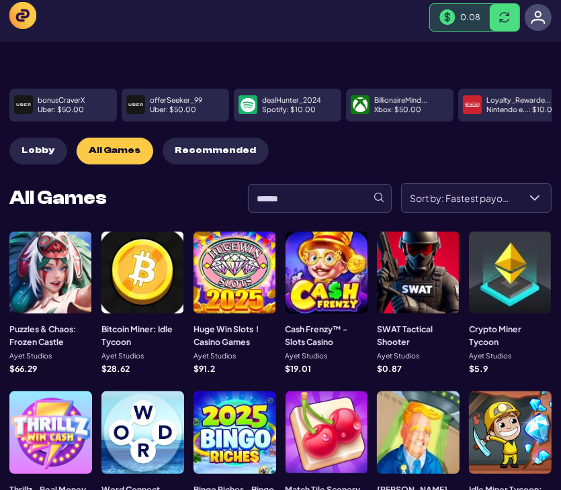
scroll to position [0, 0]
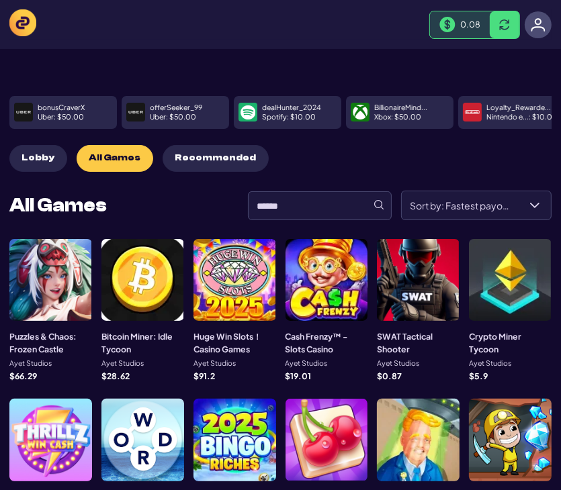
click at [298, 75] on div "bonusCraverX Uber : $ 50.00 offerSeeker_99 Uber : $ 50.00 dealHunter_2024 Spoti…" at bounding box center [280, 398] width 542 height 698
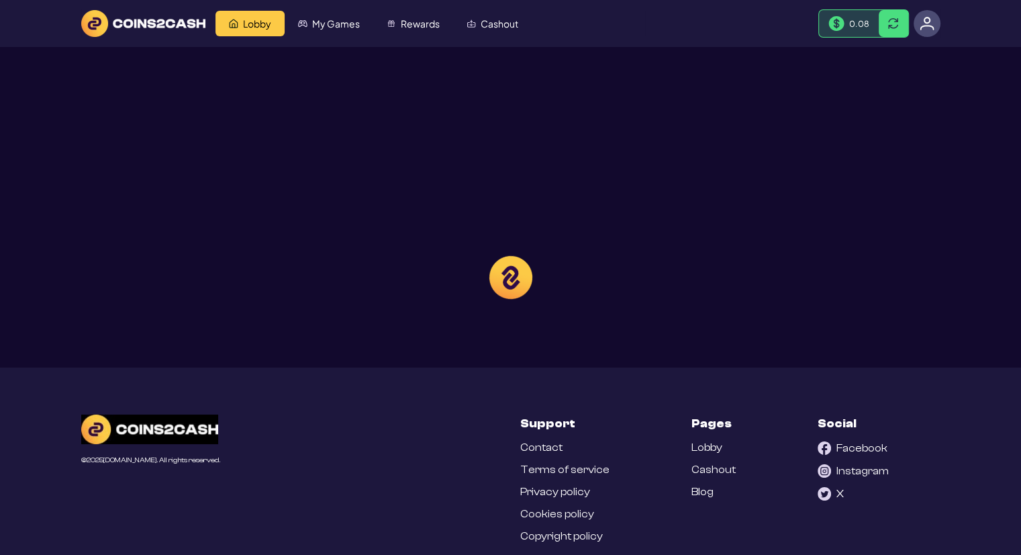
click at [560, 25] on div at bounding box center [510, 277] width 1021 height 555
click at [560, 28] on div at bounding box center [510, 277] width 1021 height 555
click at [560, 29] on div at bounding box center [510, 277] width 1021 height 555
click at [560, 21] on div at bounding box center [510, 277] width 1021 height 555
click at [560, 19] on div at bounding box center [510, 277] width 1021 height 555
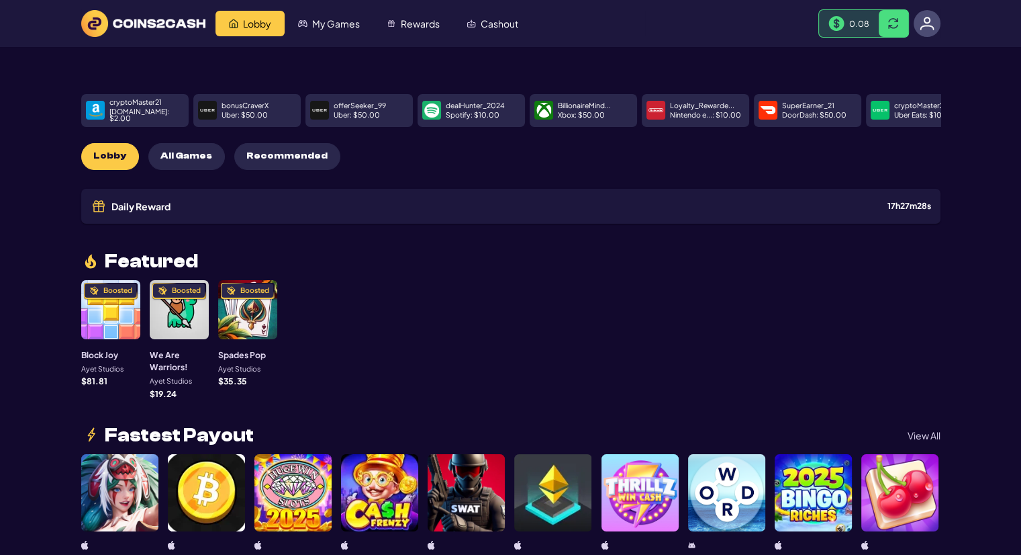
click at [560, 22] on header "Lobby My Games Rewards Cashout 0.08" at bounding box center [510, 23] width 1021 height 47
click at [560, 21] on img at bounding box center [927, 23] width 15 height 15
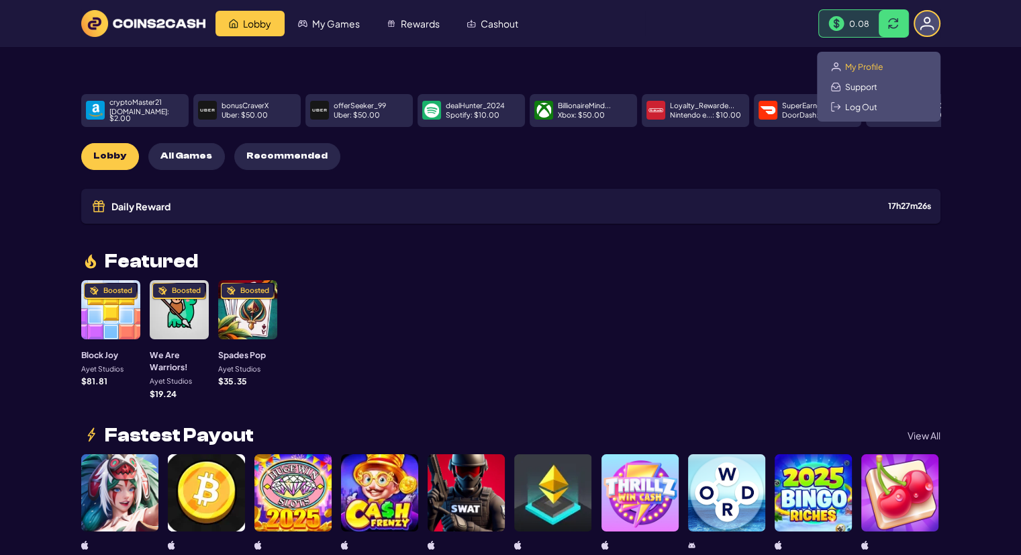
click at [560, 62] on span "My Profile" at bounding box center [864, 66] width 38 height 11
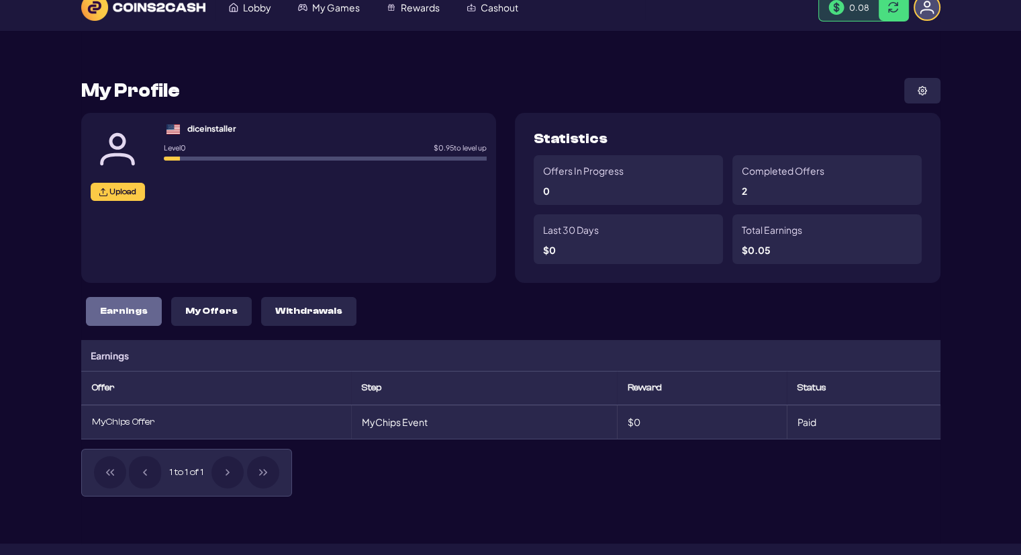
scroll to position [38, 0]
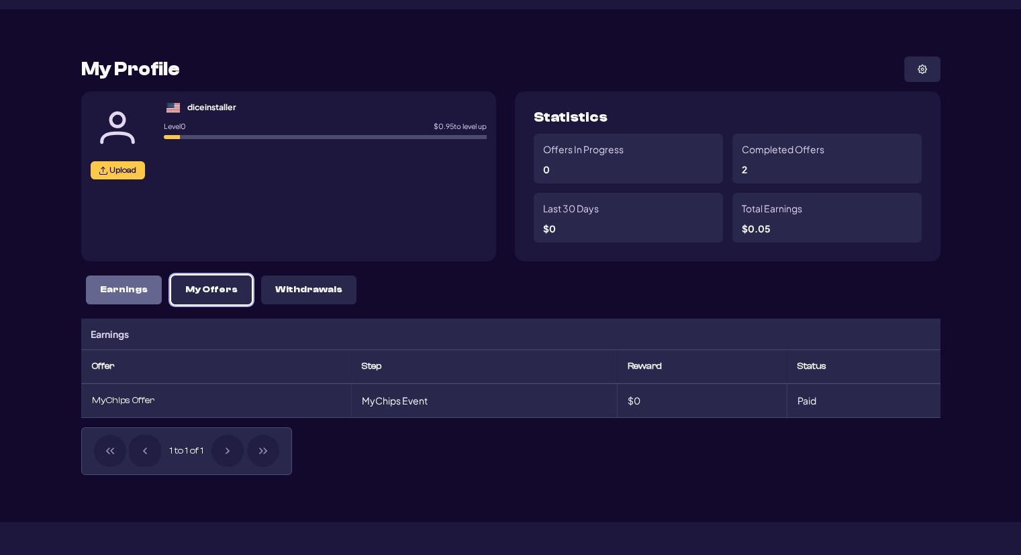
click at [185, 292] on p "My Offers" at bounding box center [211, 289] width 52 height 11
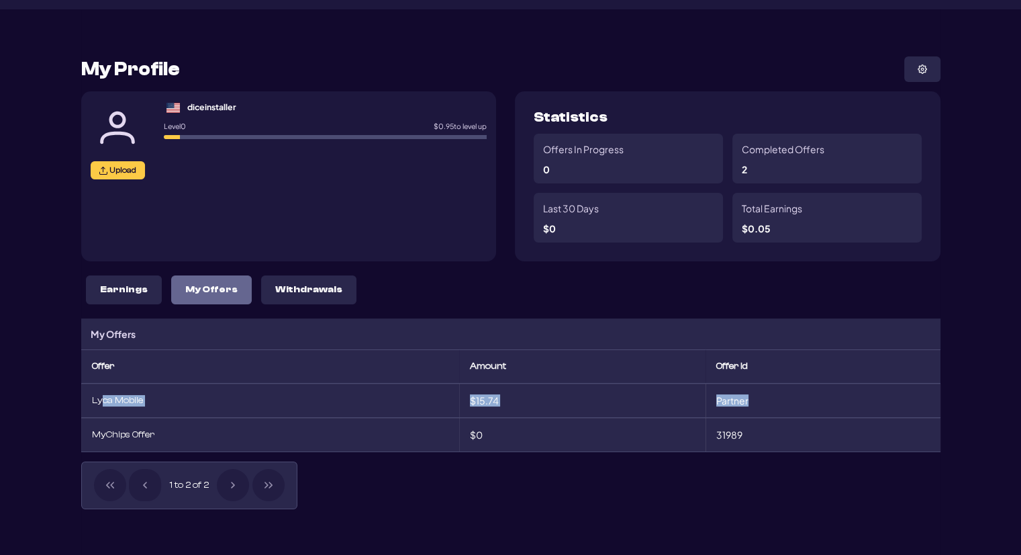
drag, startPoint x: 103, startPoint y: 401, endPoint x: 755, endPoint y: 397, distance: 651.2
click at [560, 397] on tr "Lyca Mobile $15.74 Partner" at bounding box center [510, 400] width 859 height 34
click at [560, 397] on td "Partner" at bounding box center [823, 400] width 235 height 34
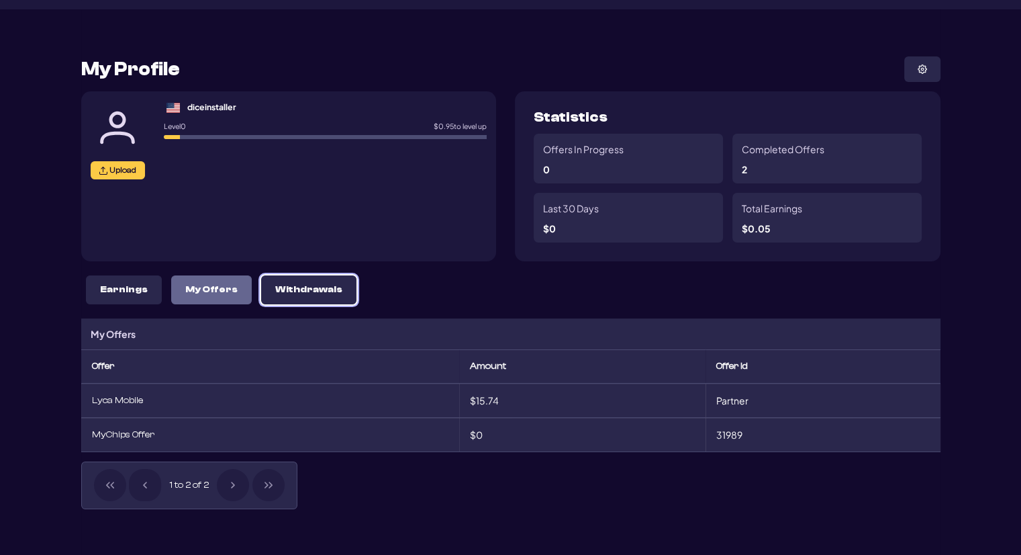
click at [275, 287] on p "Withdrawals" at bounding box center [308, 289] width 67 height 11
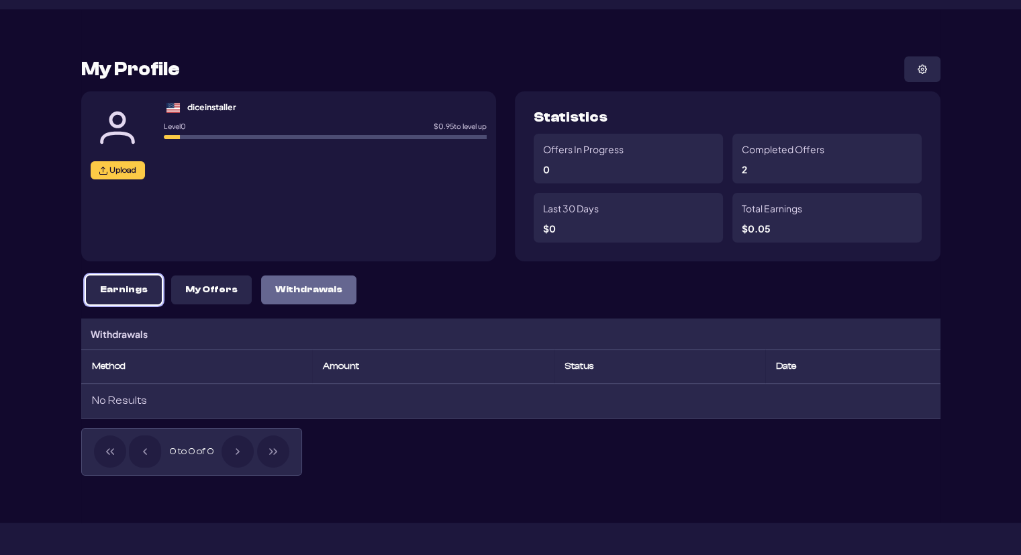
click at [97, 288] on button "Earnings" at bounding box center [124, 289] width 76 height 29
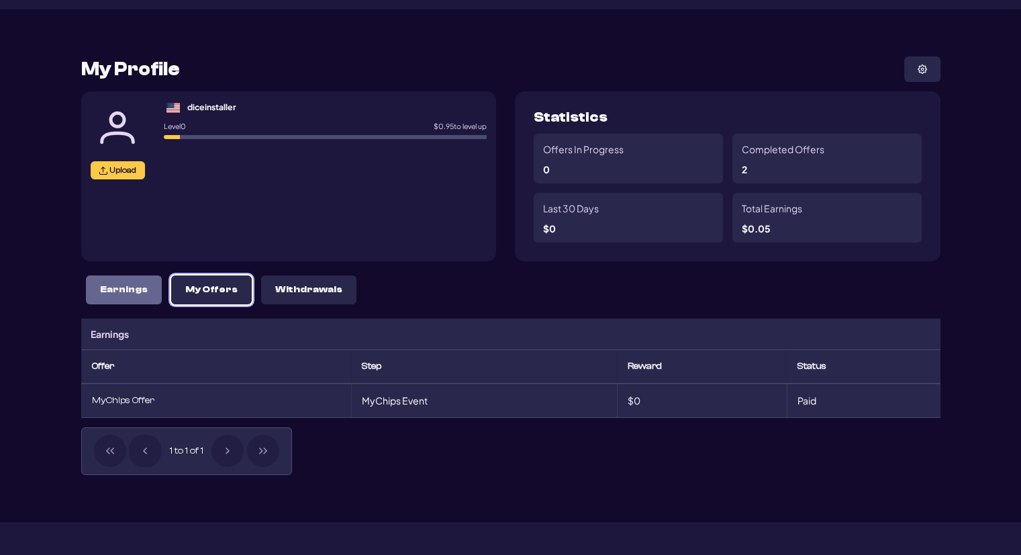
click at [197, 288] on p "My Offers" at bounding box center [211, 289] width 52 height 11
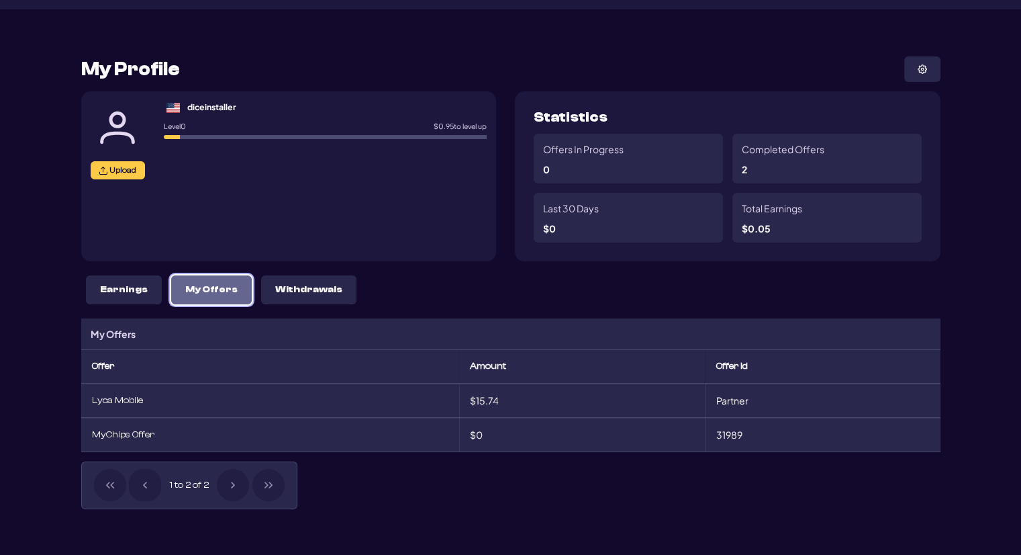
click at [193, 291] on p "My Offers" at bounding box center [211, 289] width 52 height 11
click at [122, 296] on button "Earnings" at bounding box center [124, 289] width 76 height 29
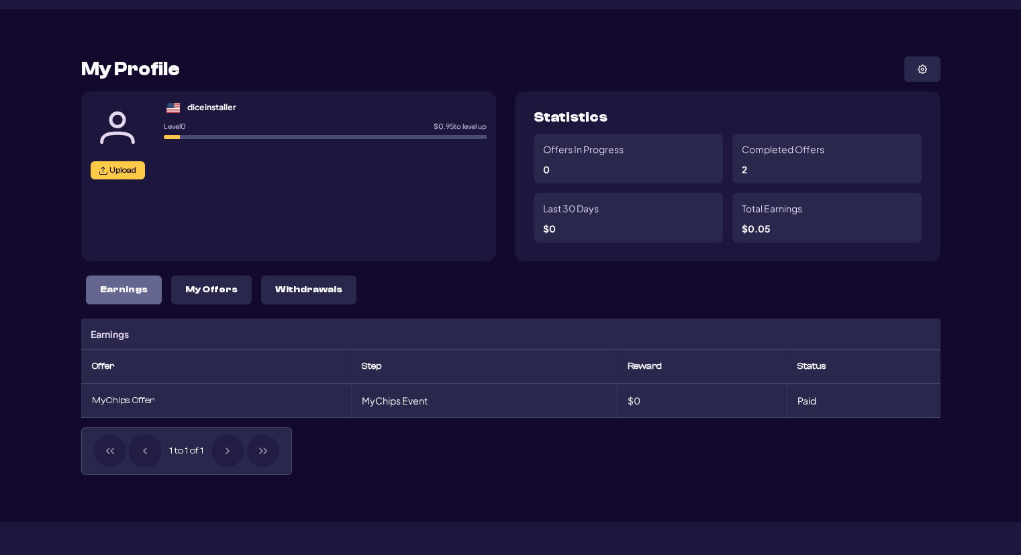
drag, startPoint x: 255, startPoint y: 375, endPoint x: 264, endPoint y: 375, distance: 8.7
click at [261, 375] on th "Offer" at bounding box center [216, 366] width 270 height 34
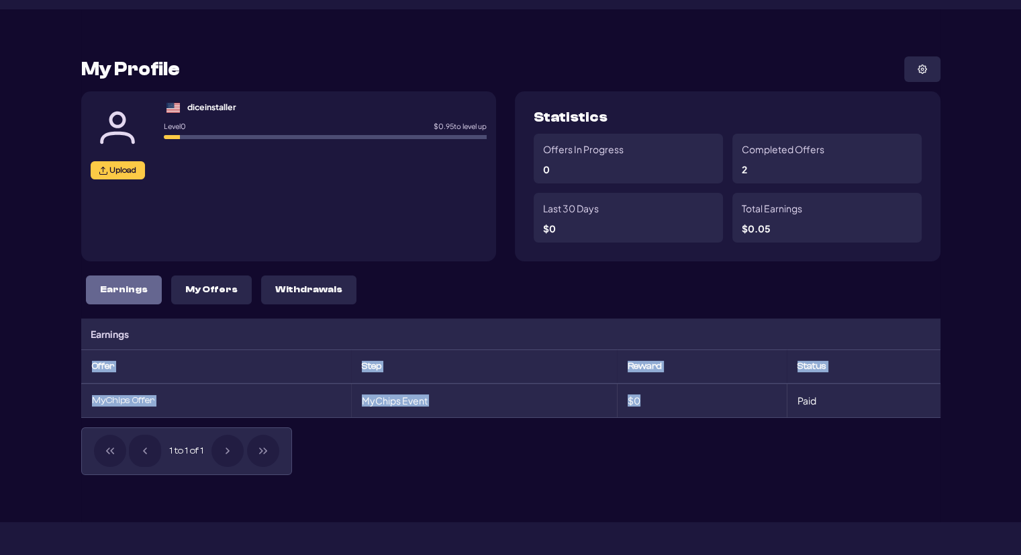
drag, startPoint x: 327, startPoint y: 346, endPoint x: 730, endPoint y: 395, distance: 406.4
click at [560, 395] on div "Earnings Offer Step Reward Status MyChips Offer MyChips Event $0 Paid 1 to 1 of…" at bounding box center [510, 396] width 859 height 156
click at [560, 395] on td "$0" at bounding box center [702, 400] width 170 height 34
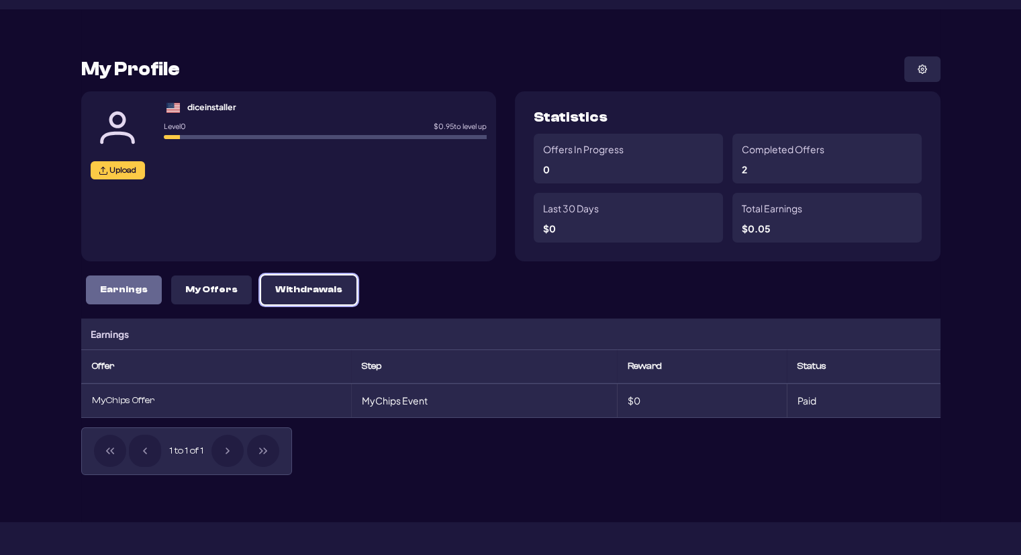
click at [261, 291] on button "Withdrawals" at bounding box center [308, 289] width 95 height 29
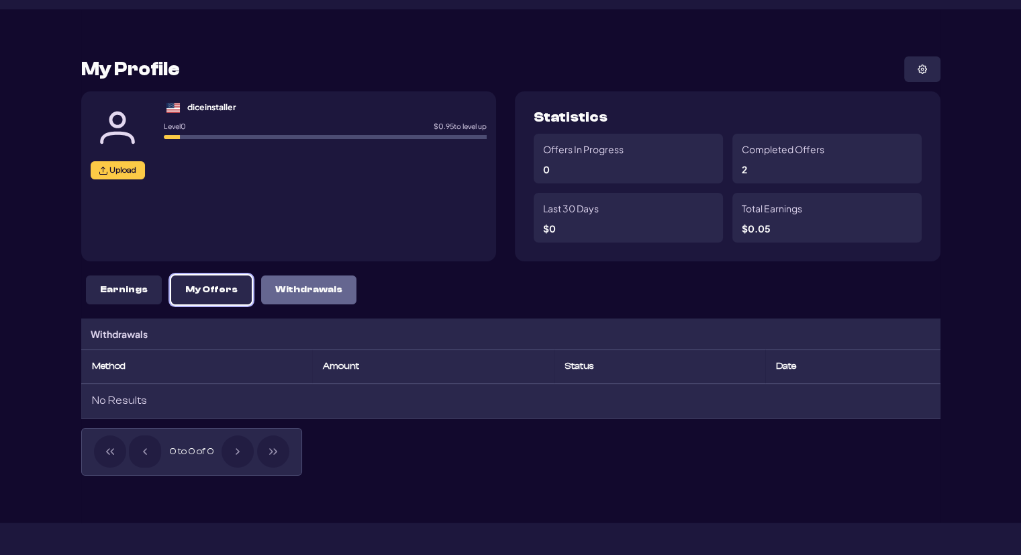
click at [187, 293] on p "My Offers" at bounding box center [211, 289] width 52 height 11
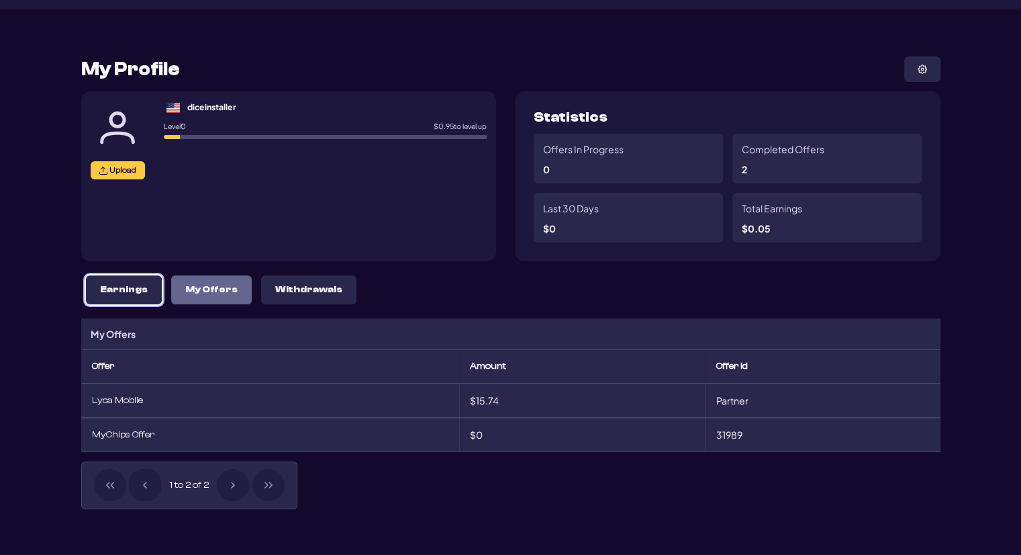
click at [89, 287] on button "Earnings" at bounding box center [124, 289] width 76 height 29
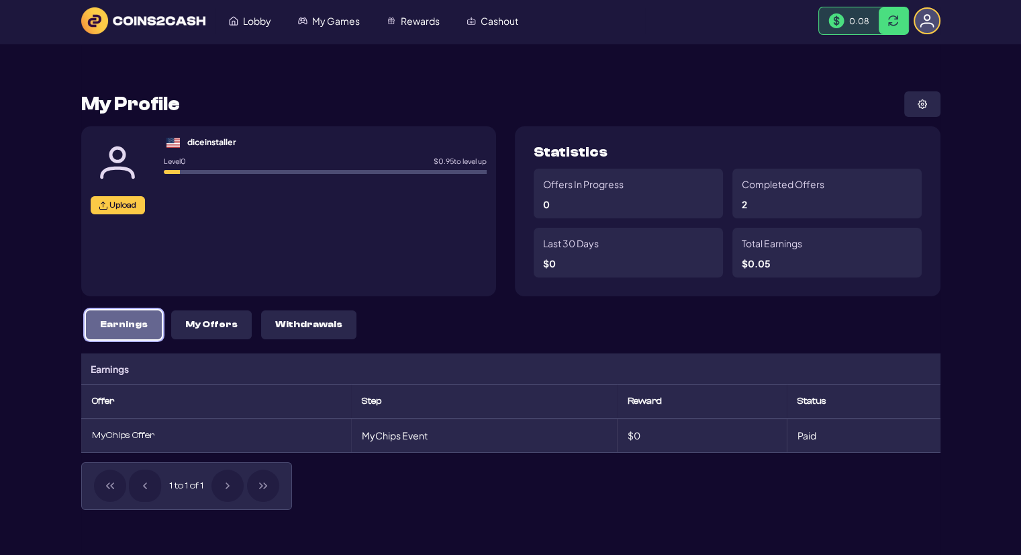
scroll to position [0, 0]
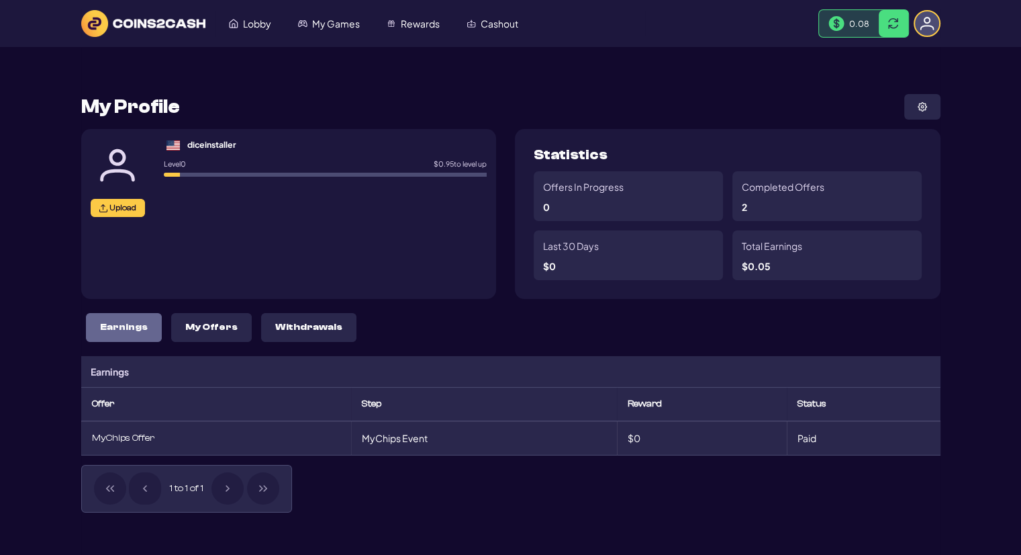
click at [557, 94] on div "My Profile" at bounding box center [510, 107] width 859 height 26
click at [560, 22] on button at bounding box center [894, 23] width 30 height 27
drag, startPoint x: 894, startPoint y: 22, endPoint x: 320, endPoint y: 68, distance: 576.5
click at [560, 22] on span at bounding box center [893, 23] width 11 height 11
click at [189, 334] on button "My Offers" at bounding box center [211, 327] width 81 height 29
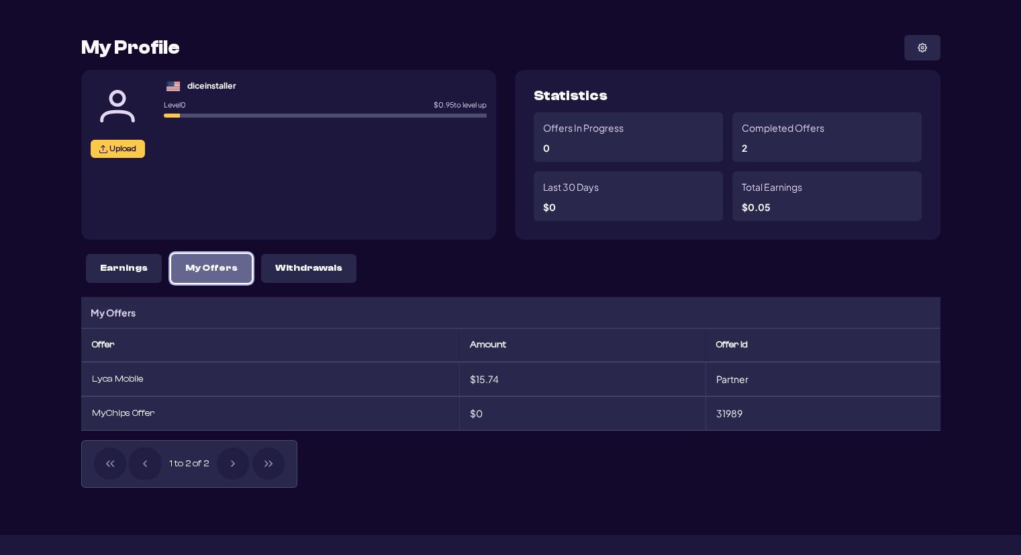
scroll to position [67, 0]
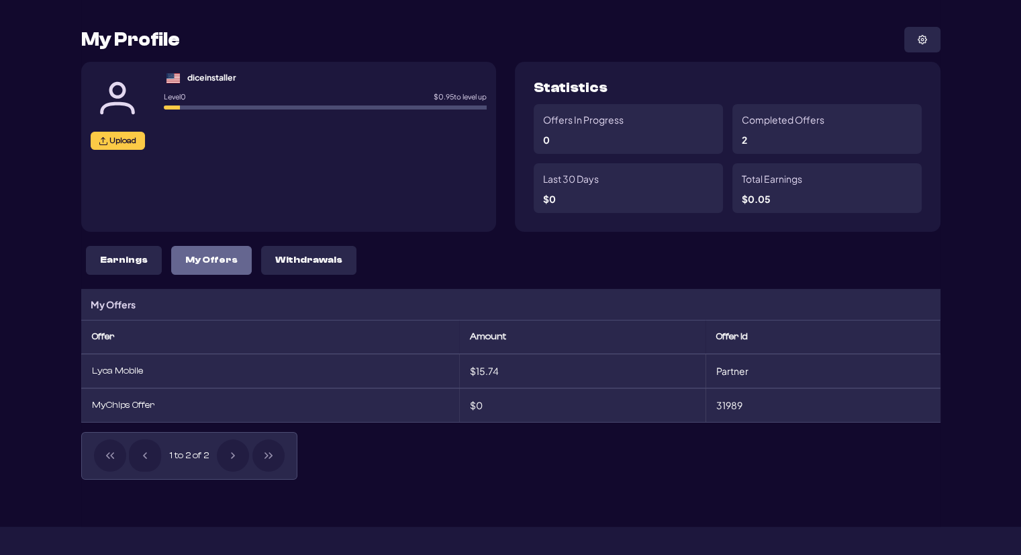
click at [108, 371] on div "Lyca Mobile" at bounding box center [270, 370] width 356 height 11
click at [262, 267] on button "Withdrawals" at bounding box center [308, 260] width 95 height 29
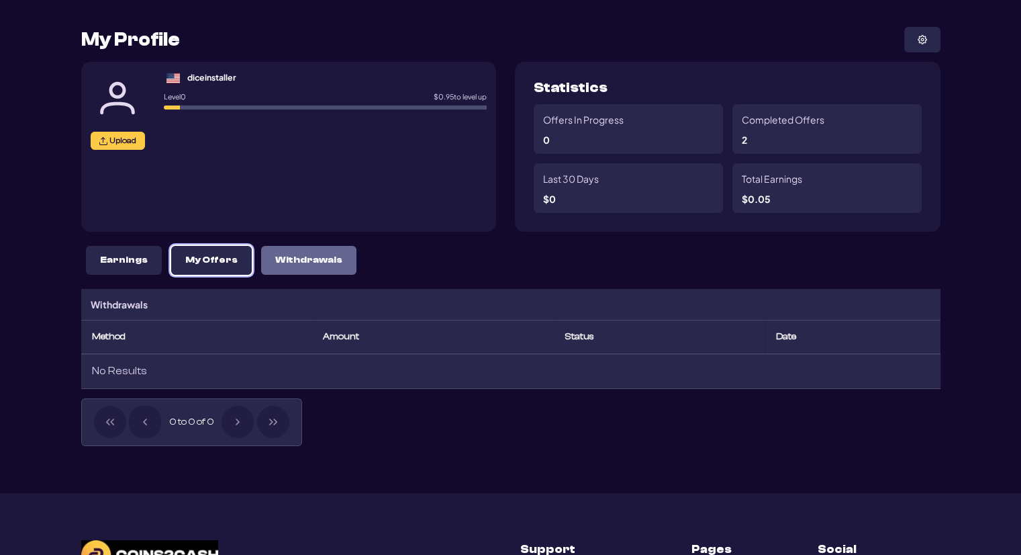
click at [212, 262] on p "My Offers" at bounding box center [211, 259] width 52 height 11
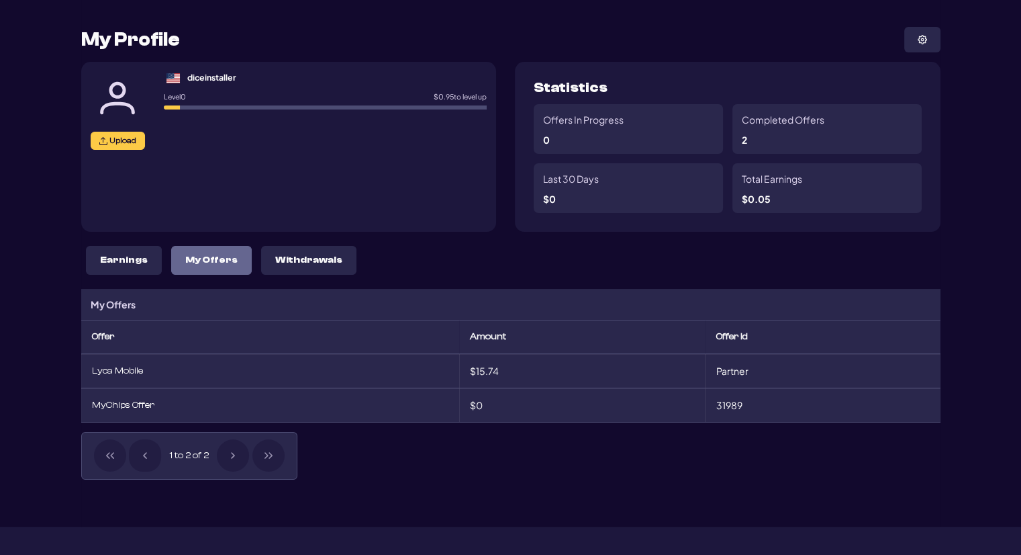
drag, startPoint x: 146, startPoint y: 369, endPoint x: 158, endPoint y: 366, distance: 13.0
click at [146, 369] on div "Lyca Mobile" at bounding box center [270, 370] width 356 height 11
drag, startPoint x: 510, startPoint y: 374, endPoint x: 745, endPoint y: 376, distance: 235.0
click at [745, 376] on tr "Lyca Mobile $15.74 Partner" at bounding box center [510, 371] width 859 height 34
click at [745, 376] on td "Partner" at bounding box center [823, 371] width 235 height 34
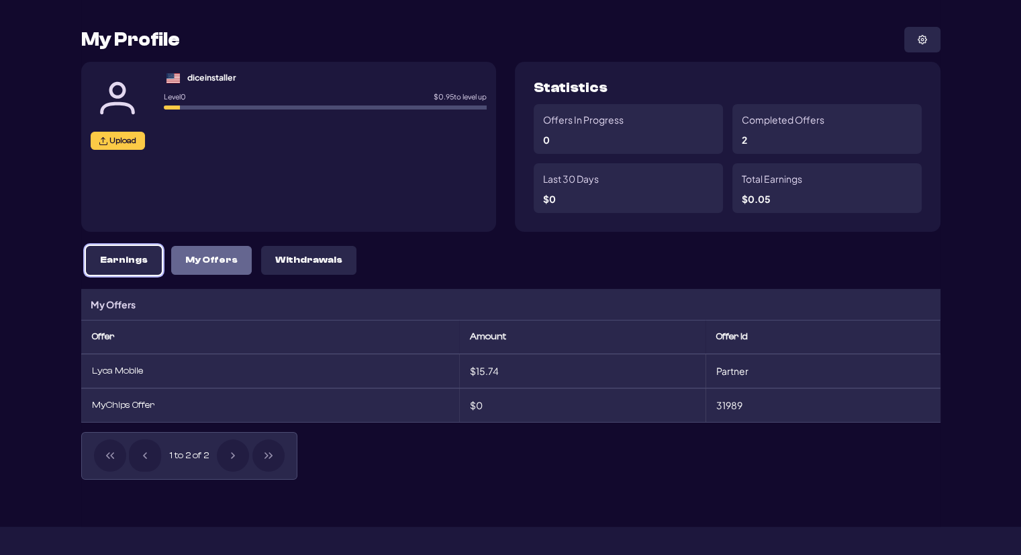
click at [140, 261] on p "Earnings" at bounding box center [124, 259] width 48 height 11
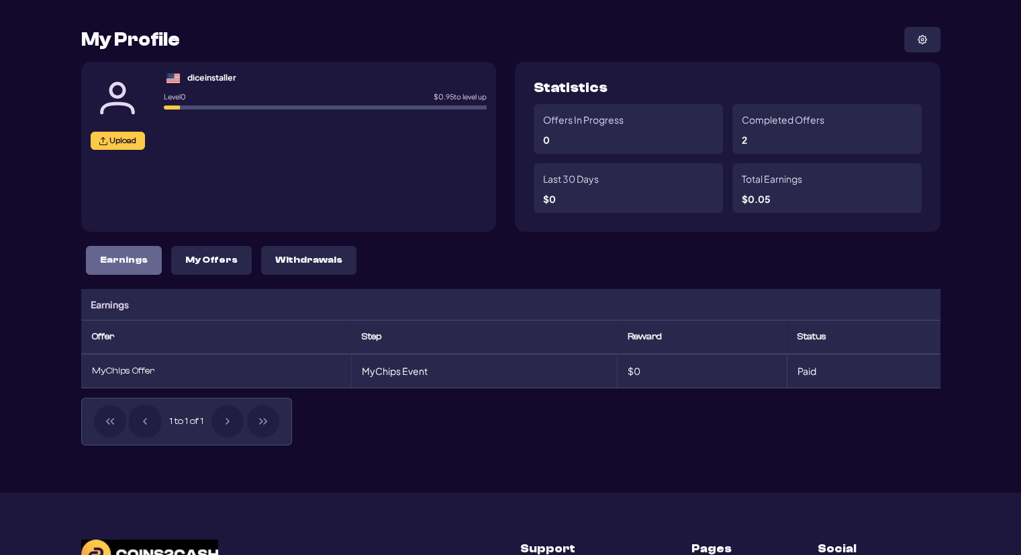
click at [234, 419] on div "1 to 1 of 1" at bounding box center [186, 421] width 211 height 48
click at [262, 422] on div "1 to 1 of 1" at bounding box center [186, 421] width 211 height 48
click at [161, 256] on div "Earnings My Offers Withdrawals" at bounding box center [510, 260] width 859 height 38
click at [171, 257] on button "My Offers" at bounding box center [211, 260] width 81 height 29
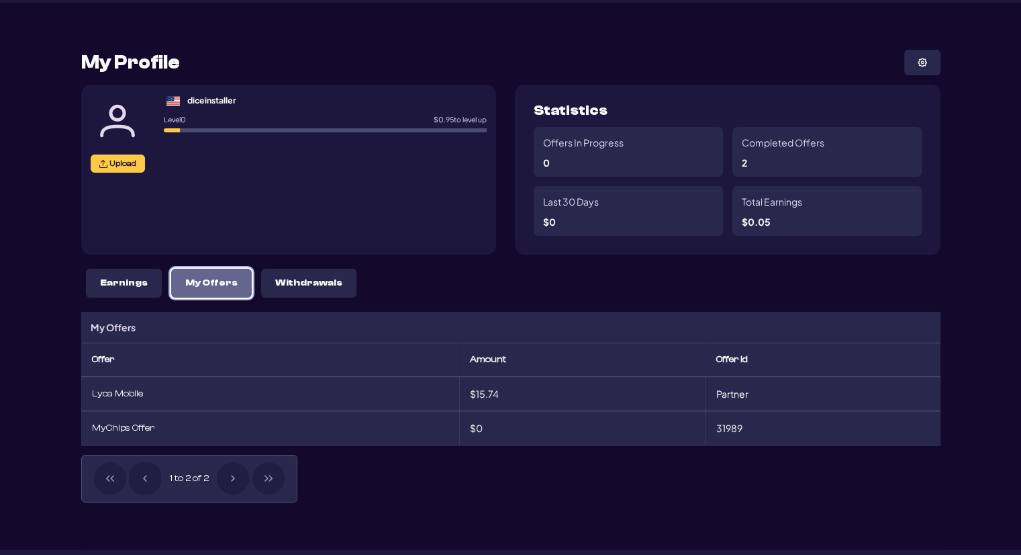
scroll to position [0, 0]
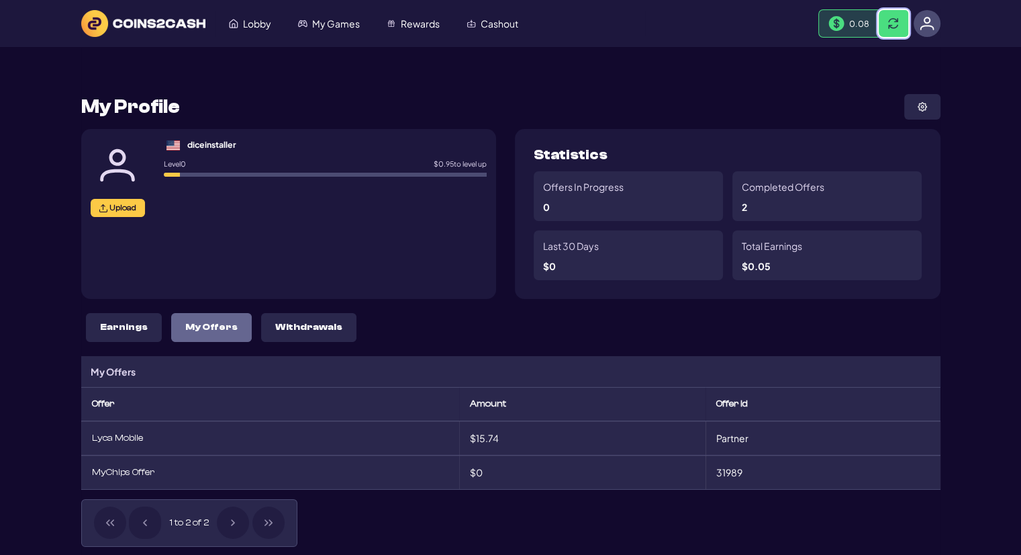
click at [905, 21] on button at bounding box center [894, 23] width 30 height 27
click at [475, 28] on link "Cashout" at bounding box center [492, 24] width 79 height 26
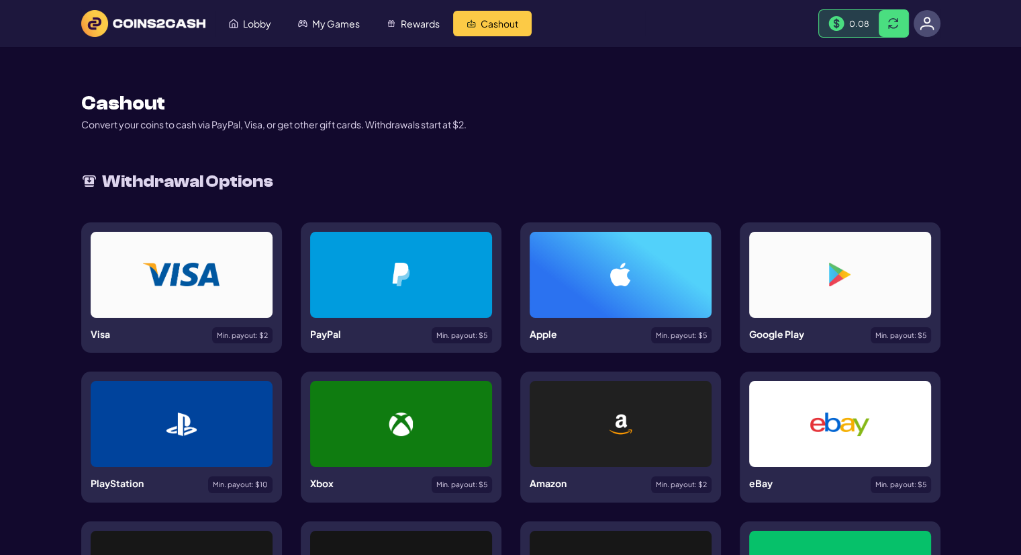
click at [220, 277] on div at bounding box center [181, 273] width 117 height 23
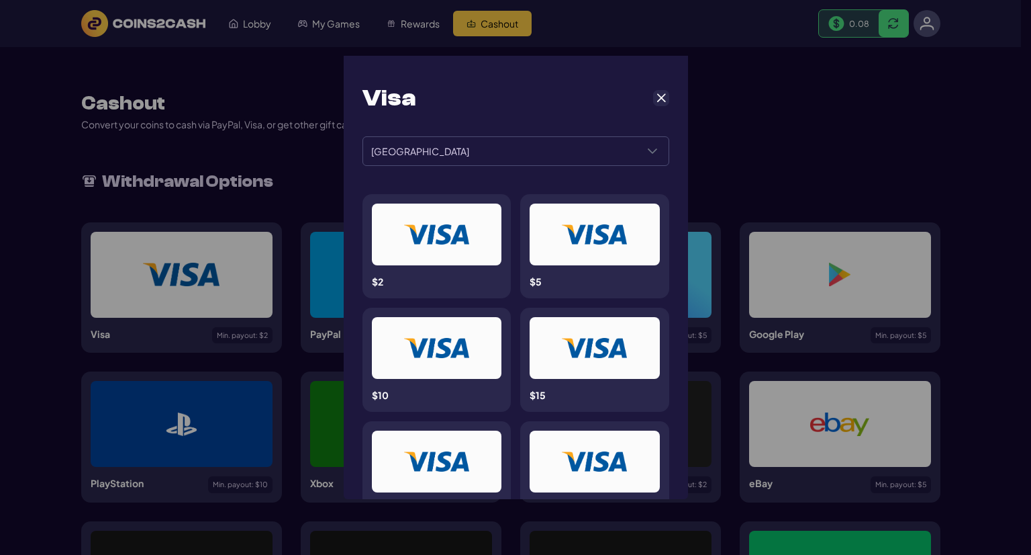
click at [452, 232] on img at bounding box center [436, 234] width 65 height 20
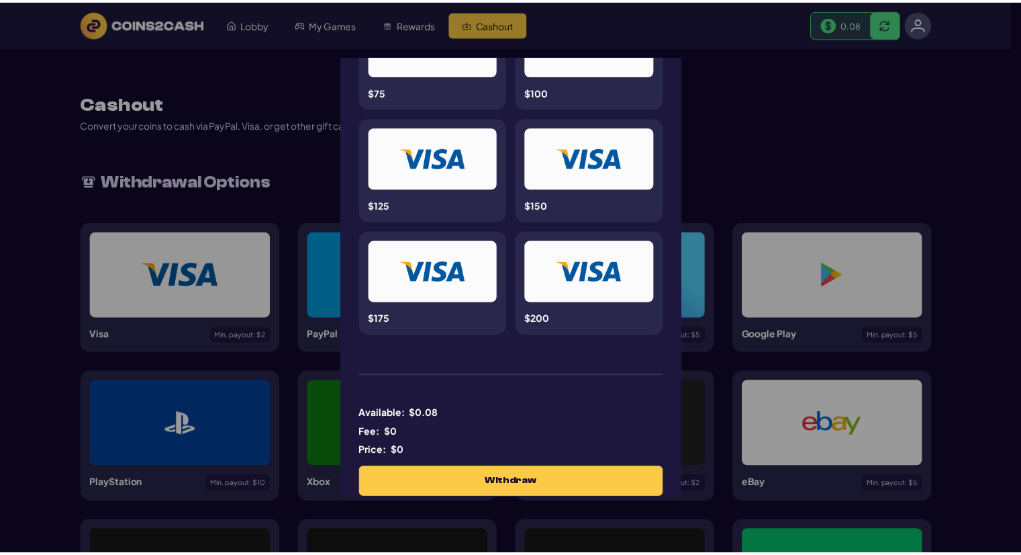
scroll to position [537, 0]
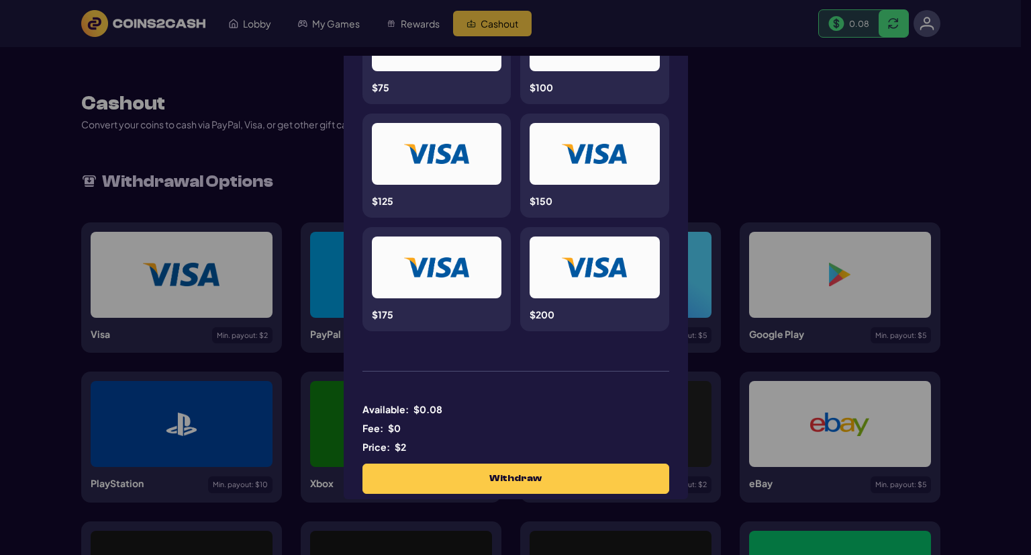
click at [457, 461] on div "Available: $ 0.08 Fee: $ 0 Price: $2 Withdraw" at bounding box center [516, 447] width 307 height 91
click at [461, 472] on button "Withdraw" at bounding box center [515, 478] width 305 height 29
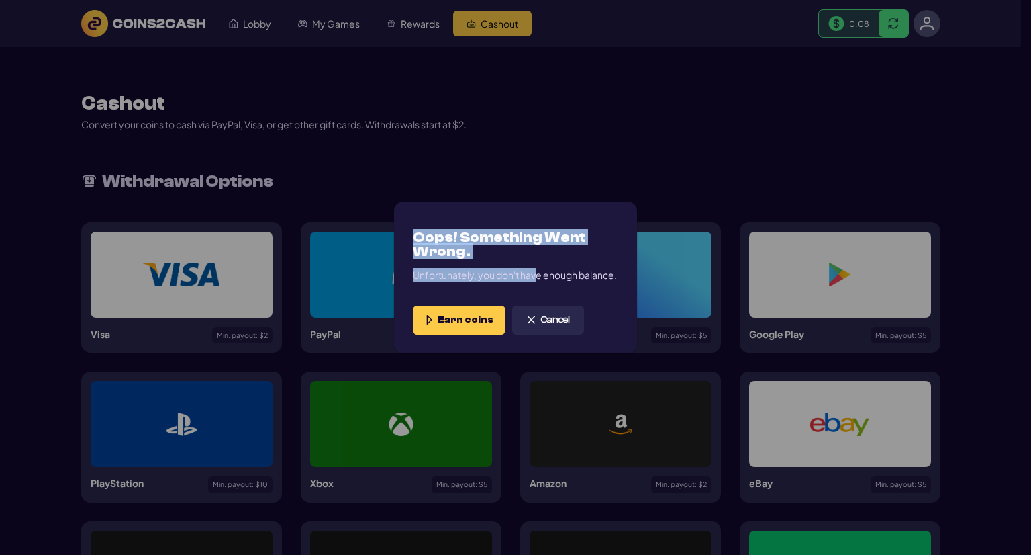
drag, startPoint x: 431, startPoint y: 243, endPoint x: 535, endPoint y: 277, distance: 109.3
click at [535, 277] on div "Oops! Something Went Wrong. Unfortunately, you don't have enough balance. Earn …" at bounding box center [515, 276] width 243 height 151
click at [535, 277] on p "Unfortunately, you don't have enough balance." at bounding box center [515, 275] width 205 height 14
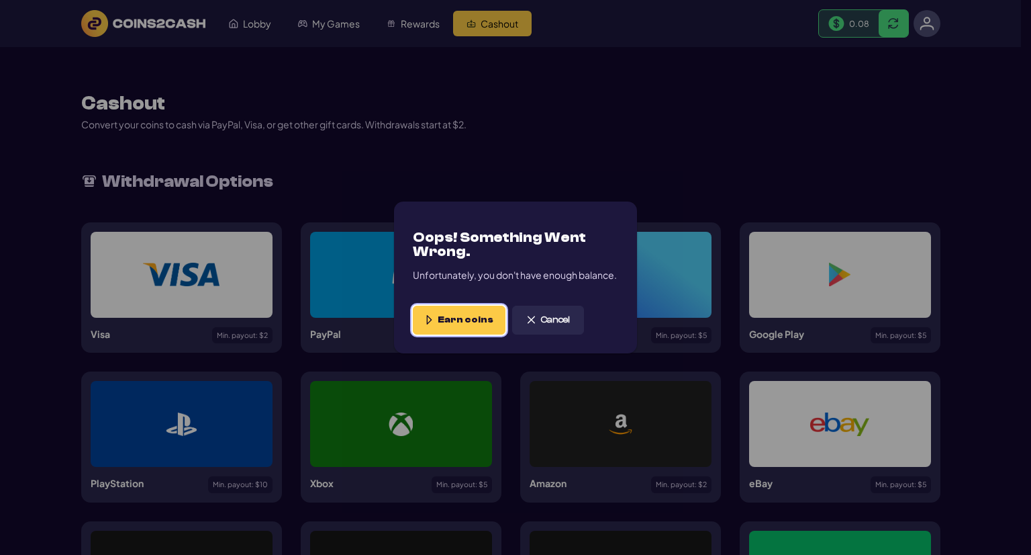
click at [444, 316] on span "Earn coins" at bounding box center [466, 319] width 56 height 11
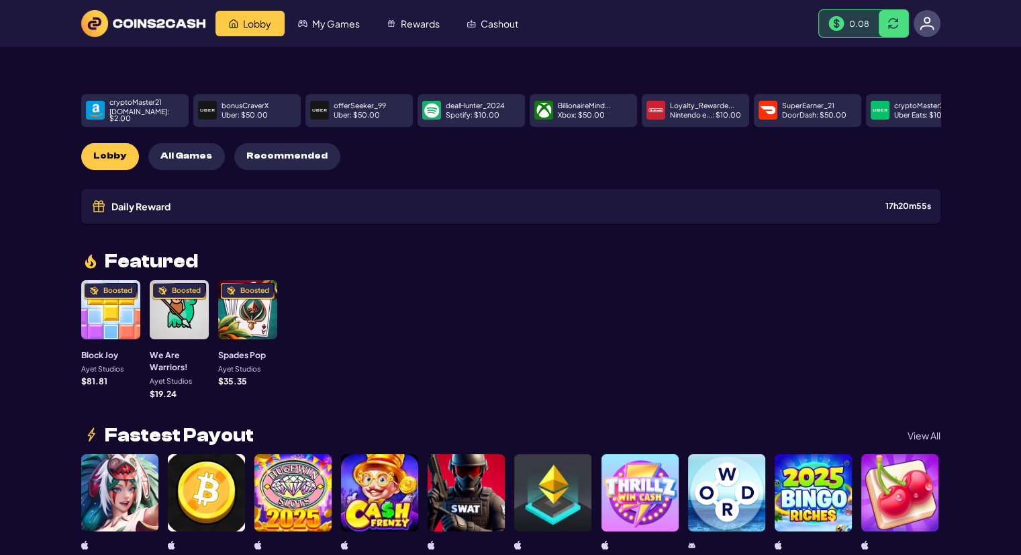
click at [932, 28] on img at bounding box center [927, 23] width 15 height 15
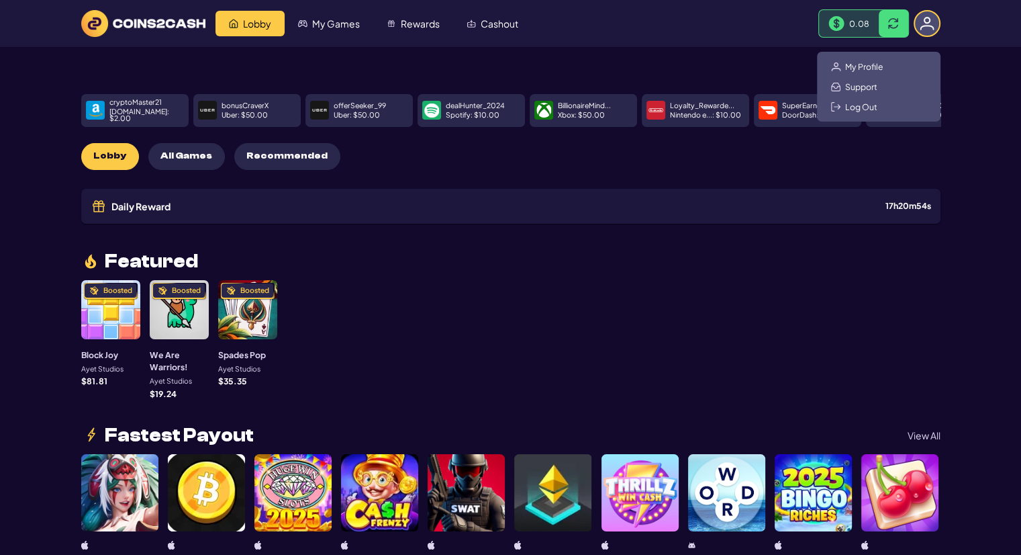
click at [892, 64] on div "My Profile Support Log Out" at bounding box center [879, 87] width 124 height 70
click at [861, 64] on span "My Profile" at bounding box center [864, 66] width 38 height 11
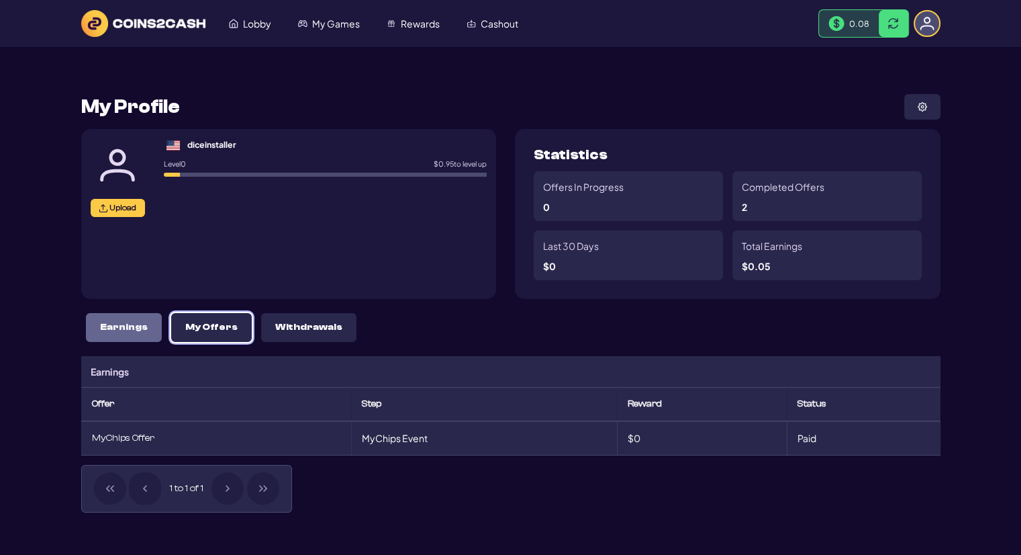
click at [189, 328] on p "My Offers" at bounding box center [211, 327] width 52 height 11
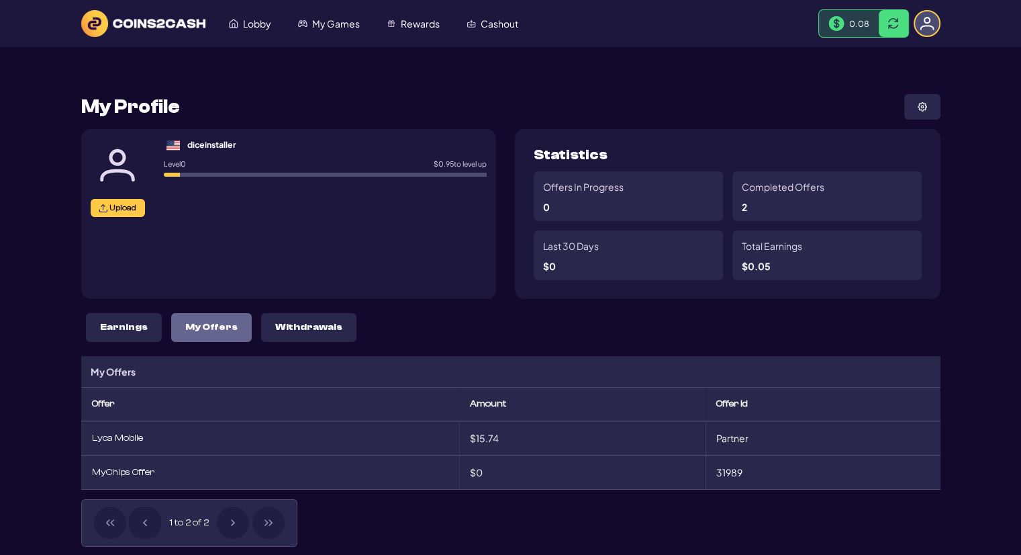
click at [279, 271] on div "Upload diceinstaller Level 0 $ 0.95 to level up 5.00%" at bounding box center [289, 214] width 416 height 170
click at [193, 142] on div "diceinstaller" at bounding box center [211, 144] width 49 height 12
click at [923, 111] on button at bounding box center [922, 107] width 36 height 26
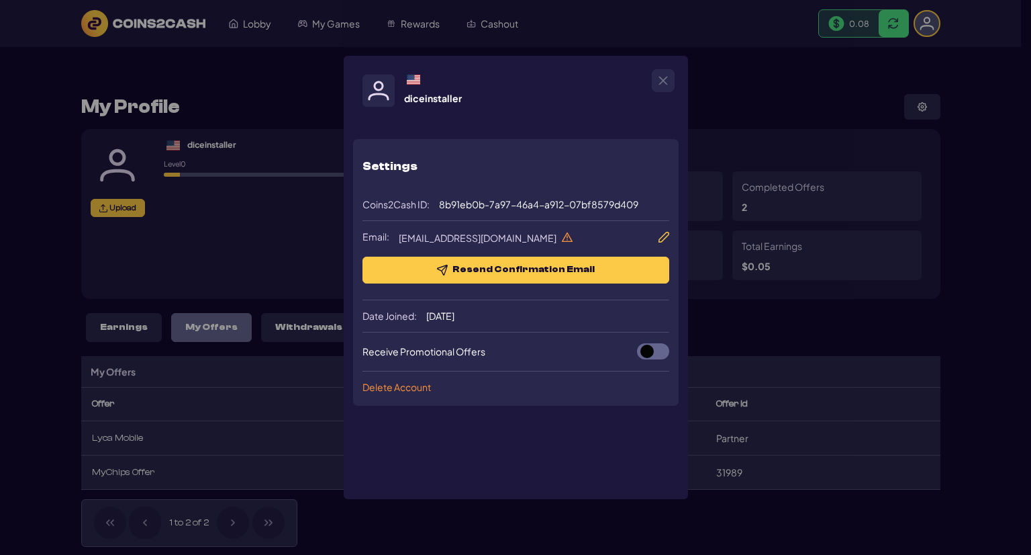
click at [457, 232] on span "diceinstaller@gmail.com" at bounding box center [486, 237] width 174 height 11
copy span "diceinstaller@gmail.com"
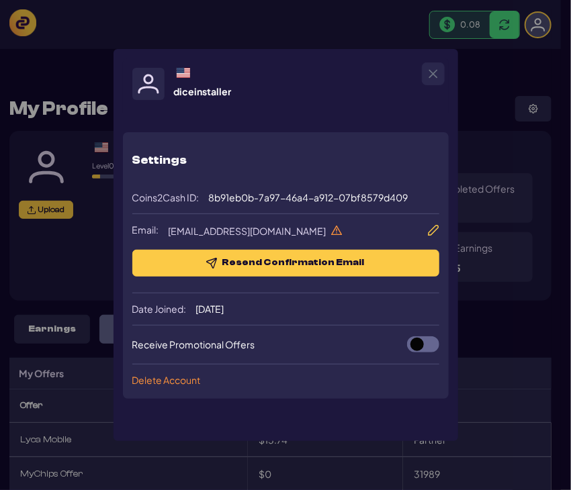
click at [475, 70] on div "diceinstaller Settings Coins2Cash ID: 8b91eb0b-7a97-46a4-a912-07bf8579d409 Emai…" at bounding box center [285, 245] width 571 height 490
click at [221, 9] on div "diceinstaller Settings Coins2Cash ID: 8b91eb0b-7a97-46a4-a912-07bf8579d409 Emai…" at bounding box center [285, 245] width 571 height 490
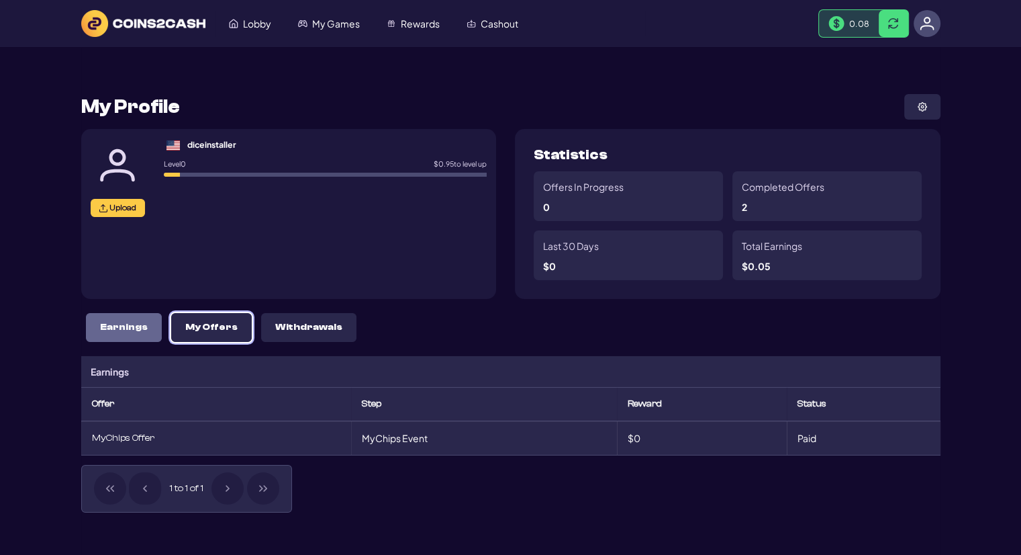
click at [187, 322] on p "My Offers" at bounding box center [211, 327] width 52 height 11
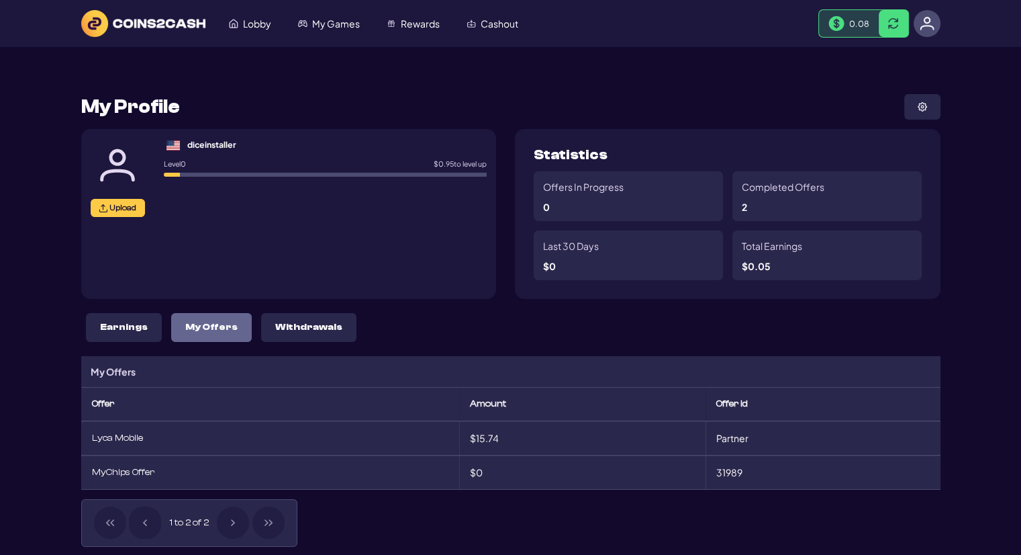
click at [111, 440] on div "Lyca Mobile" at bounding box center [270, 437] width 356 height 11
click at [280, 320] on button "Withdrawals" at bounding box center [308, 327] width 95 height 29
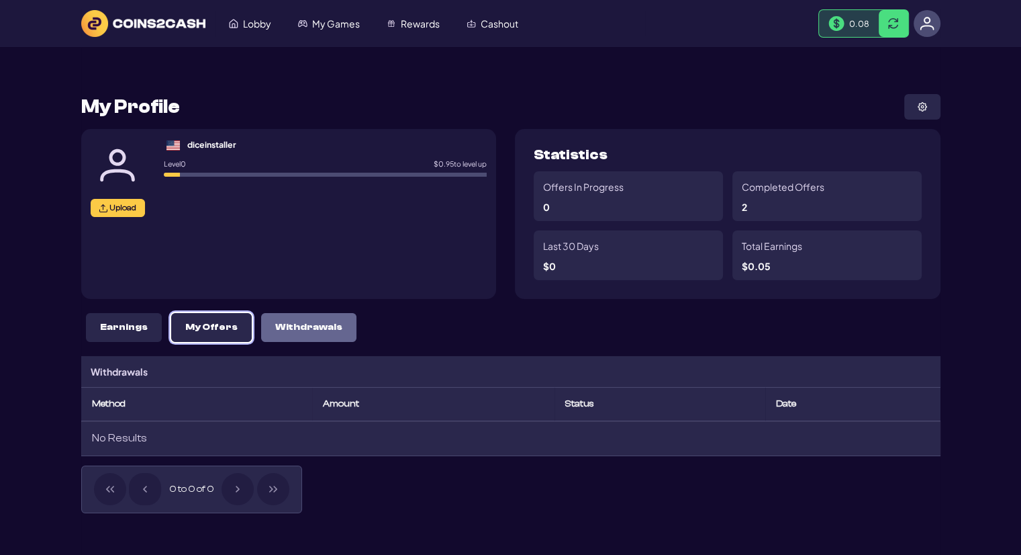
click at [193, 325] on p "My Offers" at bounding box center [211, 327] width 52 height 11
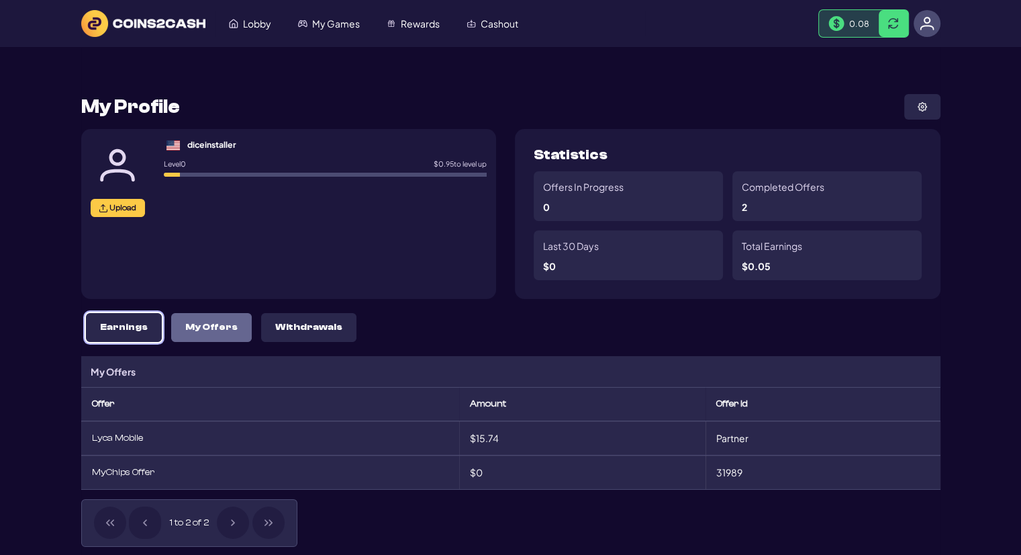
click at [133, 334] on button "Earnings" at bounding box center [124, 327] width 76 height 29
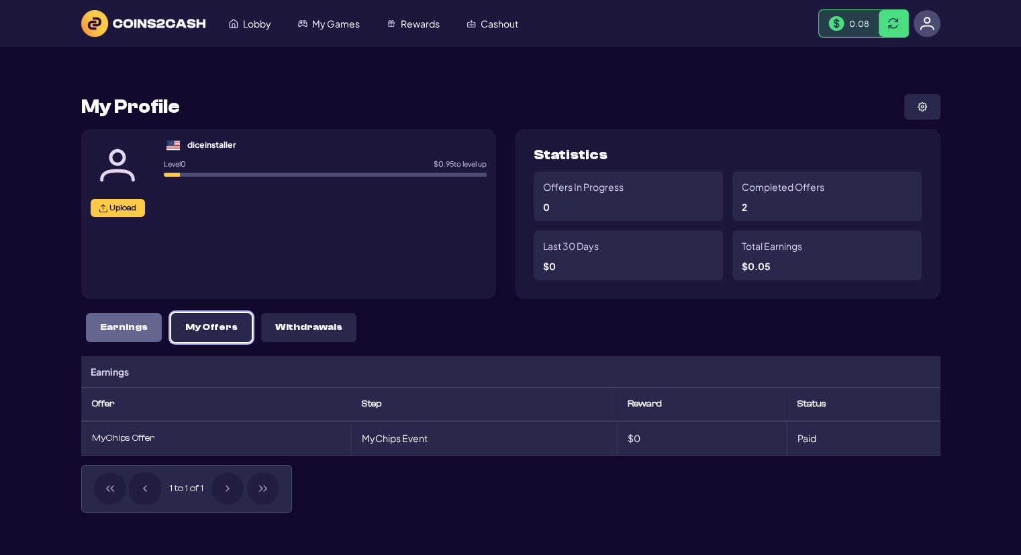
click at [226, 336] on button "My Offers" at bounding box center [211, 327] width 81 height 29
